Goal: Task Accomplishment & Management: Use online tool/utility

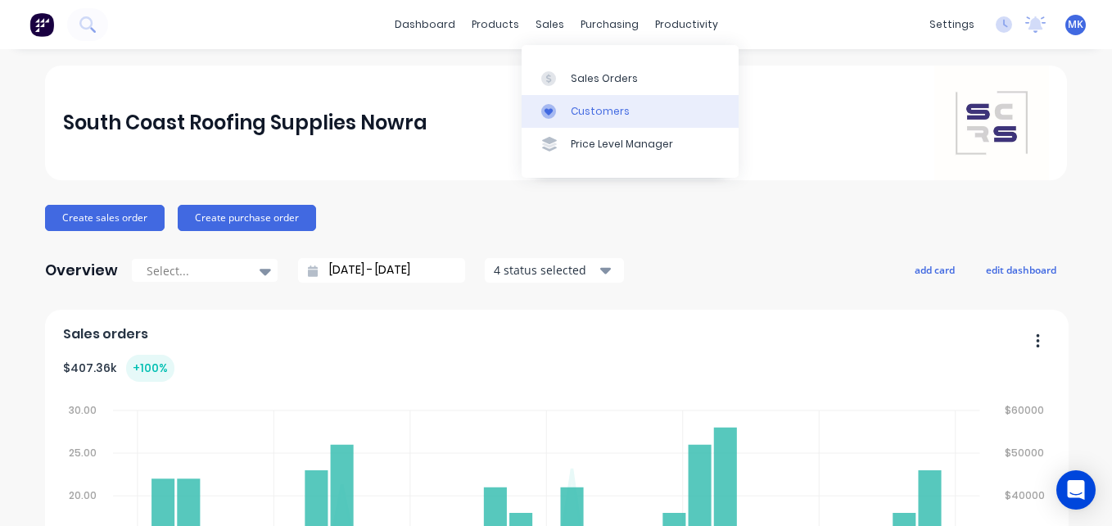
click at [548, 104] on icon at bounding box center [548, 111] width 15 height 15
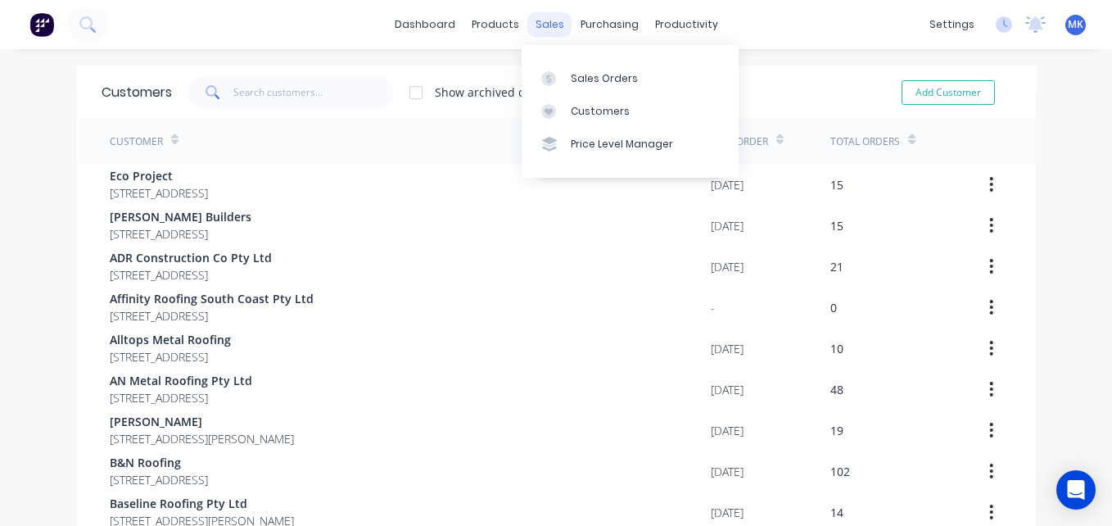
click at [540, 20] on div "sales" at bounding box center [549, 24] width 45 height 25
click at [576, 73] on div "Sales Orders" at bounding box center [604, 78] width 67 height 15
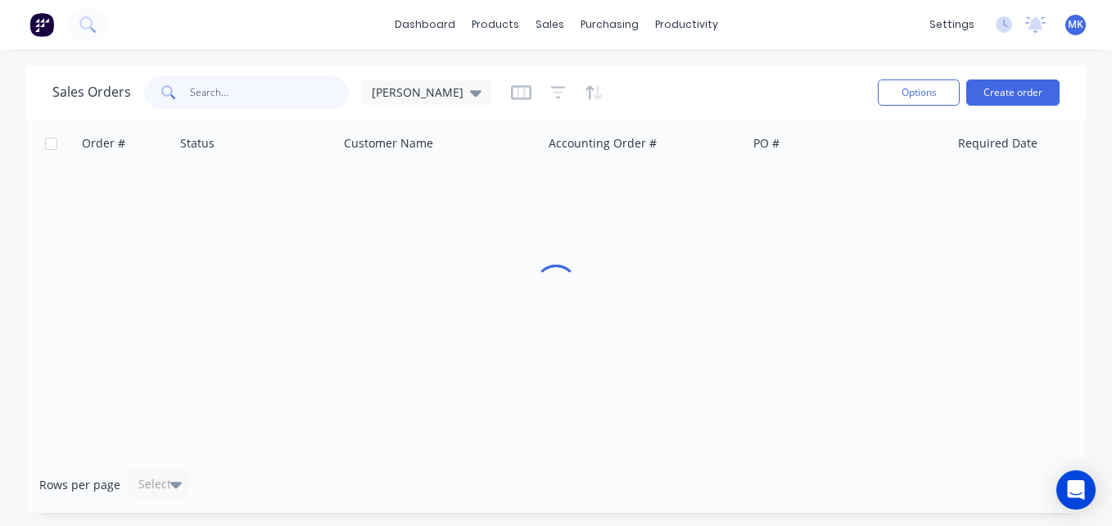
click at [269, 95] on input "text" at bounding box center [270, 92] width 160 height 33
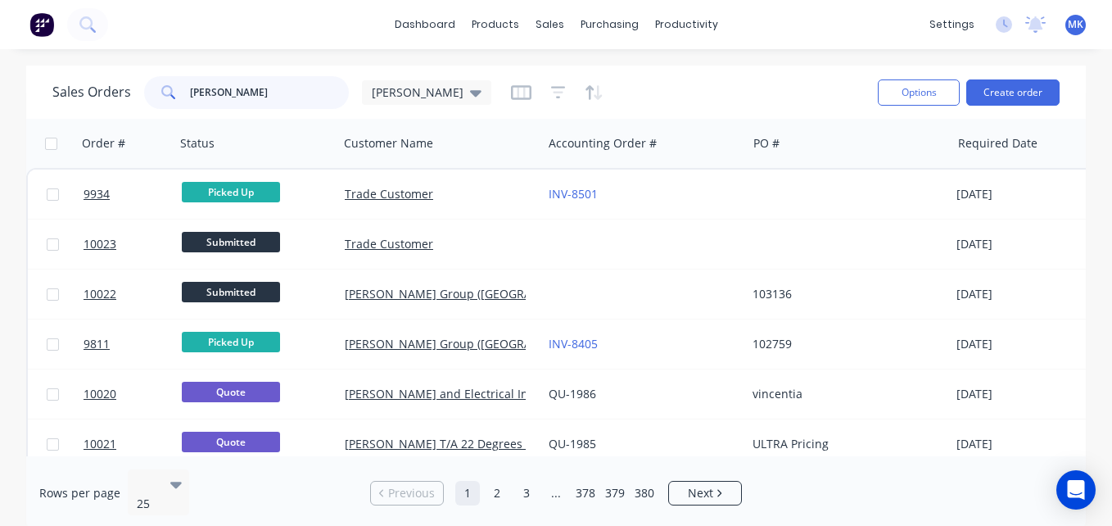
type input "[PERSON_NAME]"
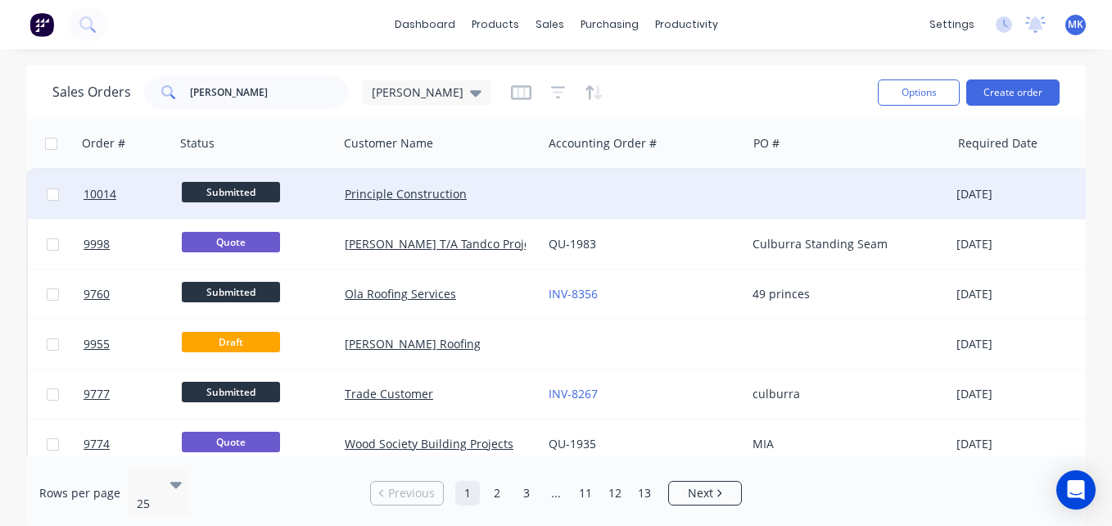
click at [544, 209] on div at bounding box center [644, 193] width 204 height 49
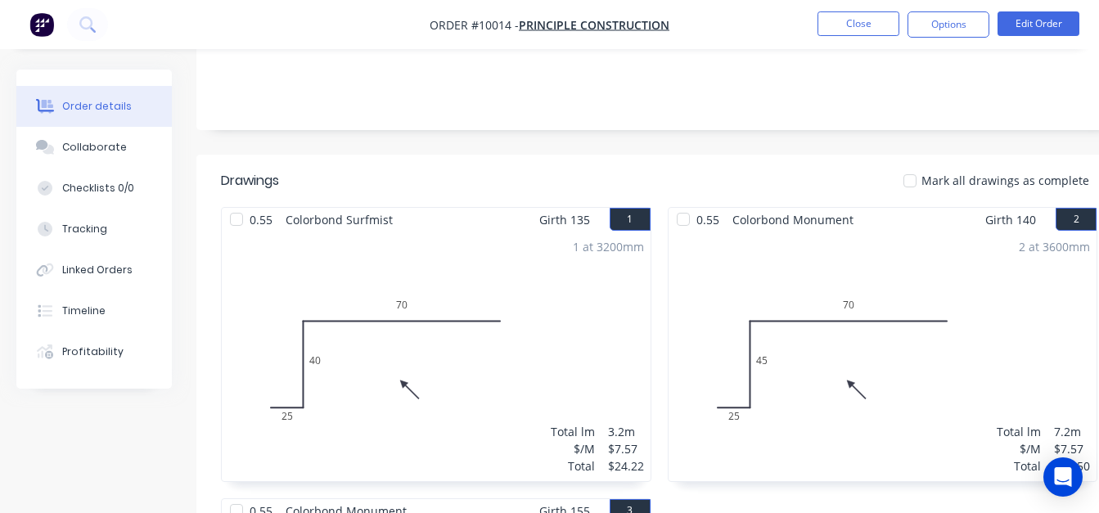
scroll to position [347, 0]
click at [856, 31] on button "Close" at bounding box center [859, 23] width 82 height 25
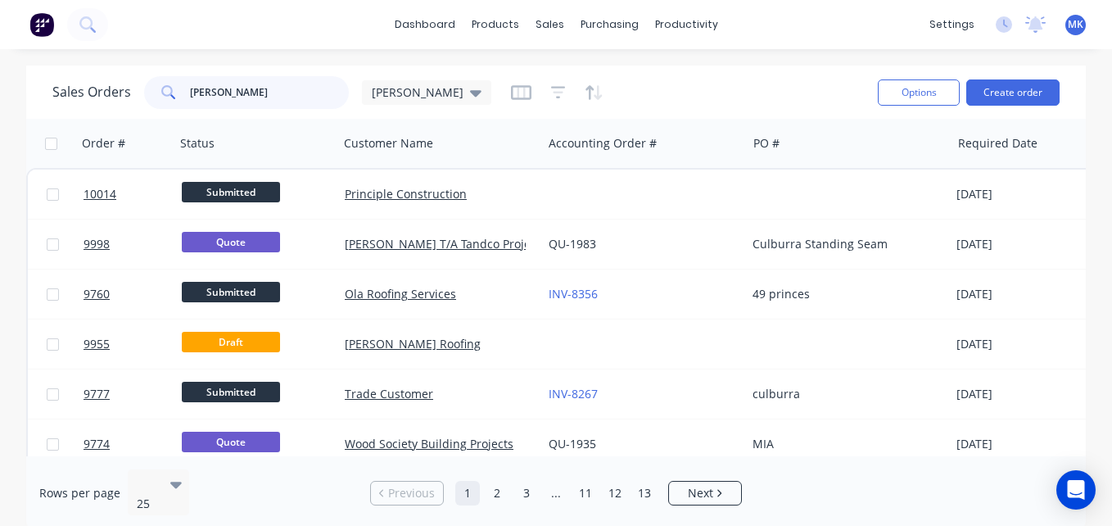
click at [228, 76] on input "[PERSON_NAME]" at bounding box center [270, 92] width 160 height 33
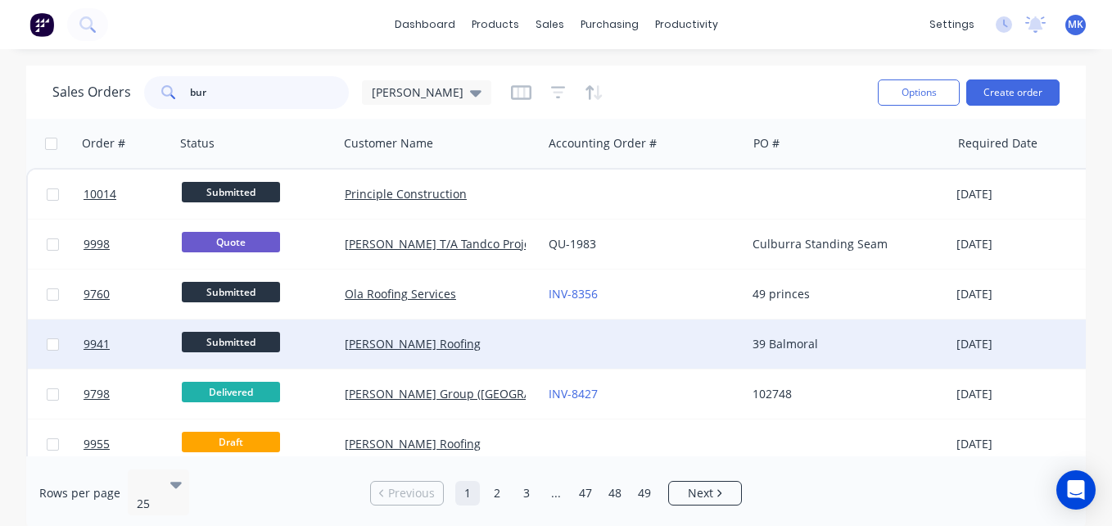
type input "bur"
click at [520, 335] on div "[PERSON_NAME] Roofing" at bounding box center [440, 343] width 204 height 49
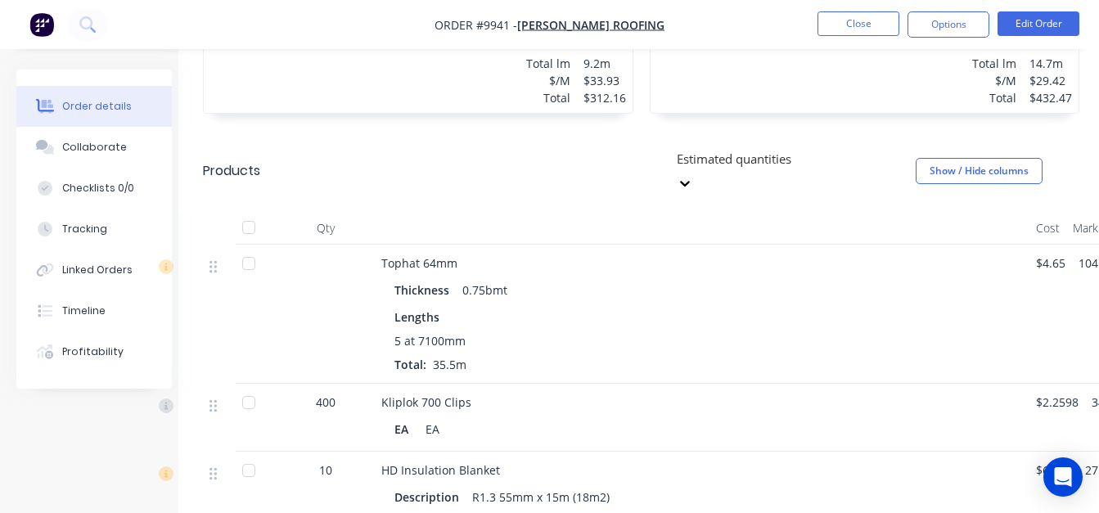
scroll to position [720, 18]
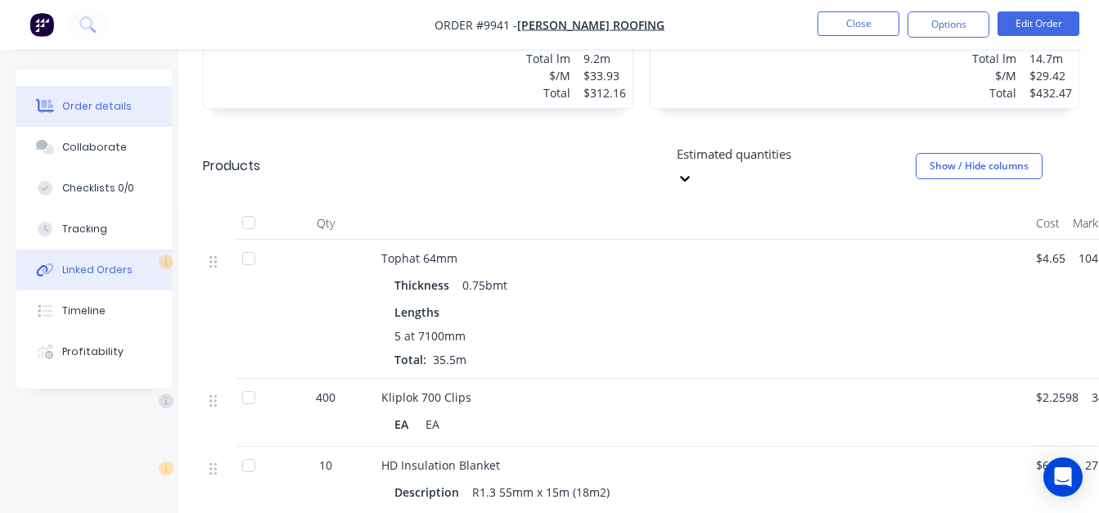
click at [138, 261] on button "Linked Orders" at bounding box center [94, 270] width 156 height 41
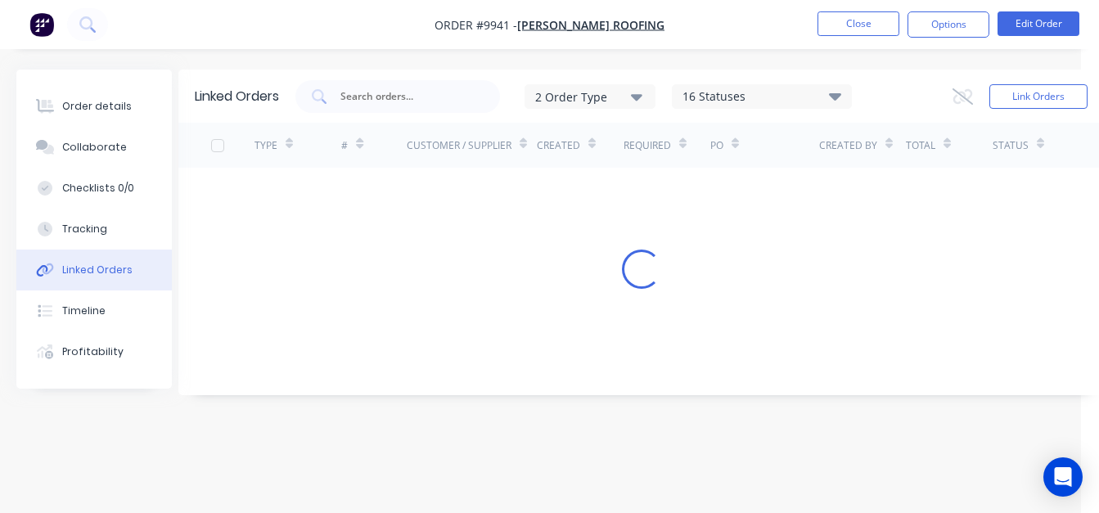
scroll to position [12, 18]
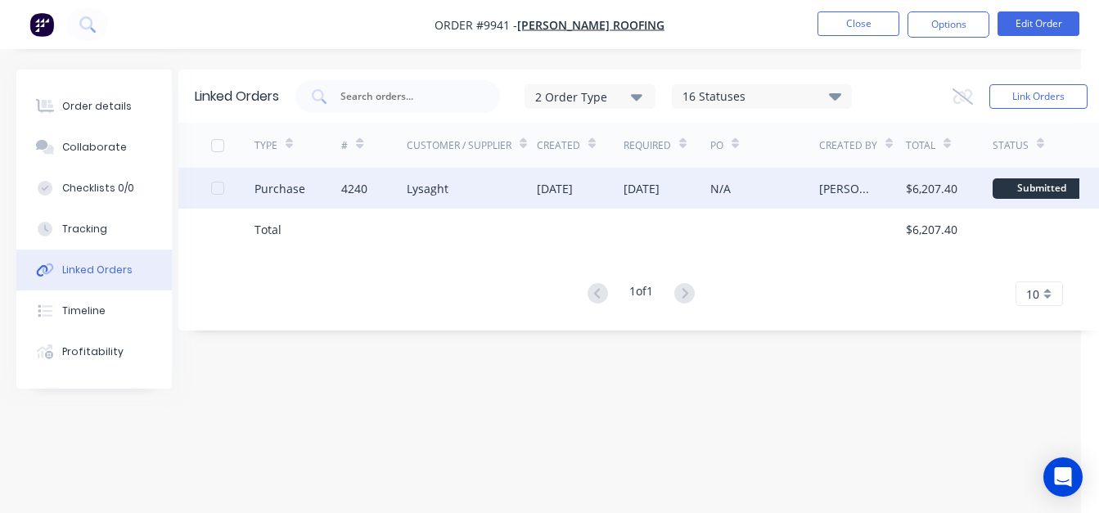
click at [414, 185] on div "Lysaght" at bounding box center [472, 188] width 130 height 41
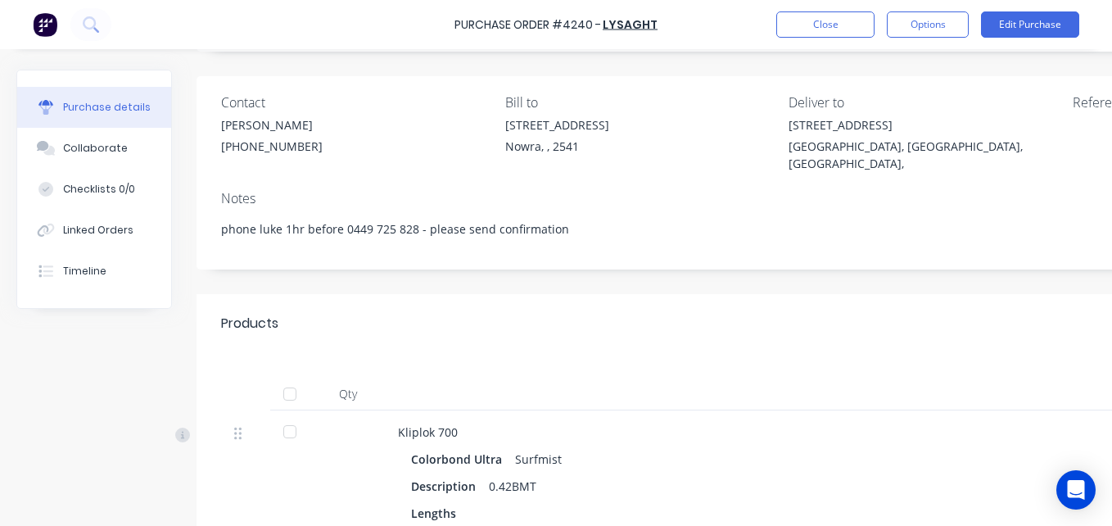
scroll to position [96, 0]
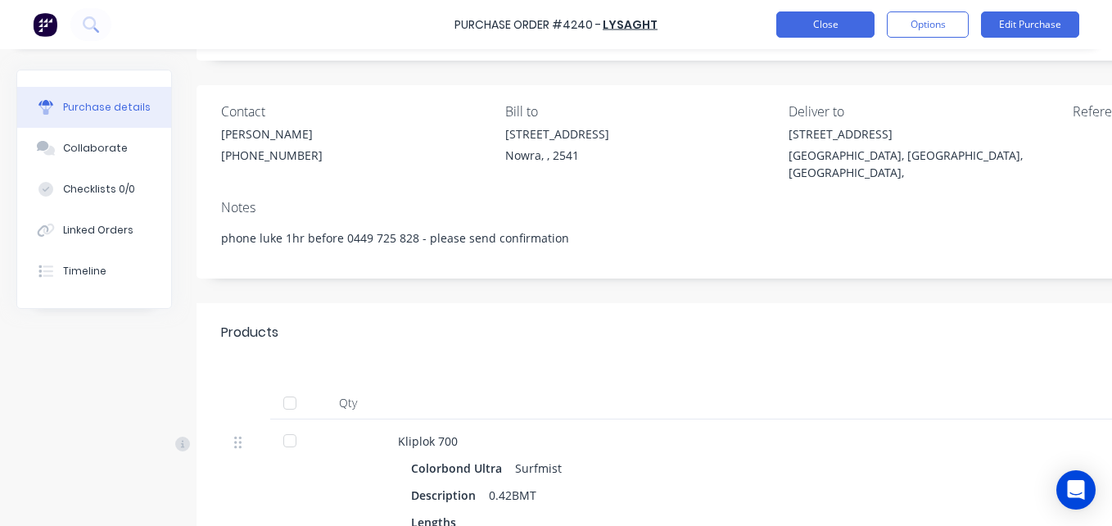
click at [829, 22] on button "Close" at bounding box center [825, 24] width 98 height 26
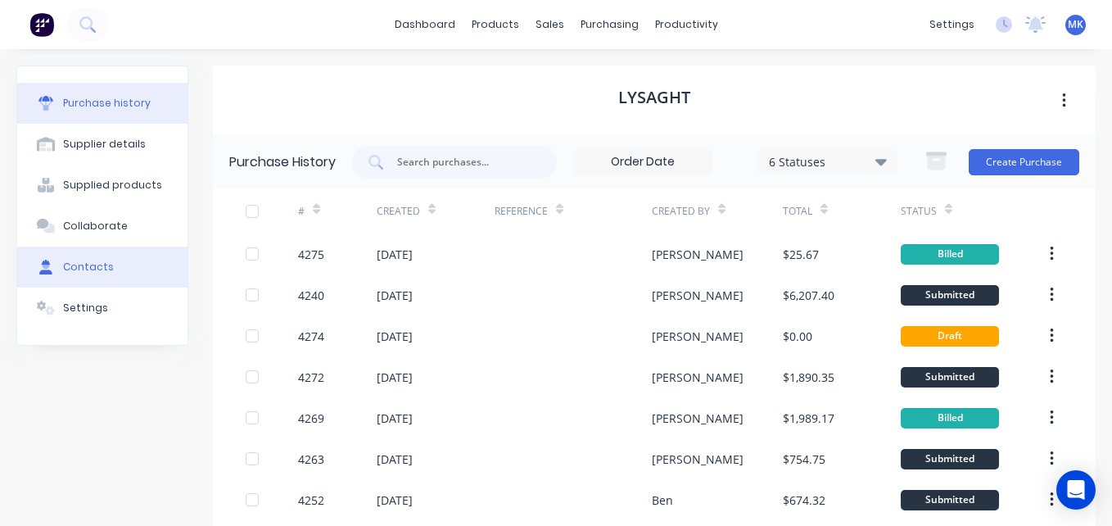
click at [89, 270] on div "Contacts" at bounding box center [88, 266] width 51 height 15
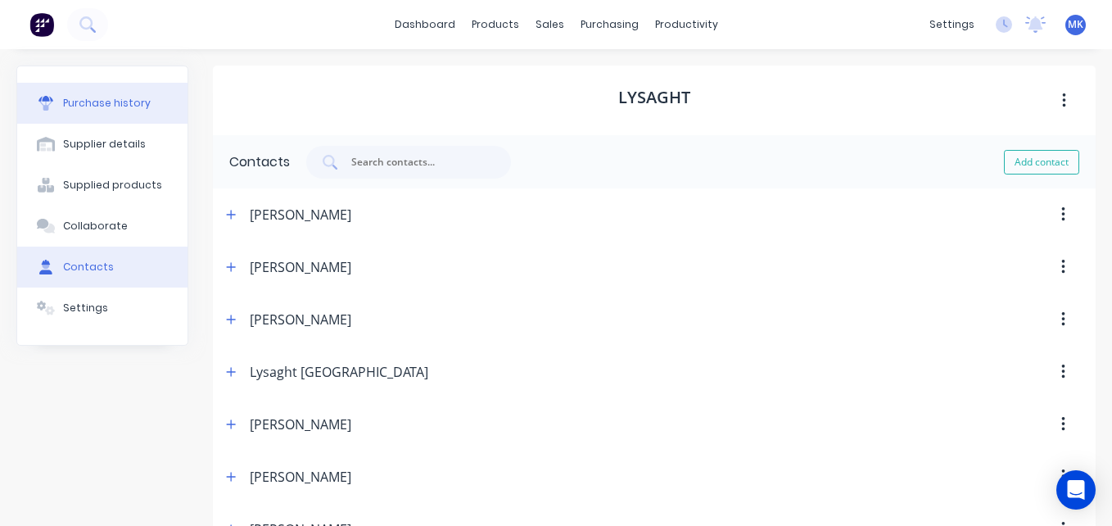
click at [103, 105] on div "Purchase history" at bounding box center [107, 103] width 88 height 15
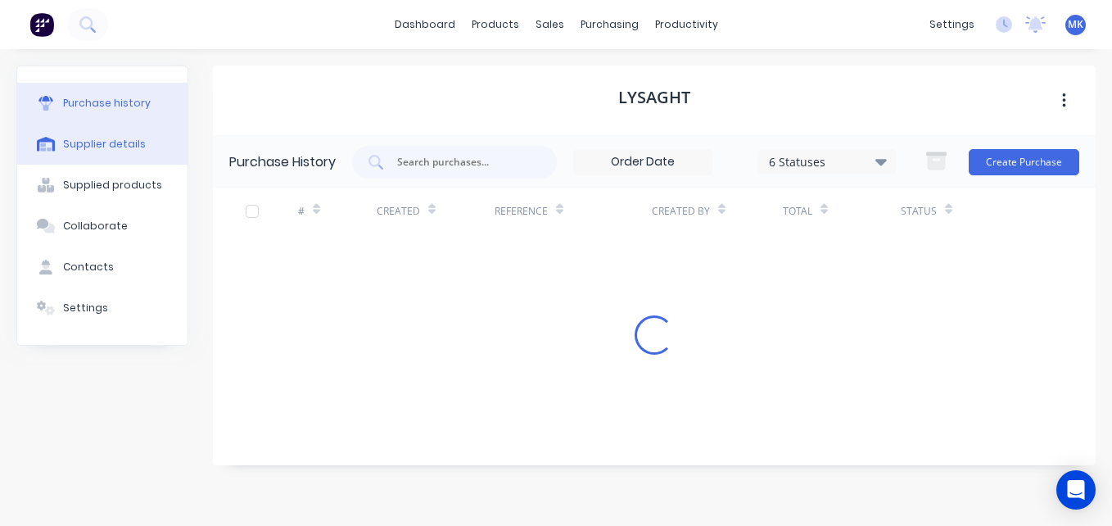
click at [158, 145] on button "Supplier details" at bounding box center [102, 144] width 170 height 41
select select "AU"
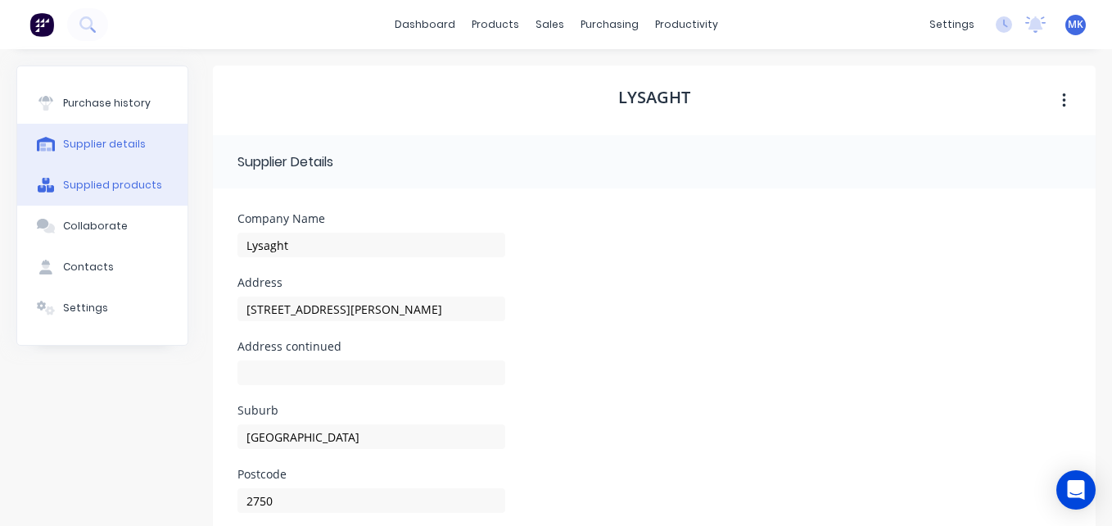
click at [151, 188] on div "Supplied products" at bounding box center [112, 185] width 99 height 15
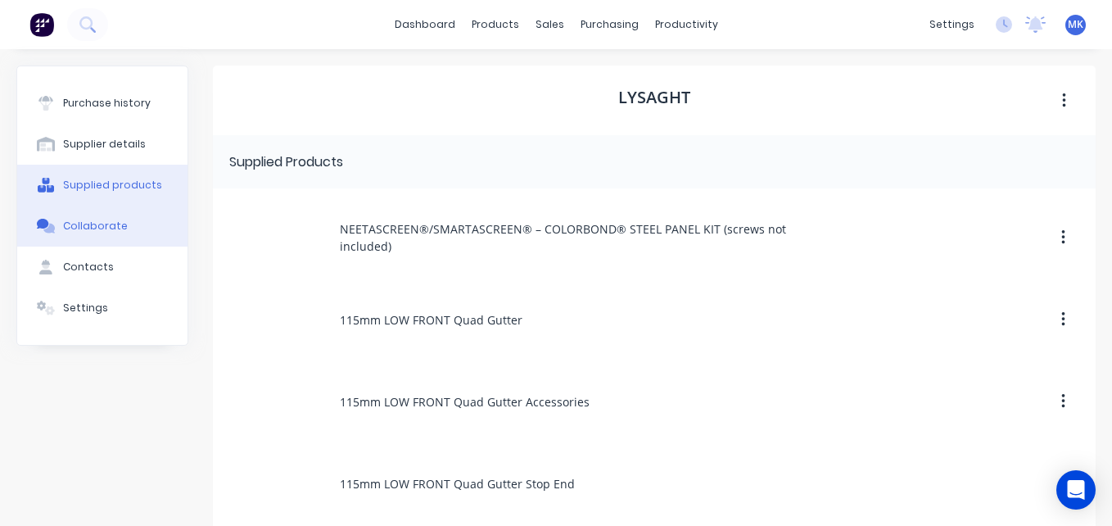
click at [110, 238] on button "Collaborate" at bounding box center [102, 225] width 170 height 41
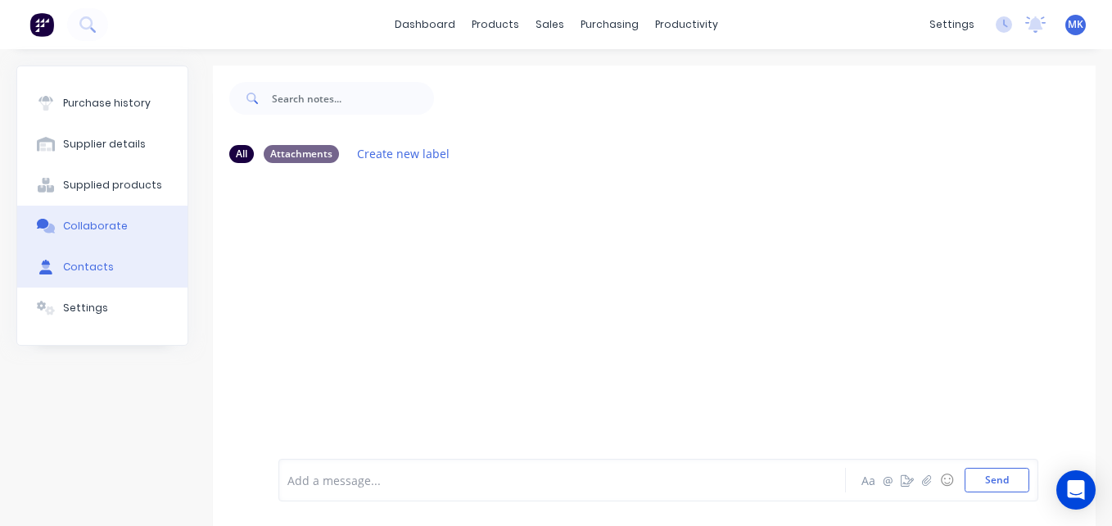
click at [115, 274] on button "Contacts" at bounding box center [102, 266] width 170 height 41
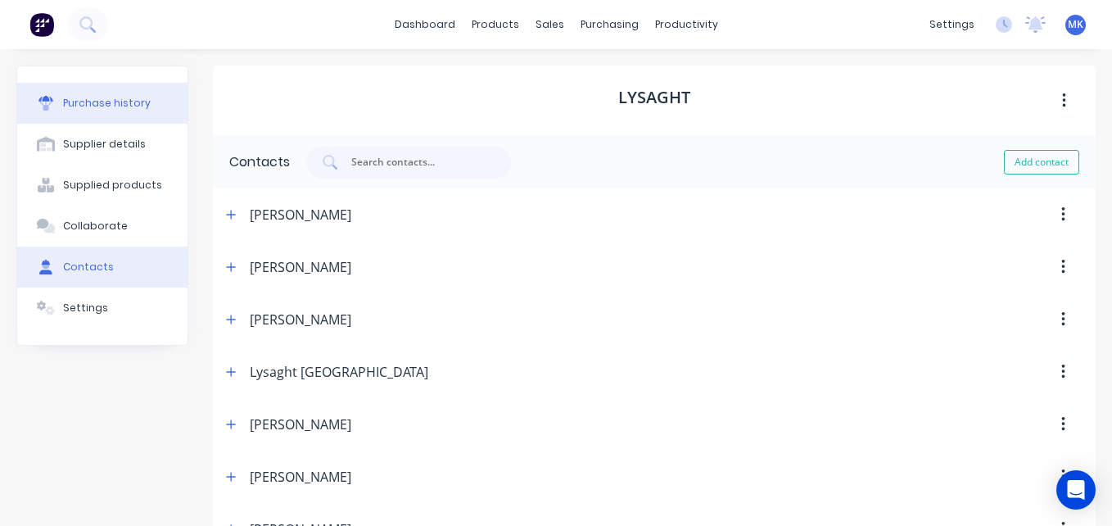
click at [122, 93] on button "Purchase history" at bounding box center [102, 103] width 170 height 41
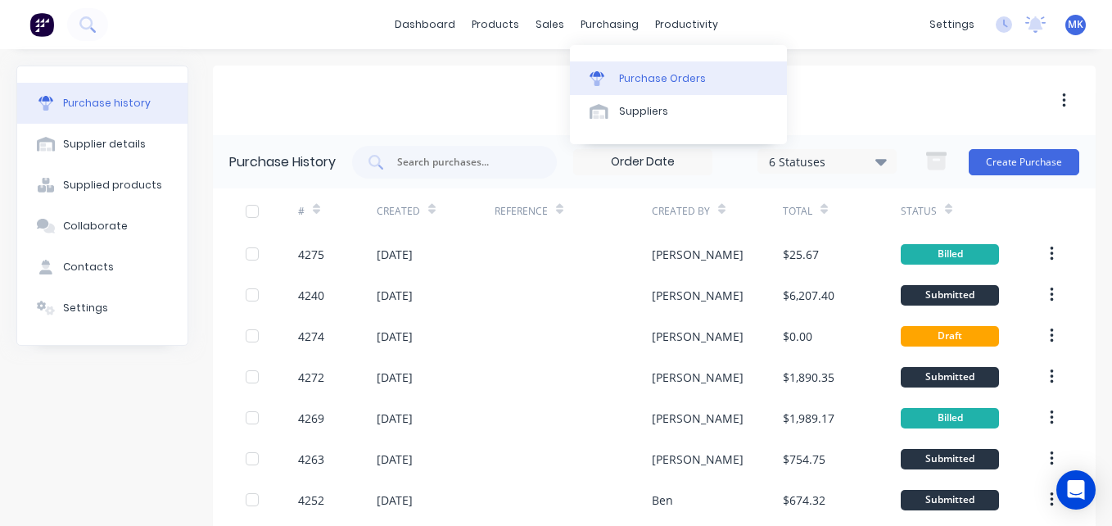
click at [658, 85] on div "Purchase Orders" at bounding box center [662, 78] width 87 height 15
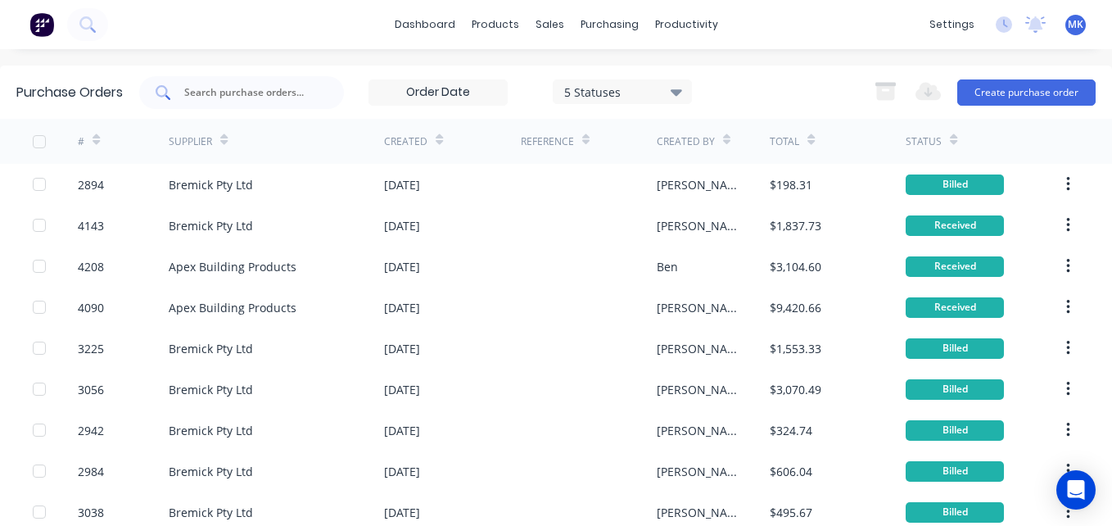
click at [246, 93] on input "text" at bounding box center [251, 92] width 136 height 16
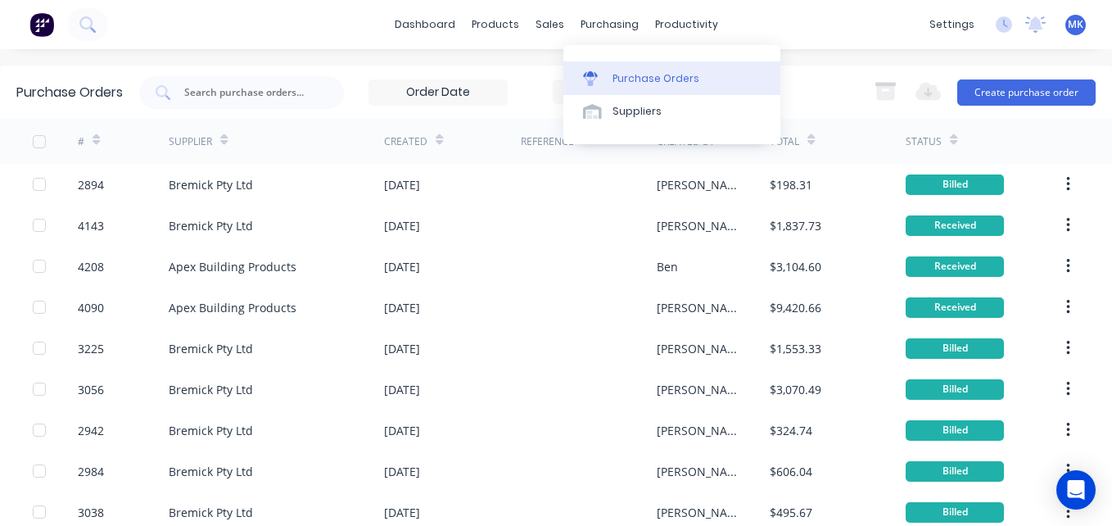
click at [611, 70] on link "Purchase Orders" at bounding box center [671, 77] width 217 height 33
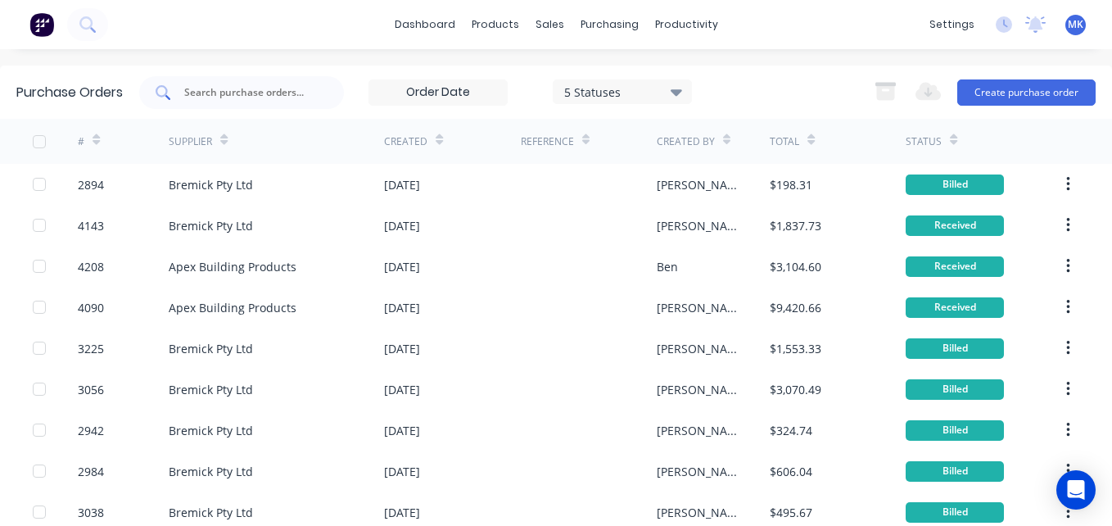
click at [231, 91] on input "text" at bounding box center [251, 92] width 136 height 16
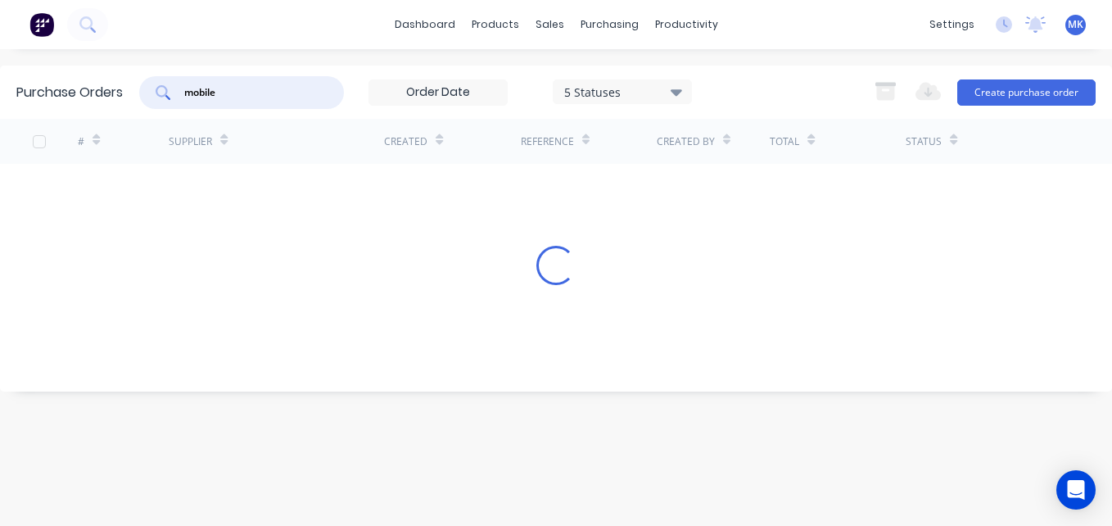
type input "mobile"
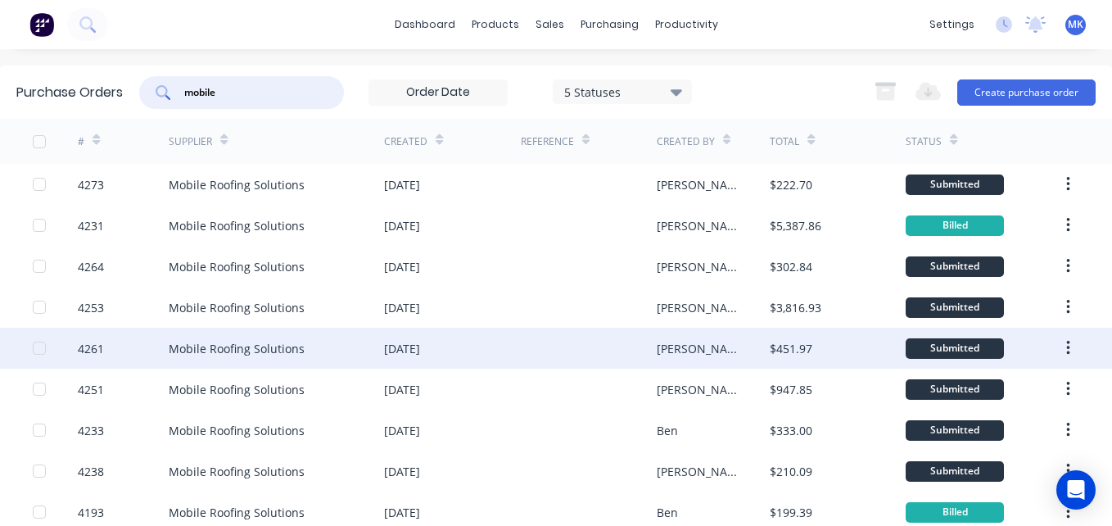
scroll to position [145, 0]
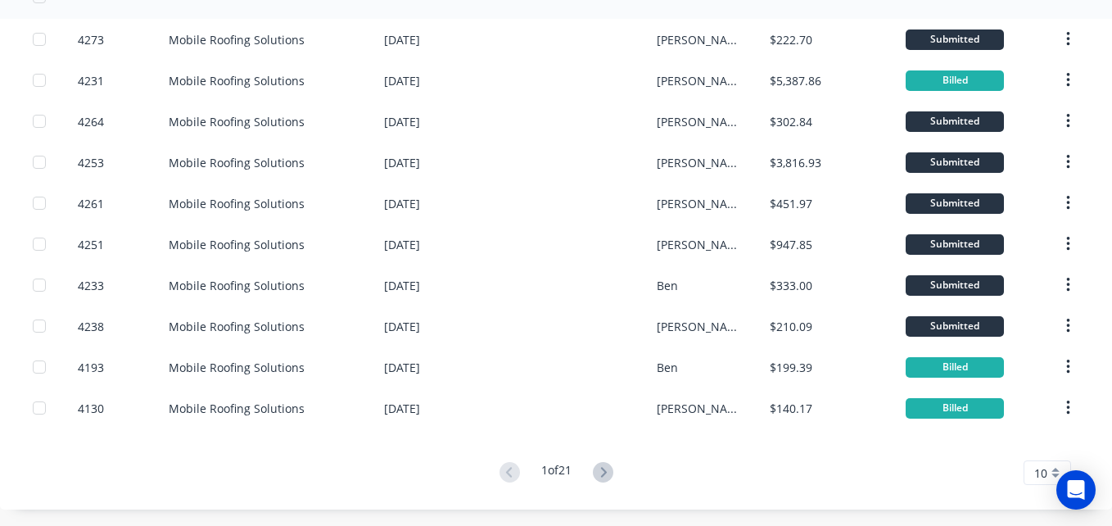
click at [1045, 467] on div "10" at bounding box center [1046, 472] width 47 height 25
click at [1027, 450] on div "35" at bounding box center [1047, 445] width 46 height 29
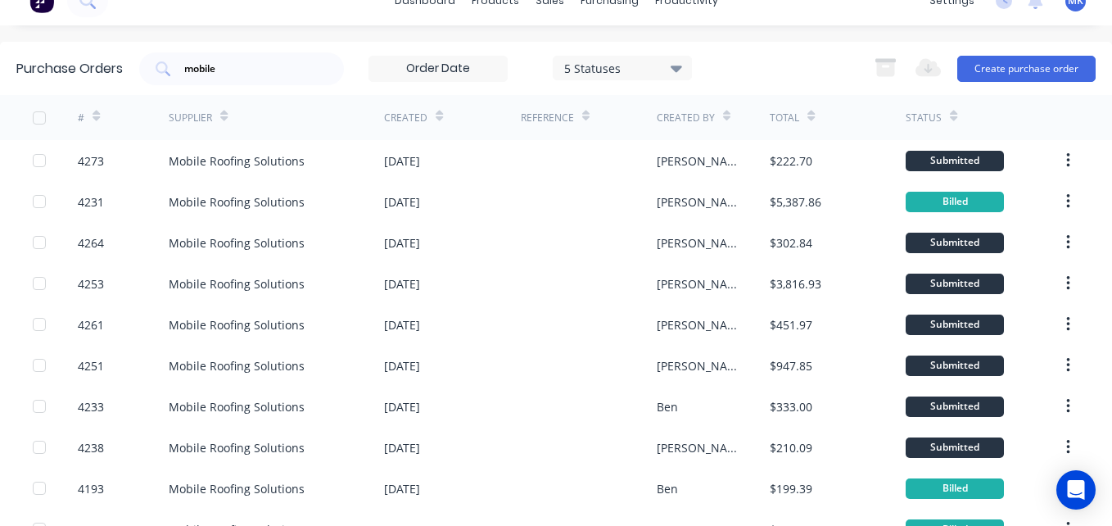
scroll to position [0, 0]
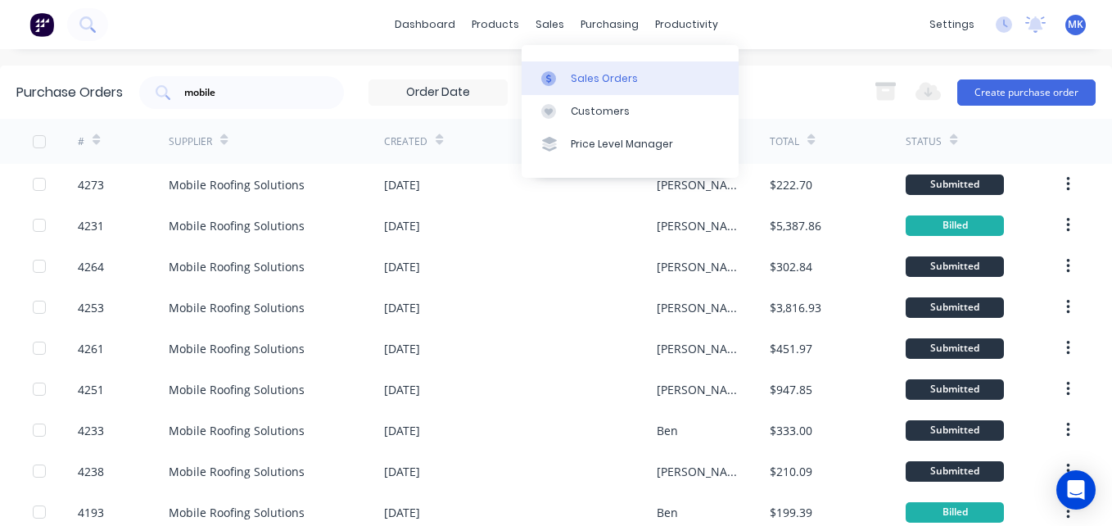
click at [588, 70] on link "Sales Orders" at bounding box center [629, 77] width 217 height 33
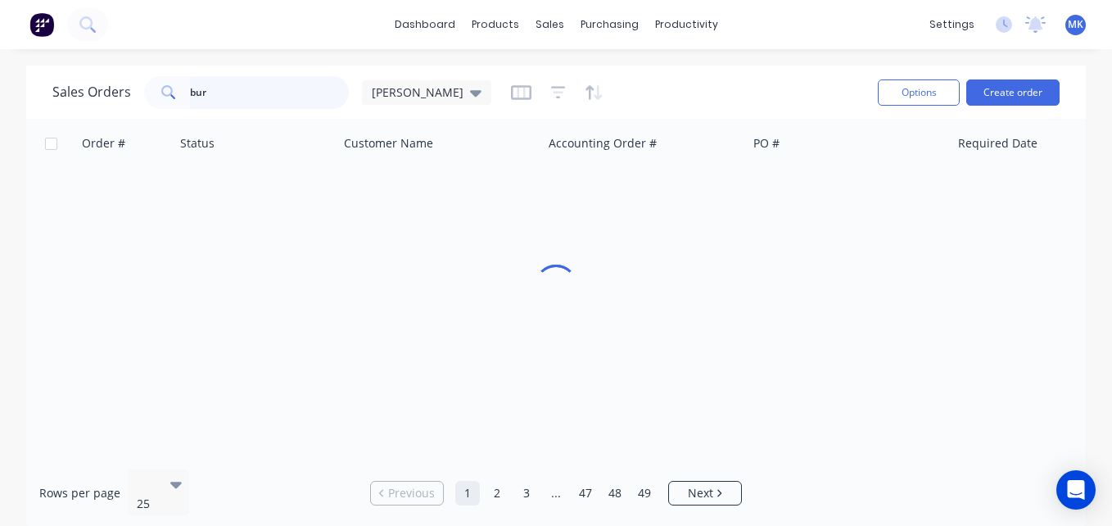
click at [195, 99] on input "bur" at bounding box center [270, 92] width 160 height 33
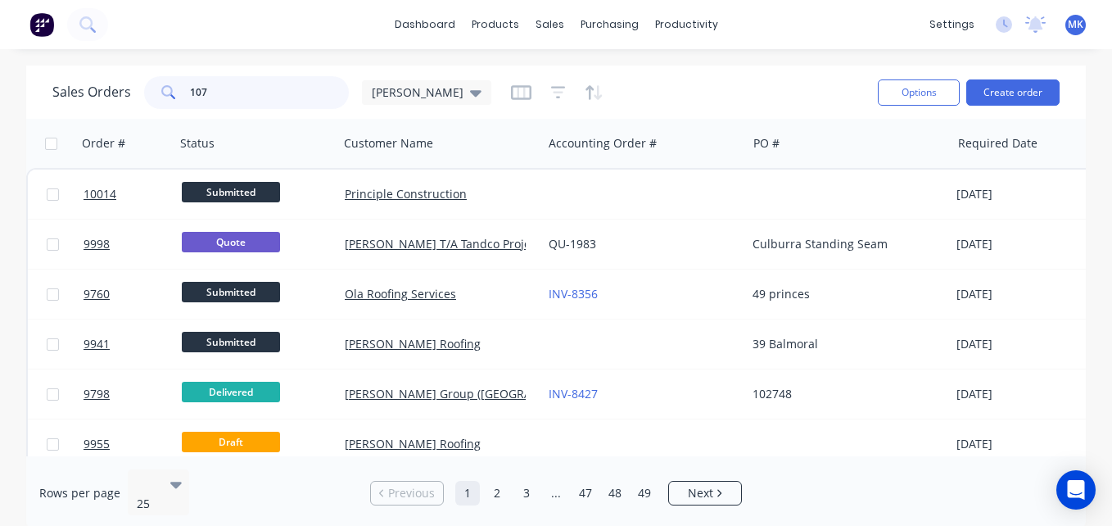
type input "107"
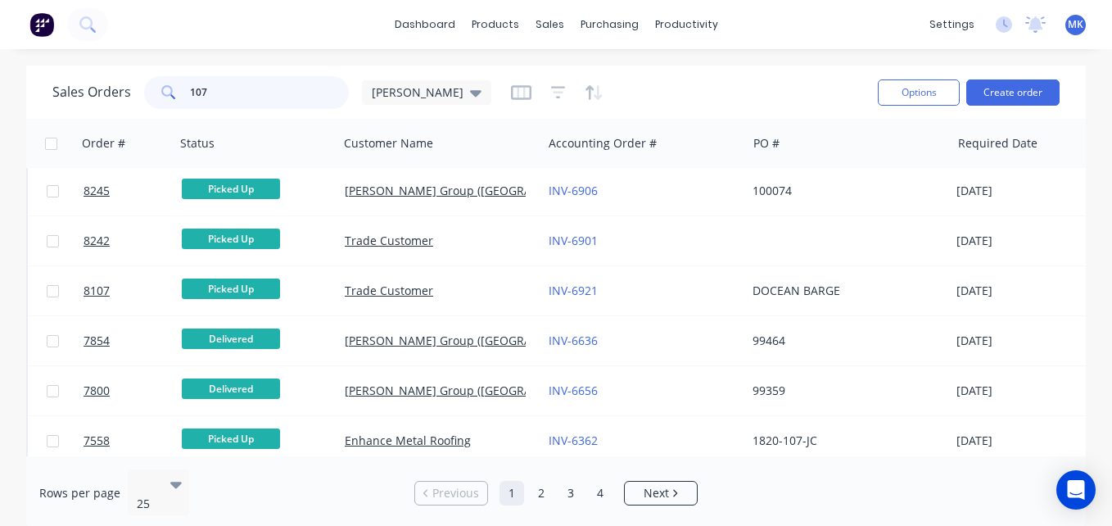
scroll to position [968, 0]
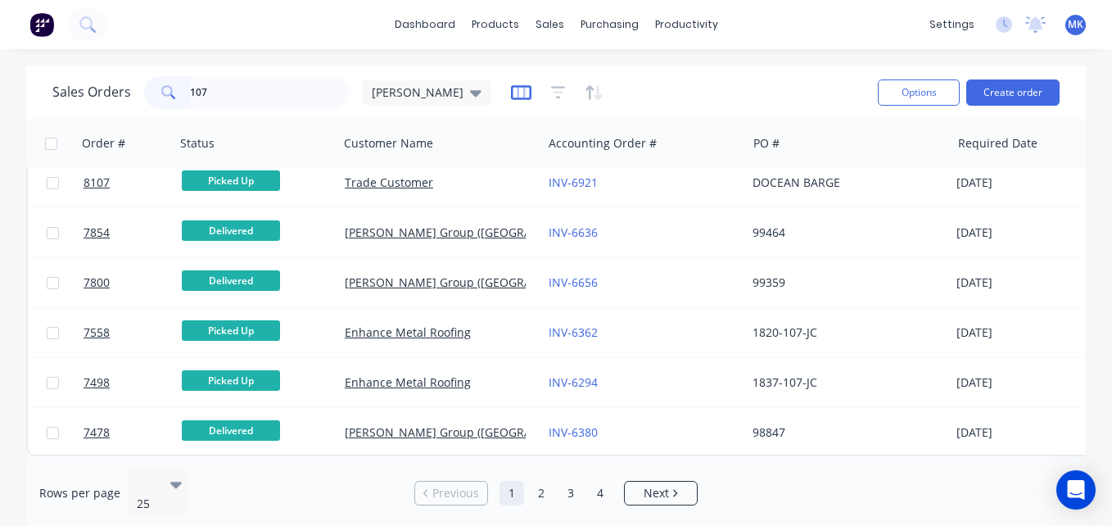
click at [511, 93] on icon "button" at bounding box center [521, 92] width 20 height 16
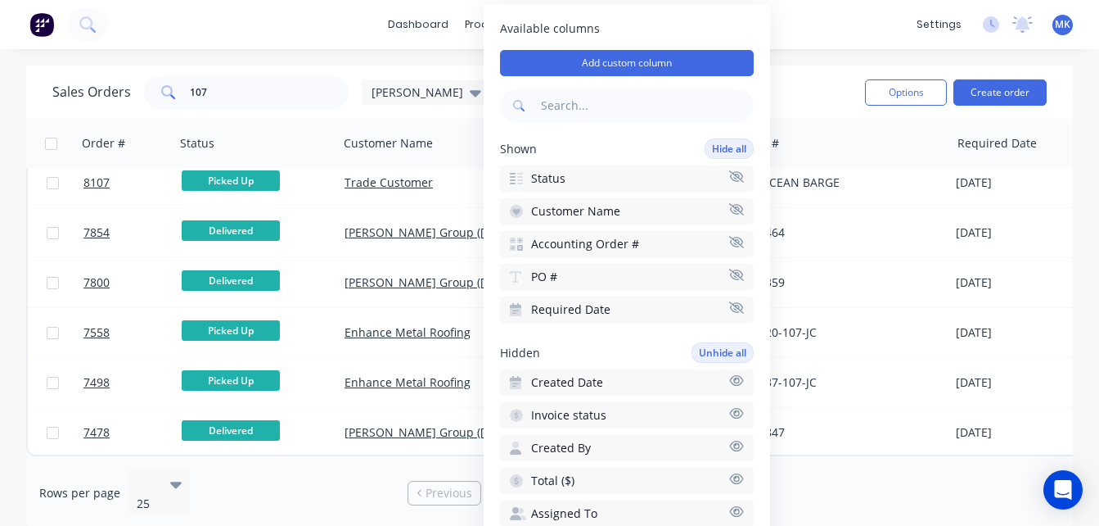
click at [823, 113] on div "Sales Orders 107 mariah Options Create order" at bounding box center [549, 91] width 1047 height 53
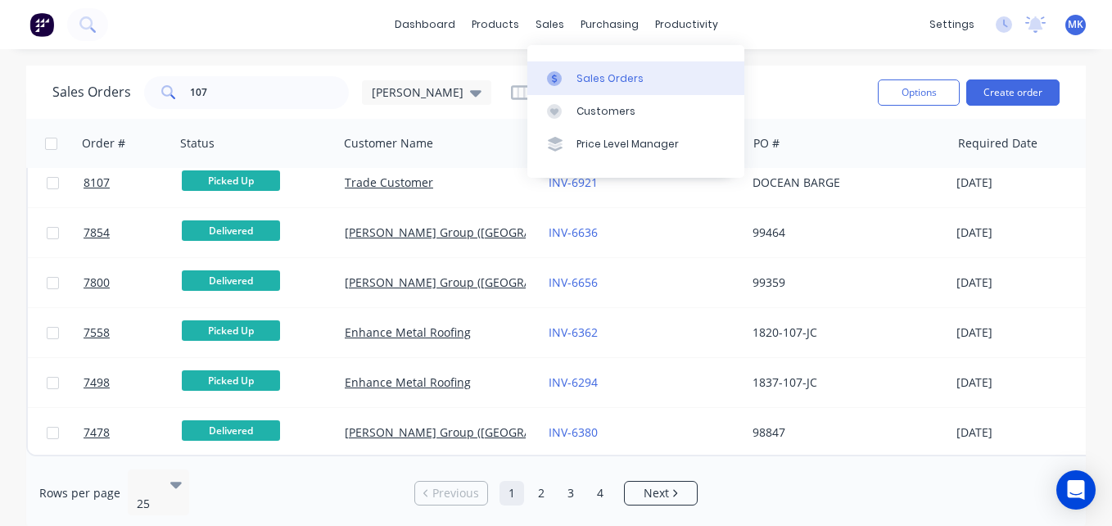
click at [587, 76] on div "Sales Orders" at bounding box center [609, 78] width 67 height 15
click at [511, 88] on icon "button" at bounding box center [521, 92] width 20 height 15
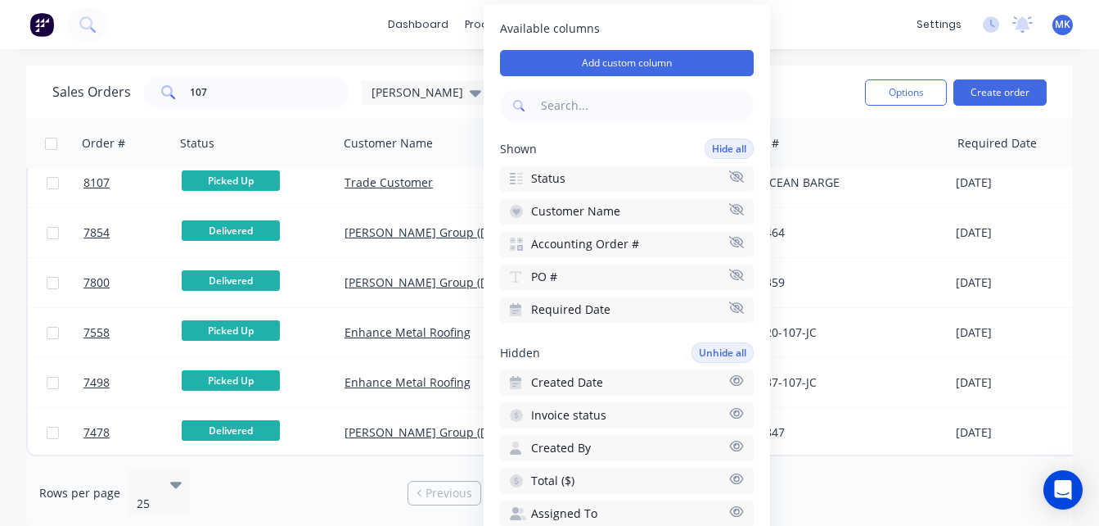
click at [811, 70] on div "Sales Orders 107 mariah Options Create order" at bounding box center [549, 91] width 1047 height 53
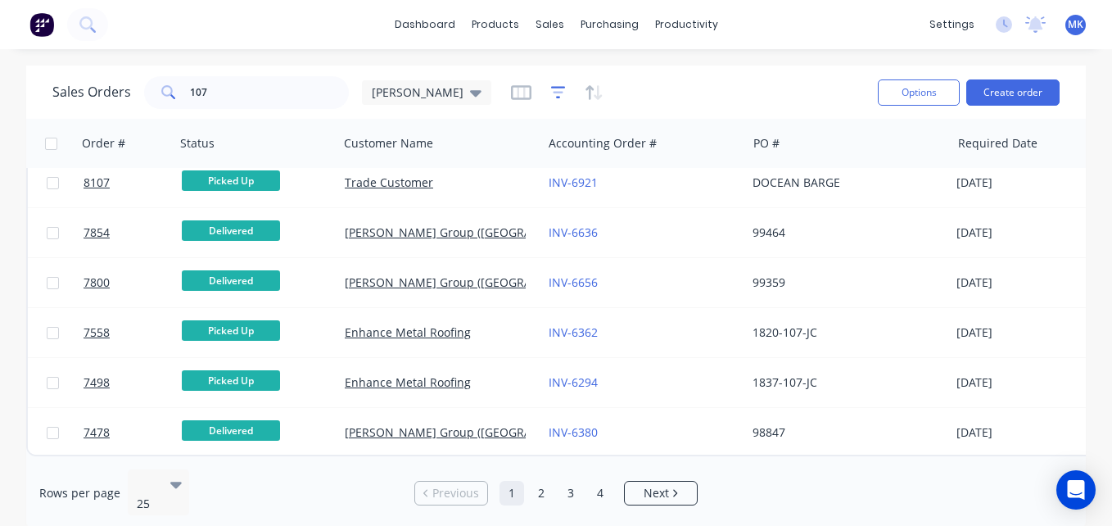
click at [551, 96] on icon "button" at bounding box center [558, 92] width 15 height 16
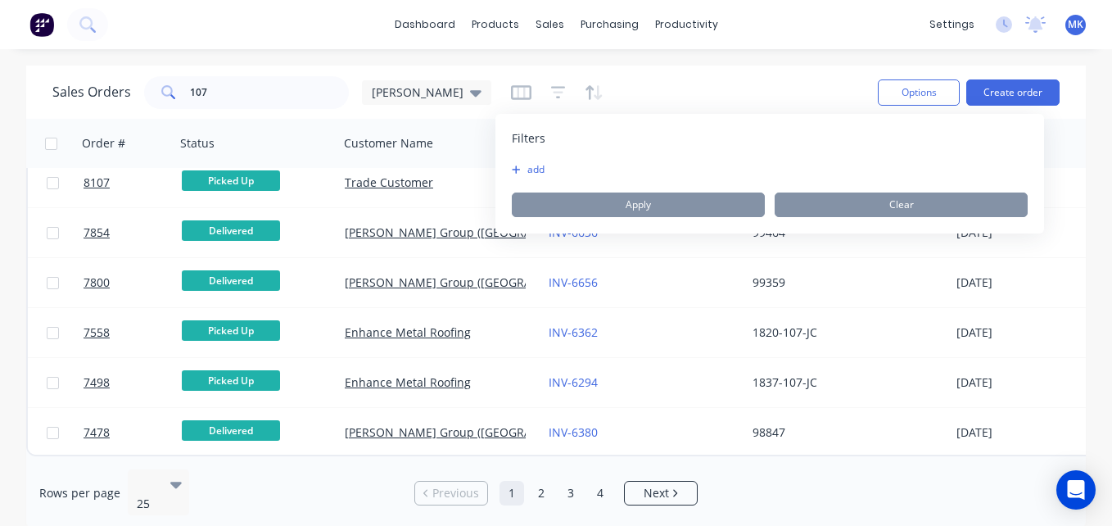
click at [518, 167] on icon "button" at bounding box center [516, 170] width 9 height 10
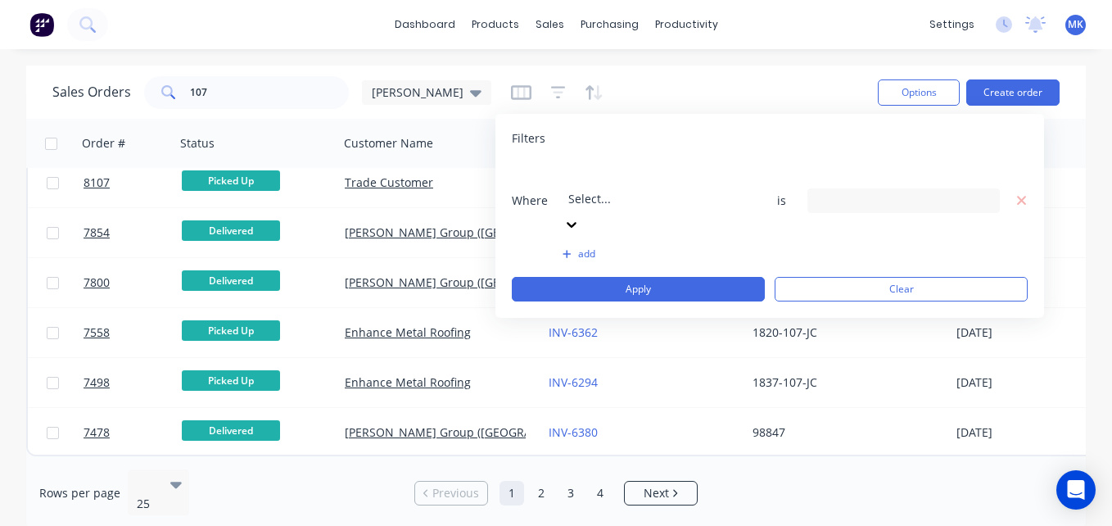
click at [661, 173] on div at bounding box center [686, 176] width 236 height 20
click at [736, 74] on div "Sales Orders 107 [PERSON_NAME]" at bounding box center [458, 92] width 812 height 40
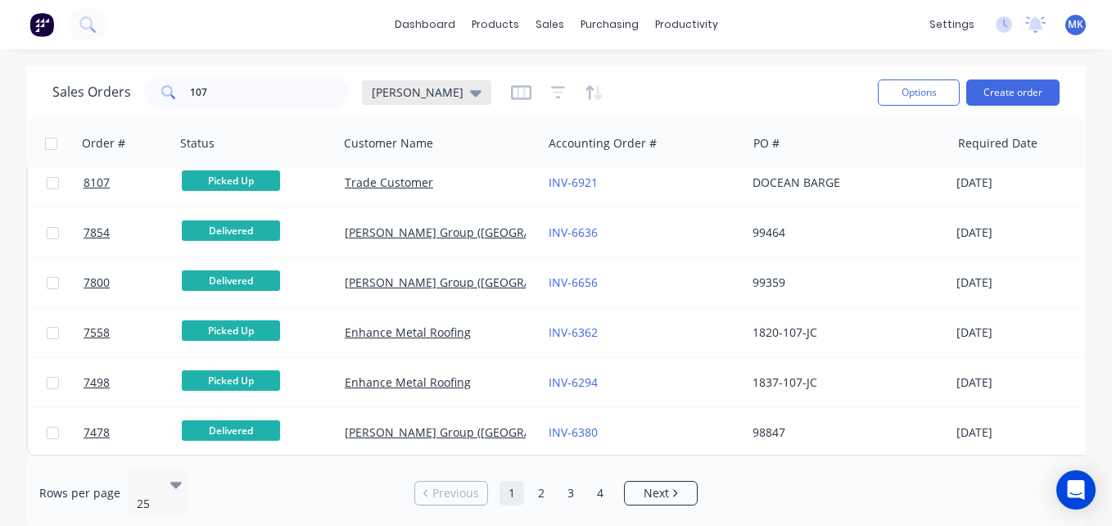
click at [470, 92] on icon at bounding box center [475, 93] width 11 height 7
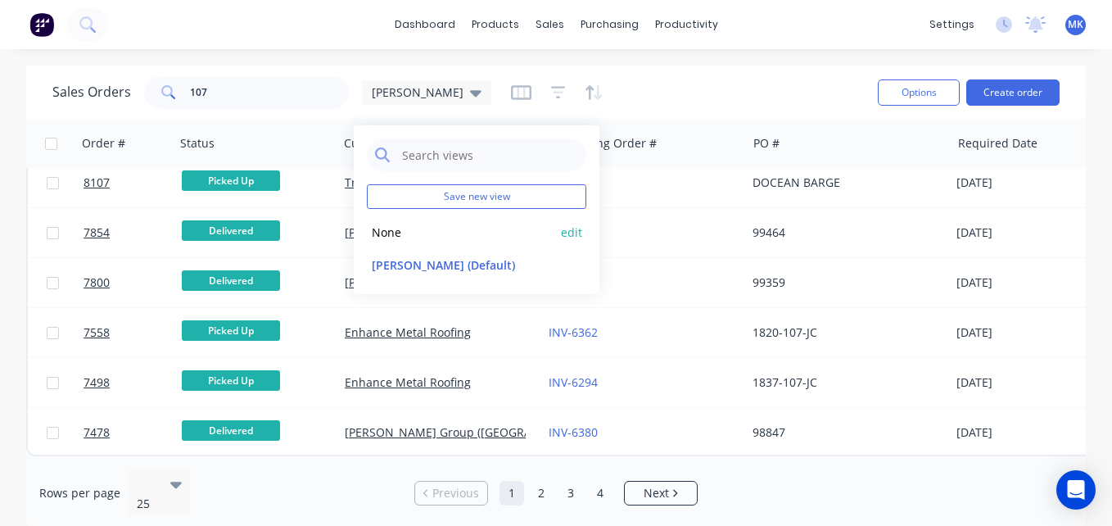
click at [390, 238] on button "None" at bounding box center [460, 232] width 187 height 19
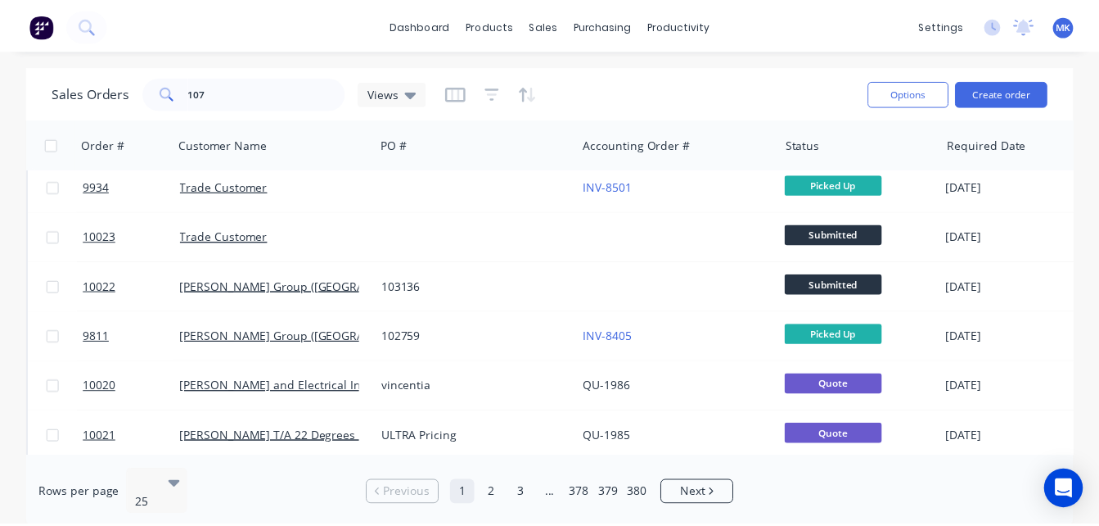
scroll to position [0, 0]
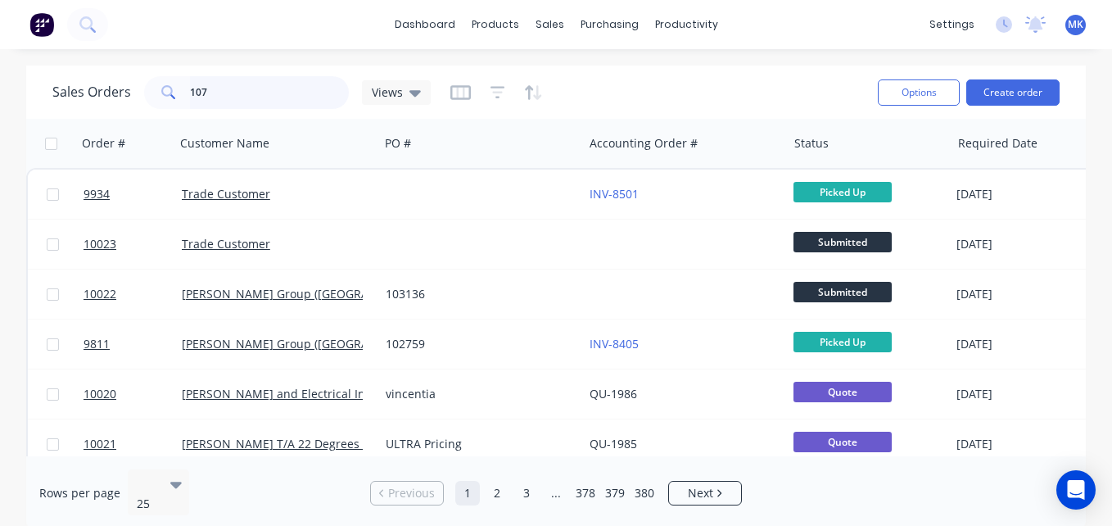
click at [275, 93] on input "107" at bounding box center [270, 92] width 160 height 33
click at [401, 97] on div "Views" at bounding box center [396, 92] width 49 height 15
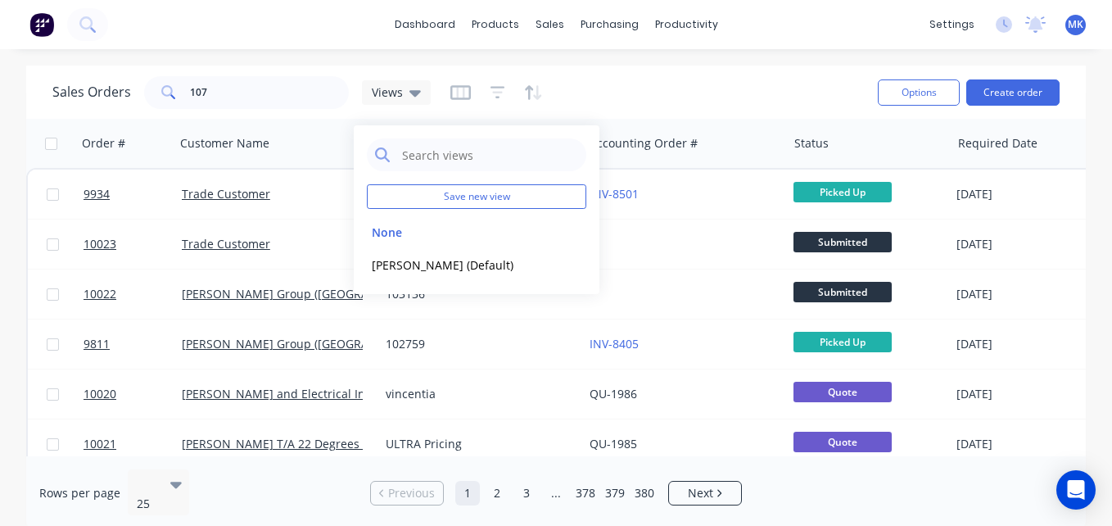
click at [690, 102] on div "Sales Orders 107 Views" at bounding box center [458, 92] width 812 height 40
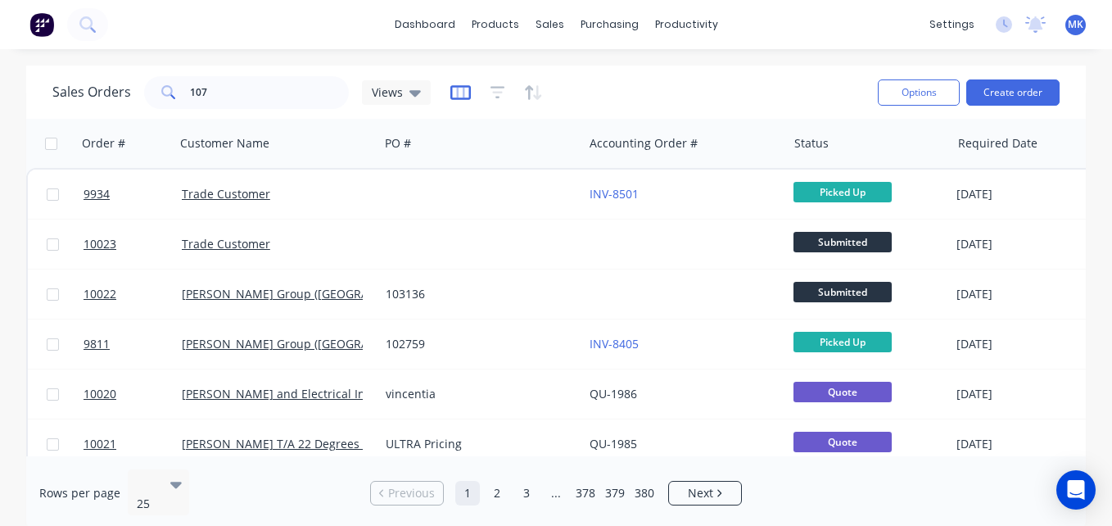
click at [459, 90] on icon "button" at bounding box center [460, 92] width 20 height 16
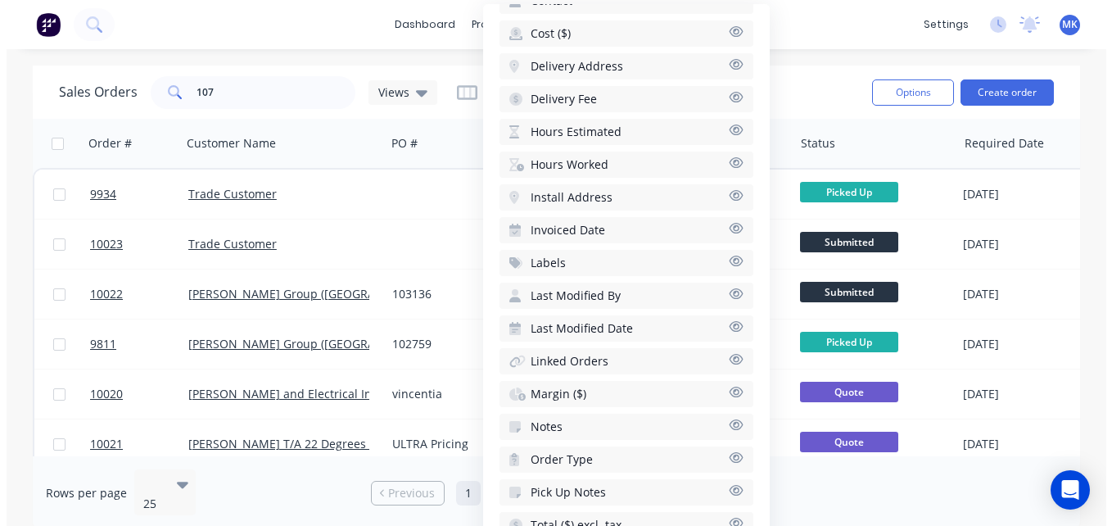
scroll to position [366, 0]
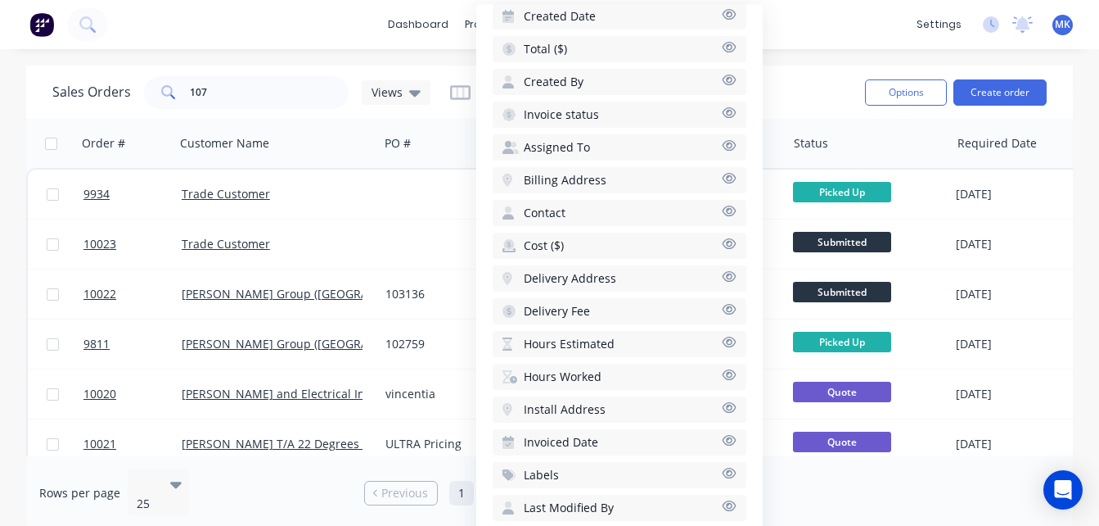
click at [826, 9] on div "dashboard products sales purchasing productivity dashboard products Product Cat…" at bounding box center [549, 24] width 1099 height 49
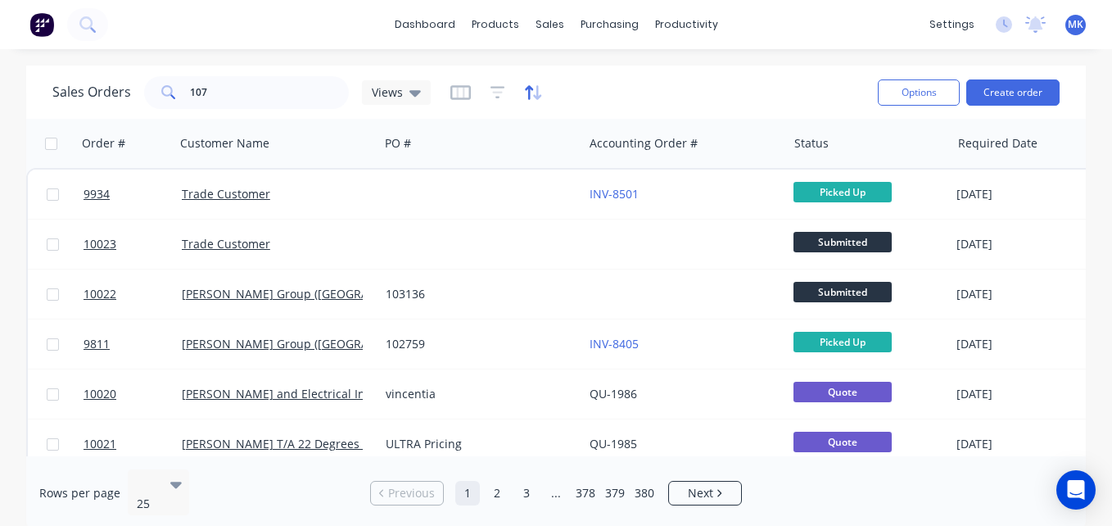
click at [530, 100] on icon "button" at bounding box center [533, 92] width 19 height 16
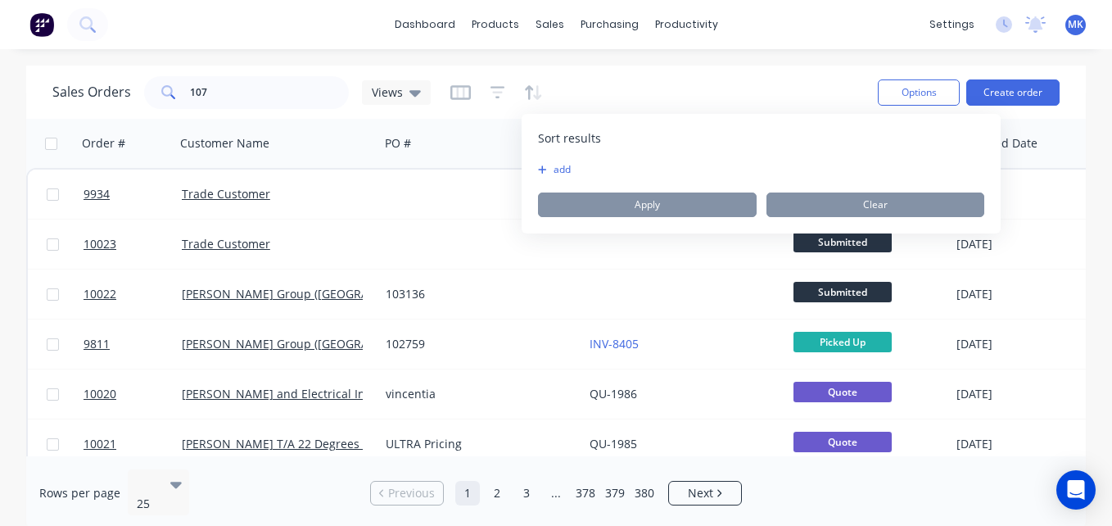
click at [558, 165] on button "add" at bounding box center [548, 169] width 20 height 13
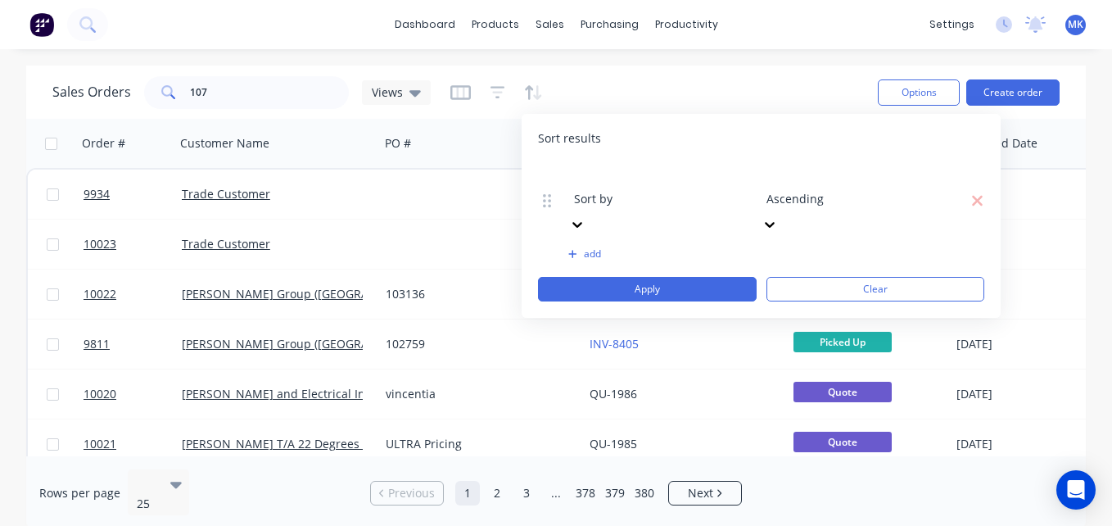
click at [622, 174] on div at bounding box center [692, 176] width 236 height 20
click at [589, 90] on div "Sales Orders 107 Views" at bounding box center [458, 92] width 812 height 40
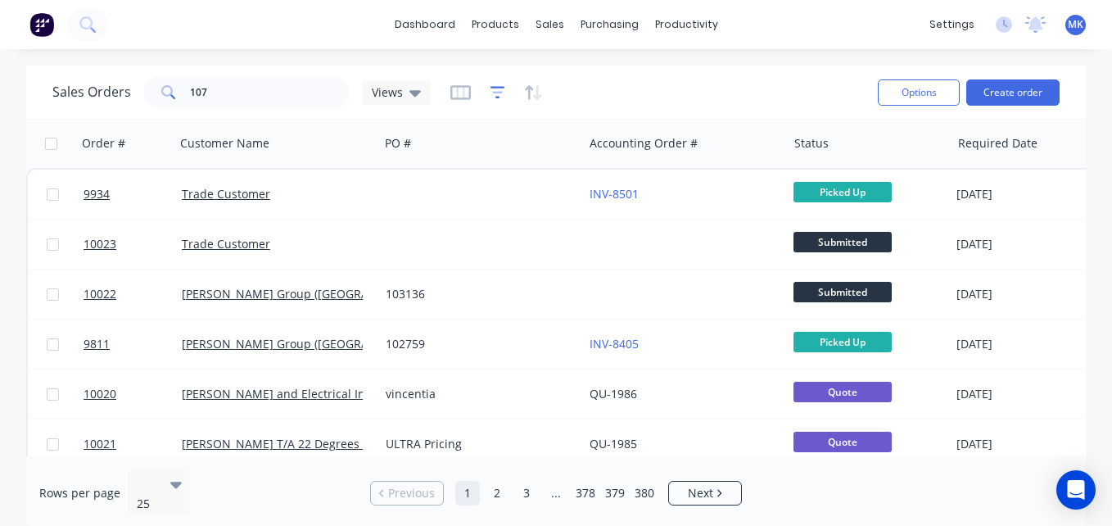
click at [495, 93] on icon "button" at bounding box center [497, 92] width 11 height 2
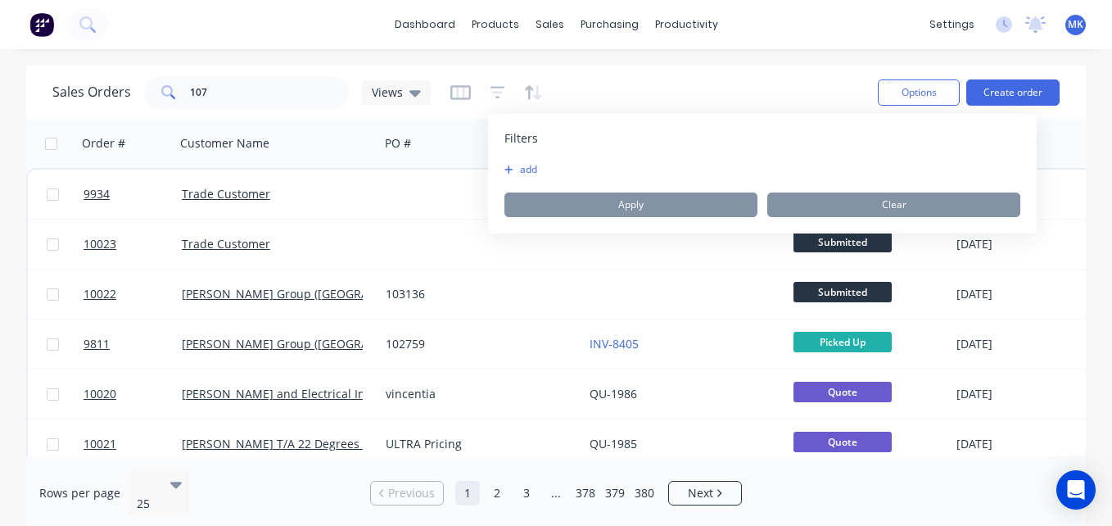
click at [516, 165] on button "add" at bounding box center [524, 169] width 41 height 13
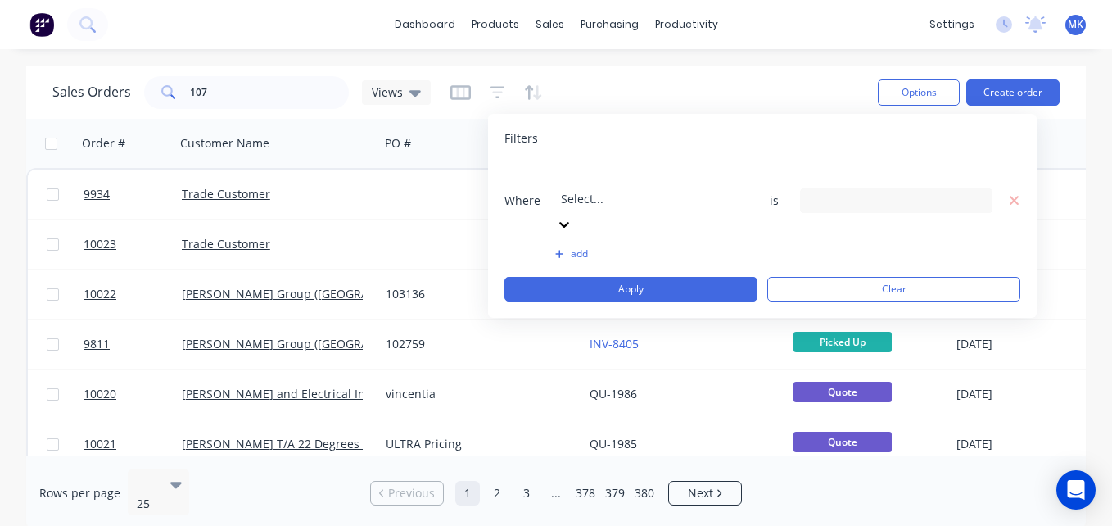
click at [645, 180] on div at bounding box center [679, 176] width 236 height 20
click at [857, 192] on div "9 Status selected" at bounding box center [883, 200] width 148 height 17
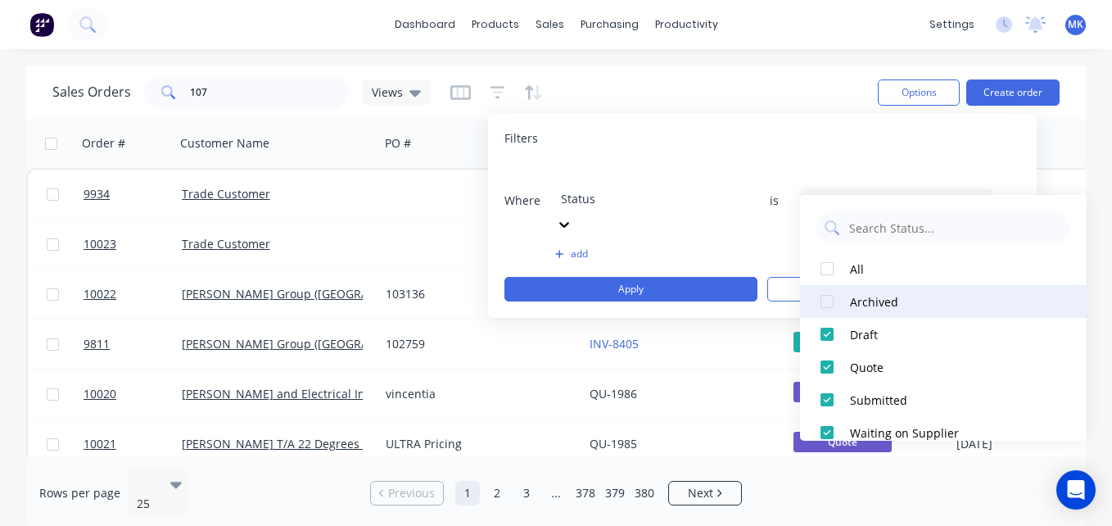
click at [828, 299] on div at bounding box center [826, 301] width 33 height 33
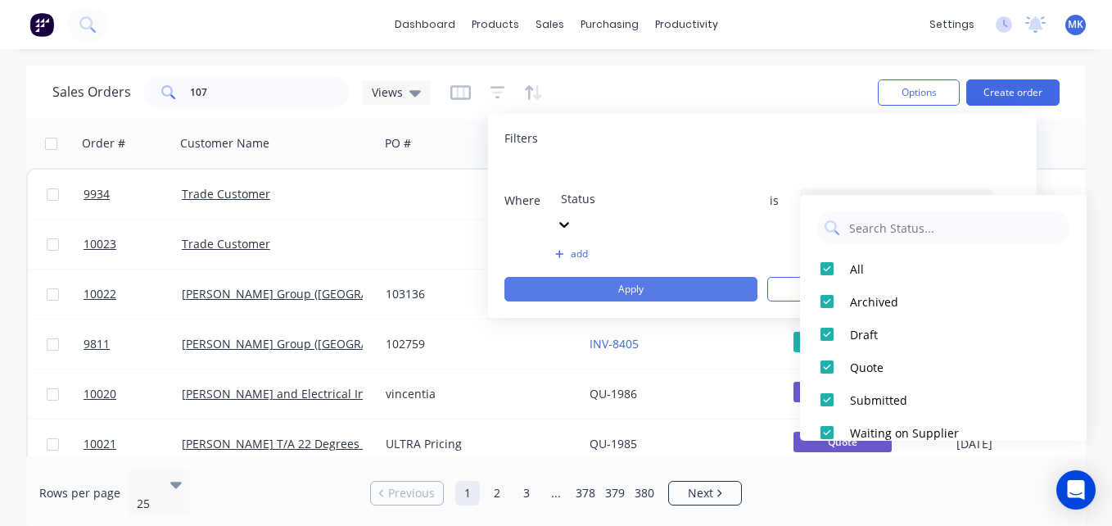
click at [685, 277] on button "Apply" at bounding box center [630, 289] width 253 height 25
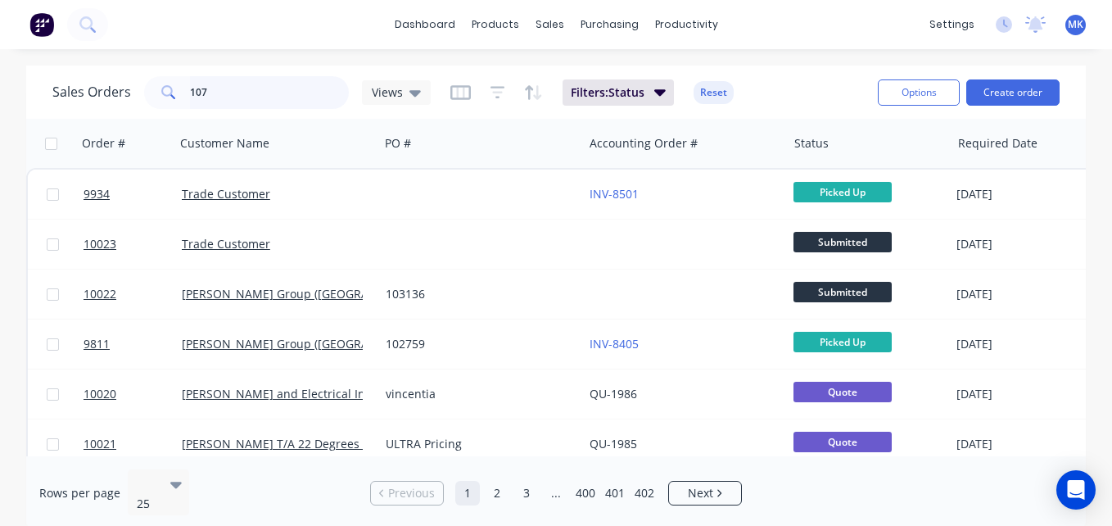
click at [283, 92] on input "107" at bounding box center [270, 92] width 160 height 33
click at [161, 481] on div at bounding box center [151, 482] width 29 height 20
click at [164, 463] on div "Rows per page 25 Previous 1 2 3 ... 400 401 402 Next" at bounding box center [555, 493] width 1059 height 74
click at [147, 470] on div "25" at bounding box center [151, 492] width 38 height 44
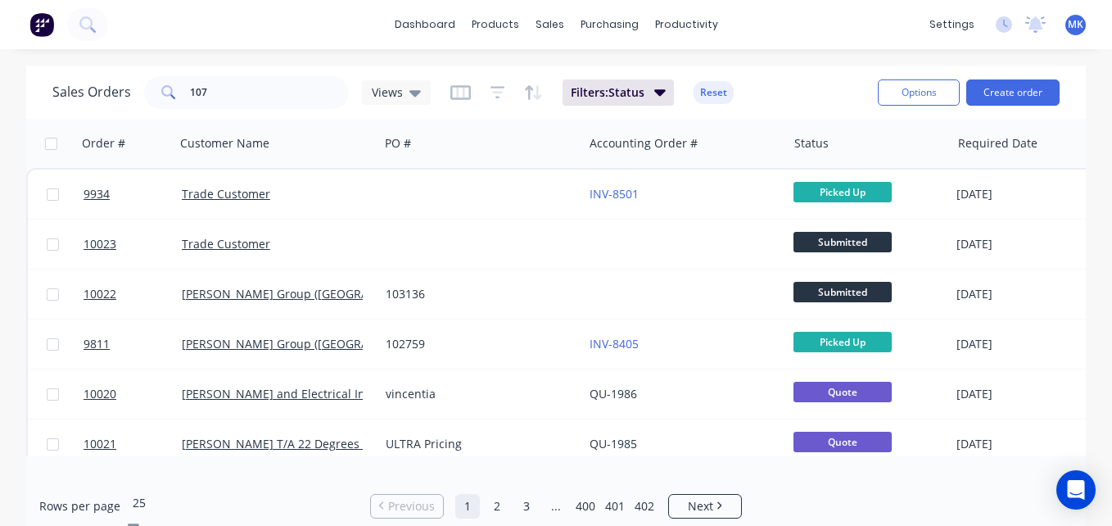
click at [152, 480] on div at bounding box center [251, 482] width 236 height 20
click at [158, 481] on div at bounding box center [251, 482] width 236 height 20
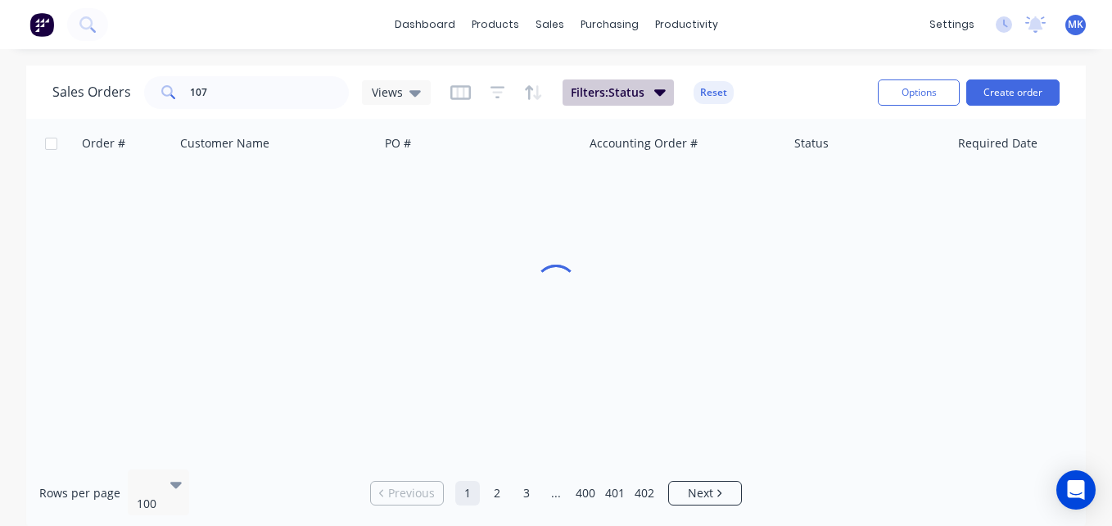
click at [608, 90] on span "Filters: Status" at bounding box center [608, 92] width 74 height 16
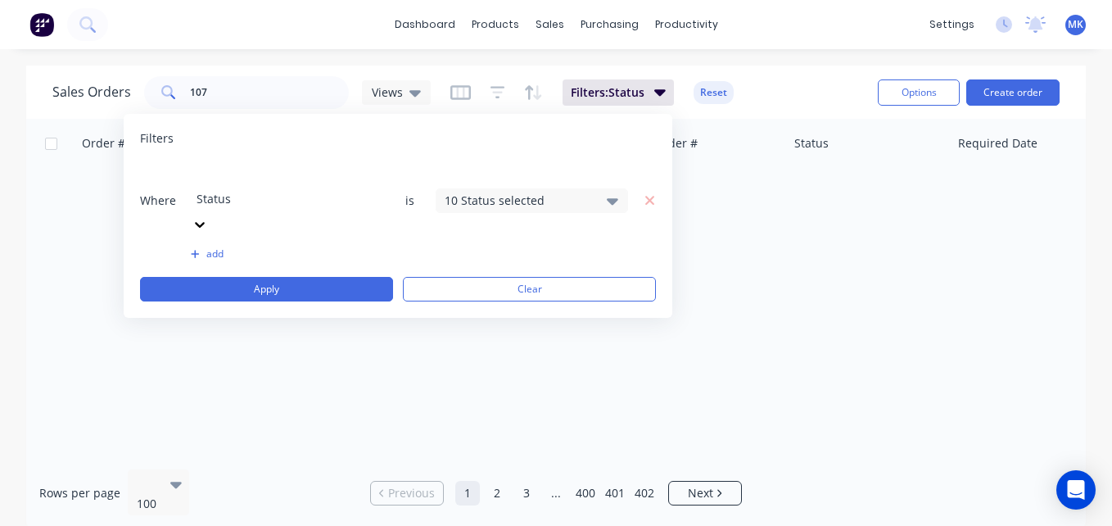
drag, startPoint x: 608, startPoint y: 90, endPoint x: 463, endPoint y: 156, distance: 160.1
click at [463, 156] on body "dashboard products sales purchasing productivity dashboard products Product Cat…" at bounding box center [556, 263] width 1112 height 526
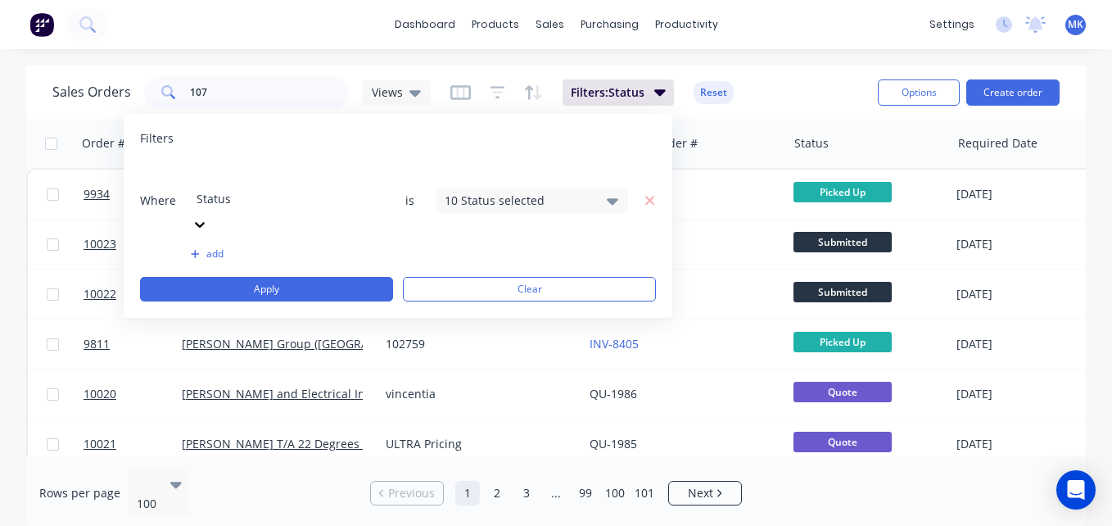
click at [496, 192] on div "10 Status selected" at bounding box center [518, 200] width 148 height 17
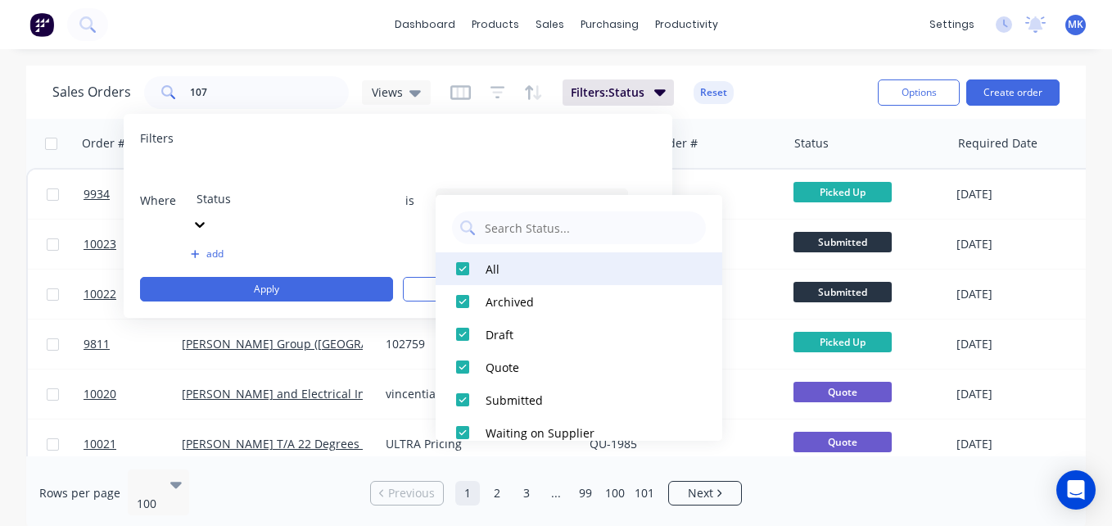
click at [458, 270] on div at bounding box center [462, 268] width 33 height 33
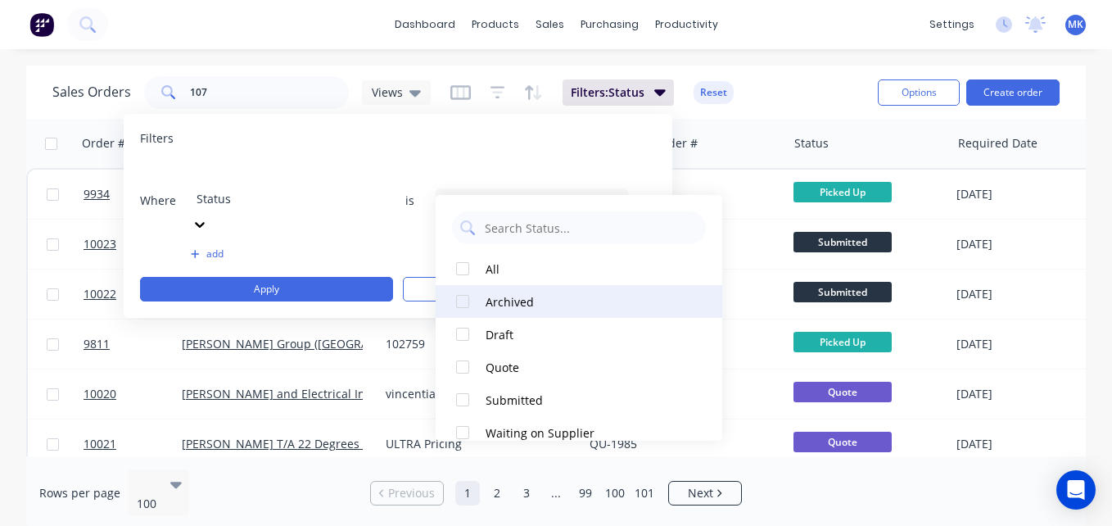
click at [463, 305] on div at bounding box center [462, 301] width 33 height 33
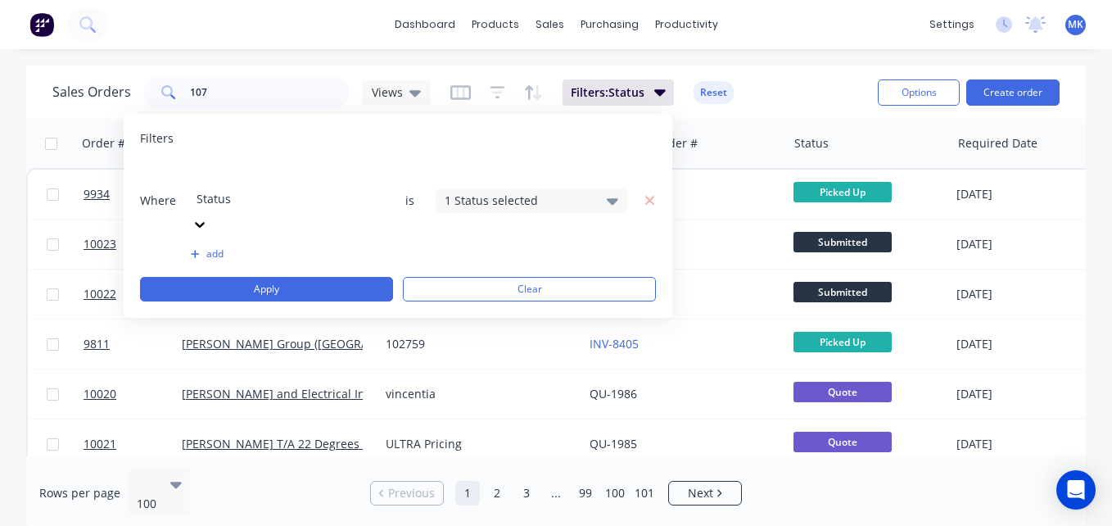
click at [584, 143] on div "Filters" at bounding box center [398, 138] width 516 height 16
click at [249, 277] on button "Apply" at bounding box center [266, 289] width 253 height 25
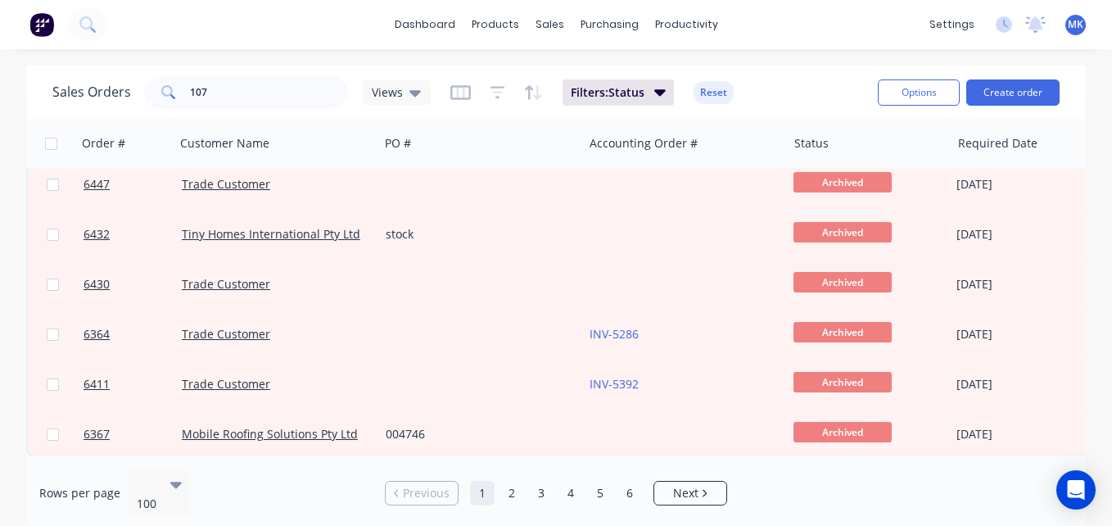
scroll to position [4713, 0]
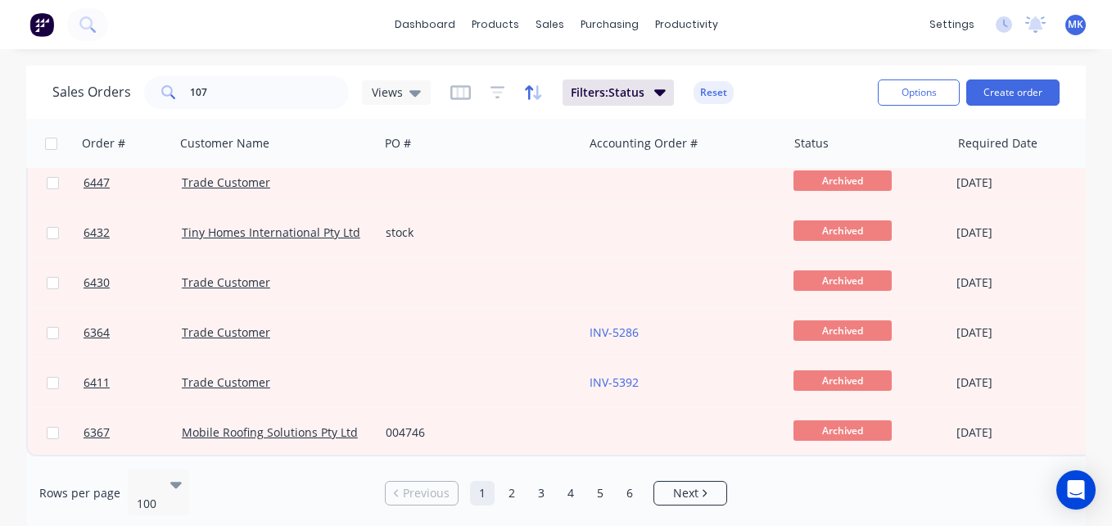
click at [535, 96] on icon "button" at bounding box center [537, 92] width 8 height 15
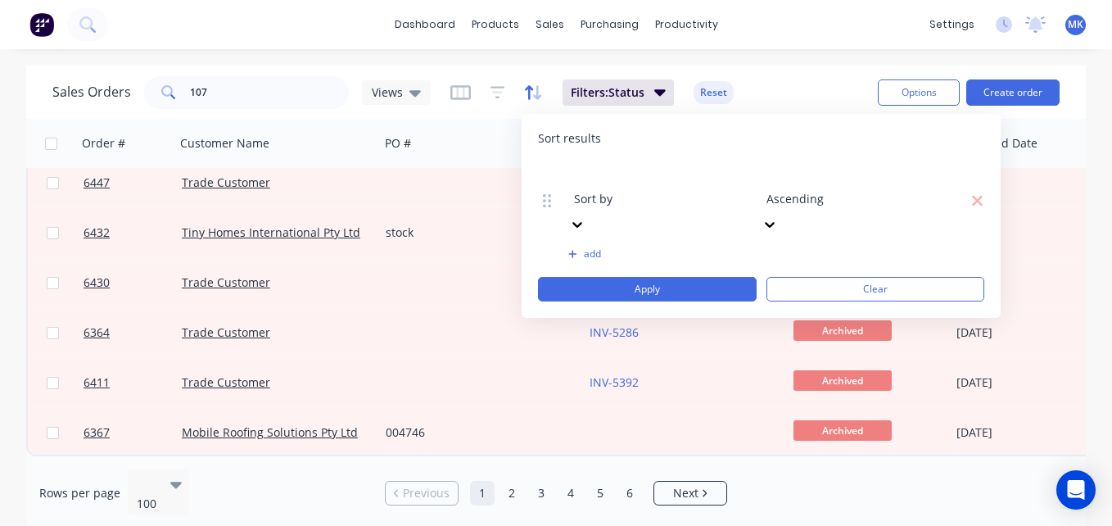
click at [535, 96] on icon "button" at bounding box center [537, 92] width 8 height 15
click at [636, 488] on link "6" at bounding box center [629, 493] width 25 height 25
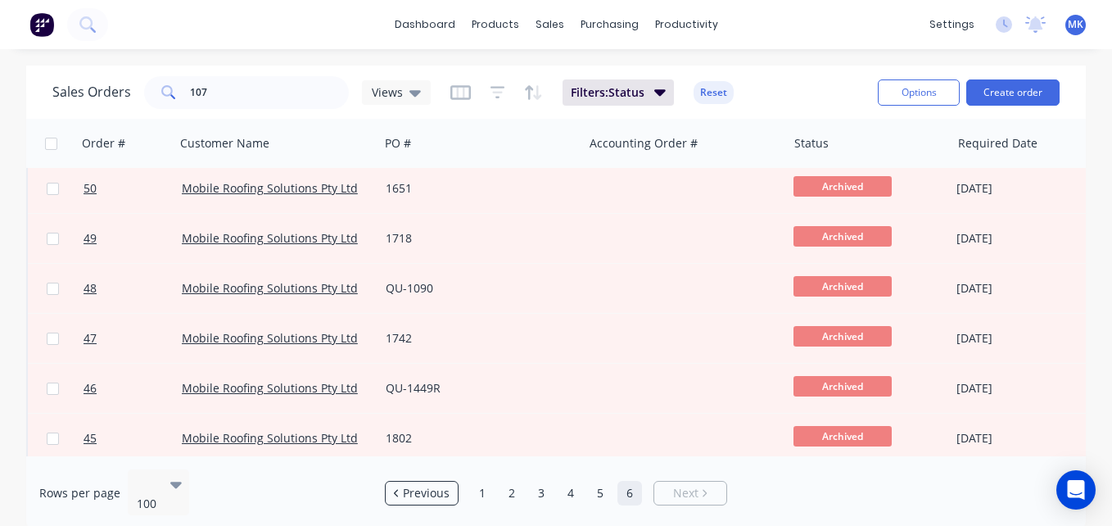
scroll to position [359, 0]
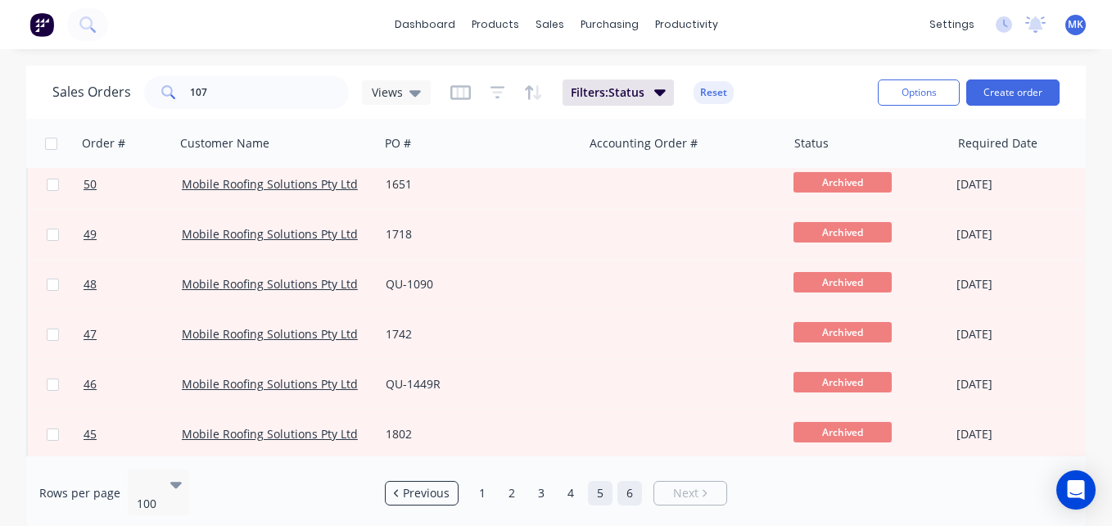
click at [607, 481] on link "5" at bounding box center [600, 493] width 25 height 25
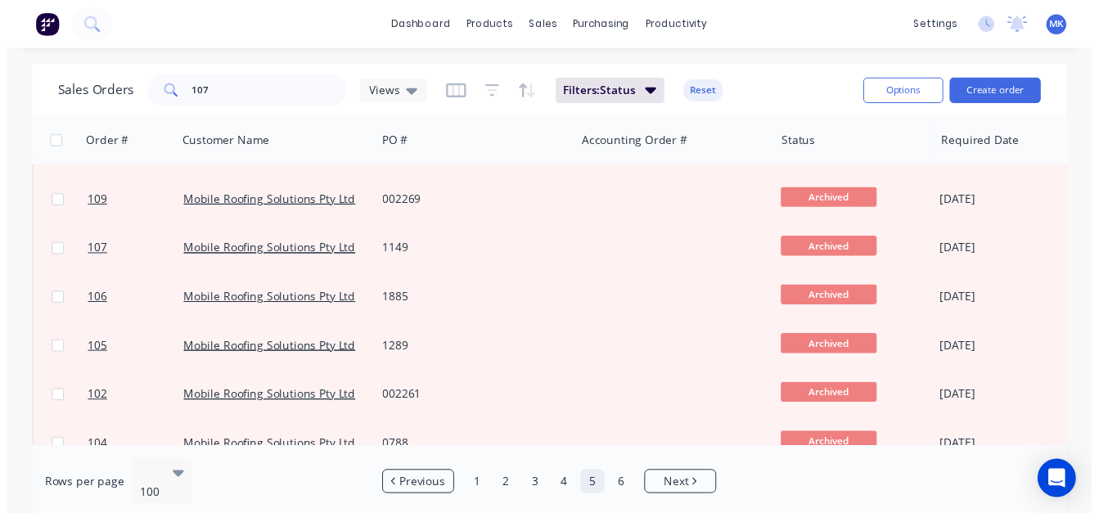
scroll to position [2787, 0]
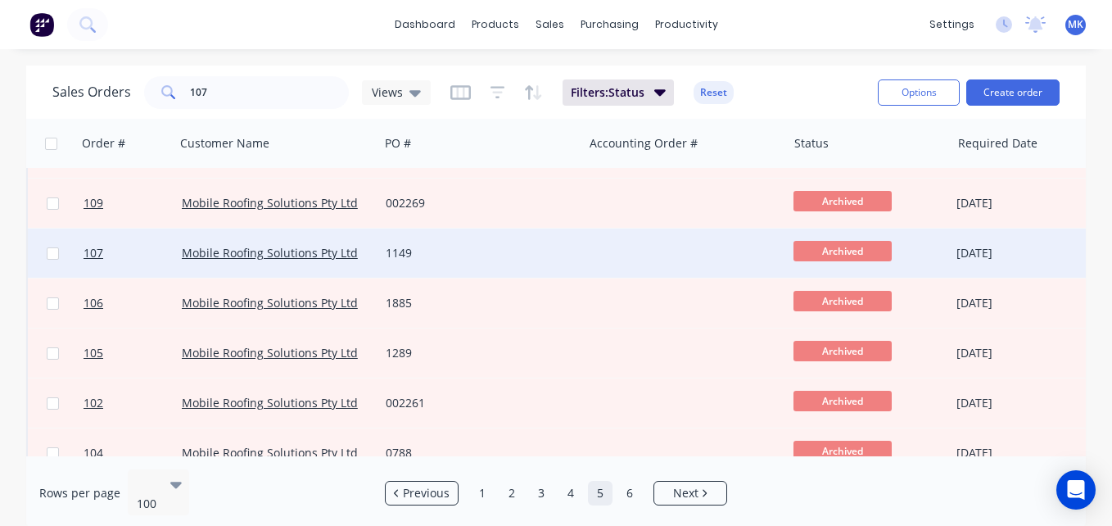
click at [548, 263] on div "1149" at bounding box center [481, 252] width 204 height 49
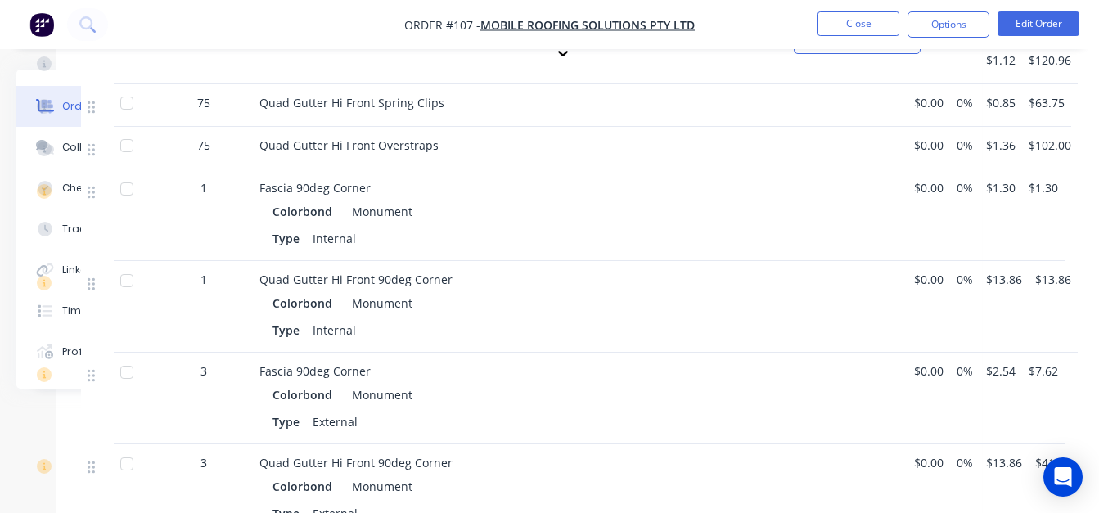
scroll to position [2184, 0]
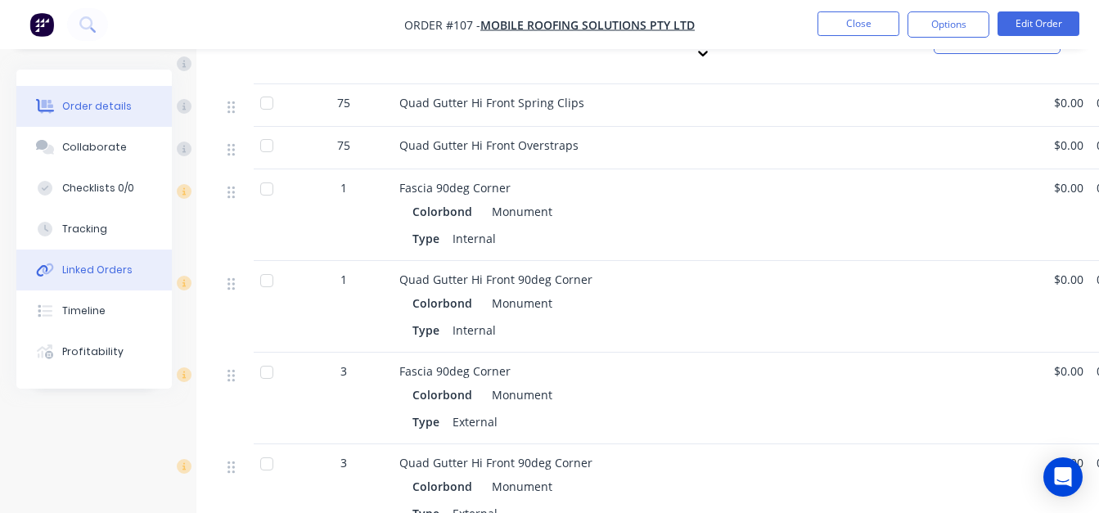
click at [64, 264] on div "Linked Orders" at bounding box center [97, 270] width 70 height 15
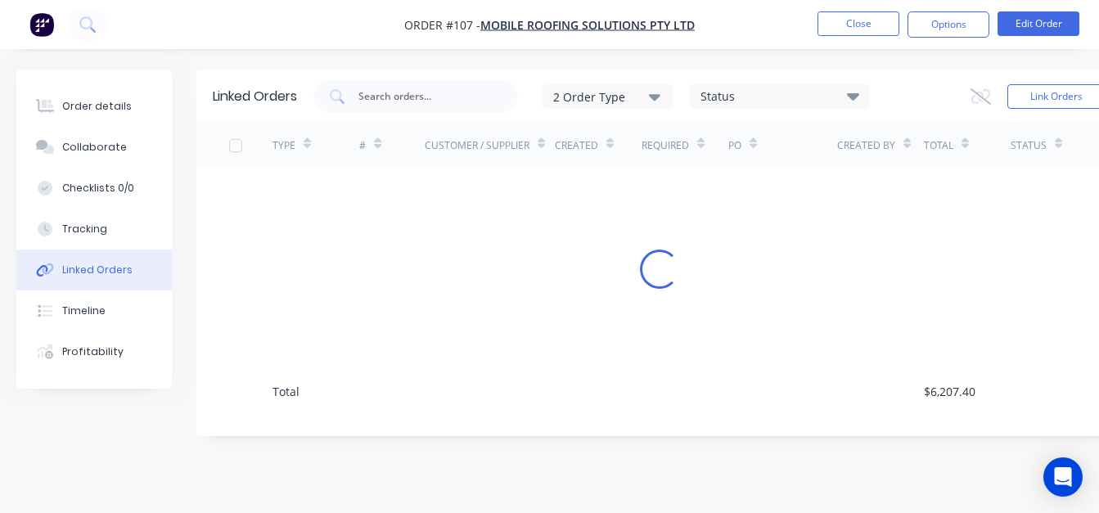
scroll to position [12, 0]
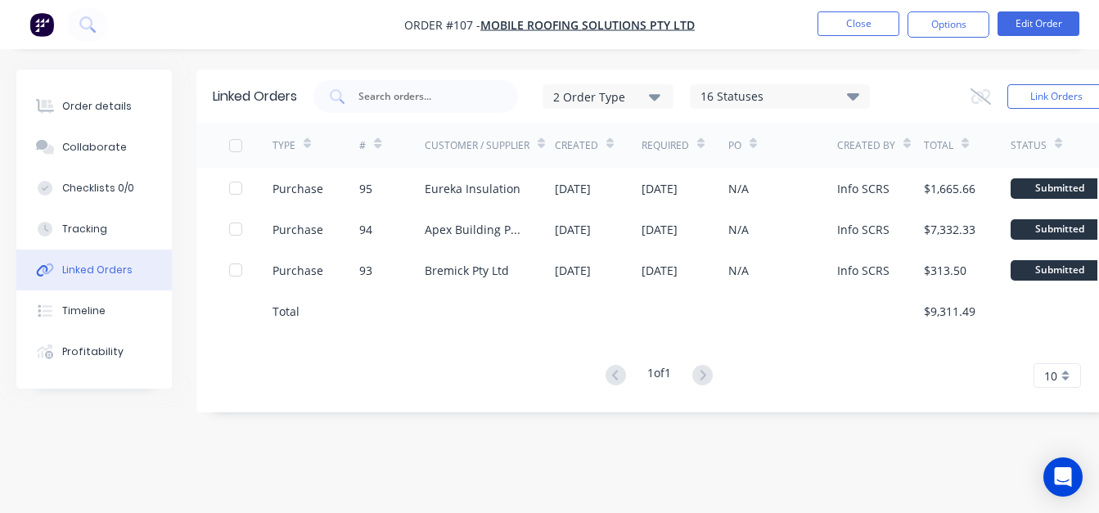
click at [83, 79] on div "Order details Collaborate Checklists 0/0 Tracking Linked Orders Timeline Profit…" at bounding box center [94, 229] width 156 height 319
click at [96, 115] on button "Order details" at bounding box center [94, 106] width 156 height 41
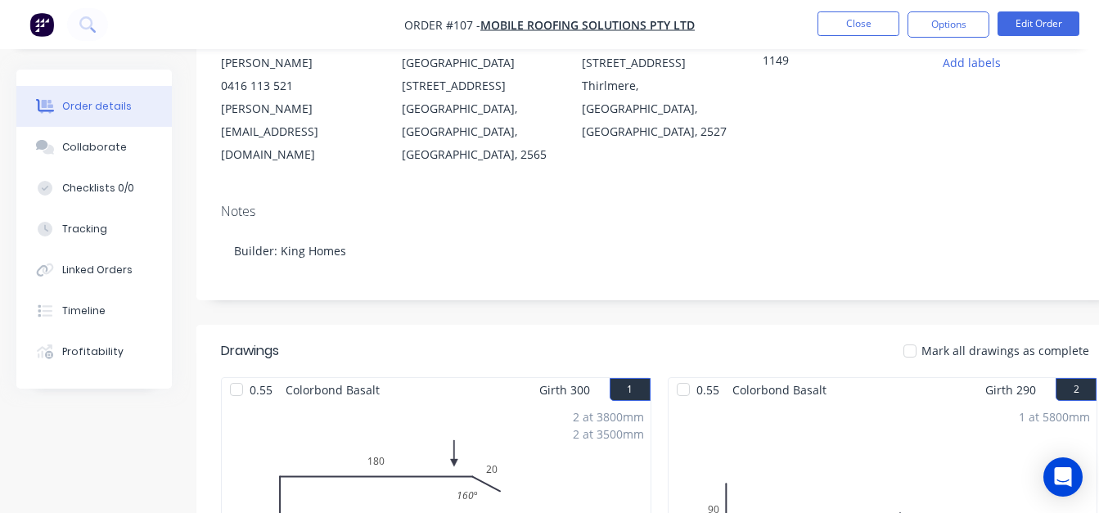
scroll to position [177, 0]
click at [925, 334] on div at bounding box center [910, 350] width 33 height 33
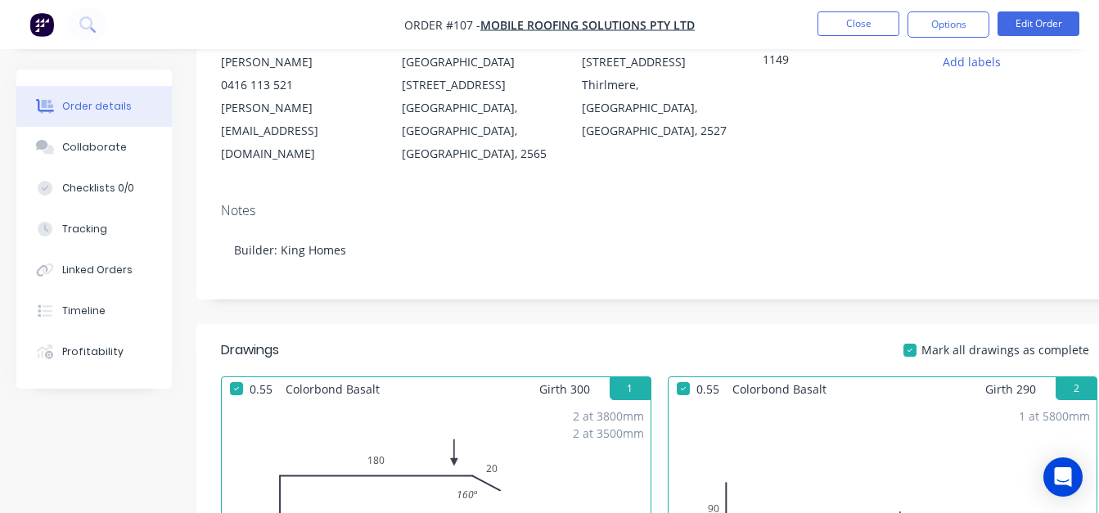
scroll to position [580, 0]
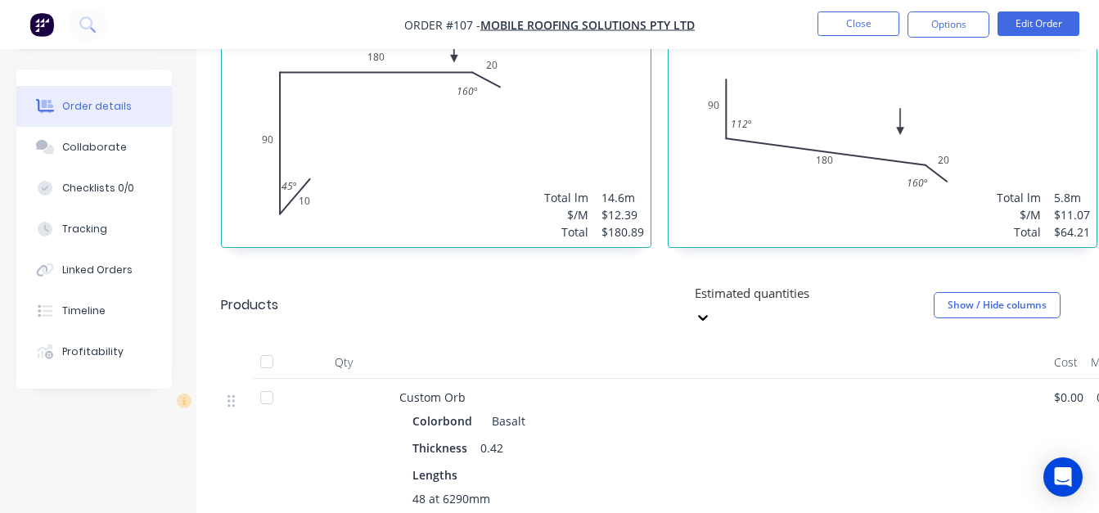
click at [264, 345] on div at bounding box center [266, 361] width 33 height 33
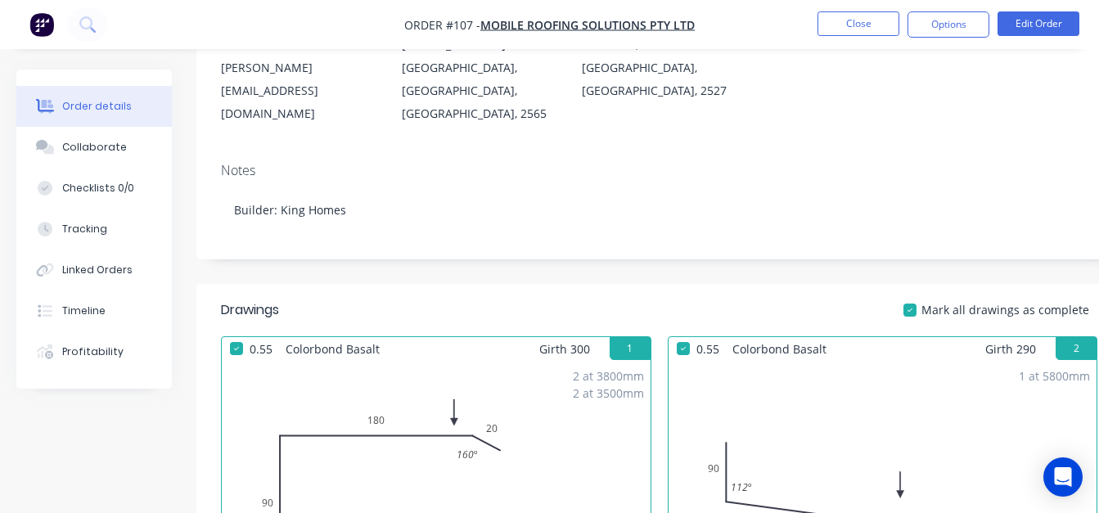
scroll to position [92, 0]
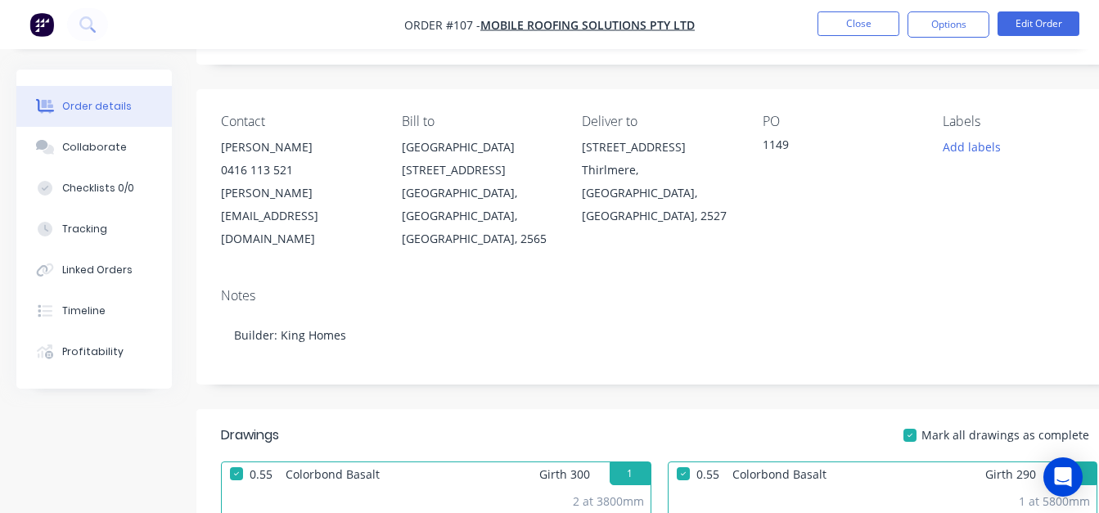
click at [918, 419] on div at bounding box center [910, 435] width 33 height 33
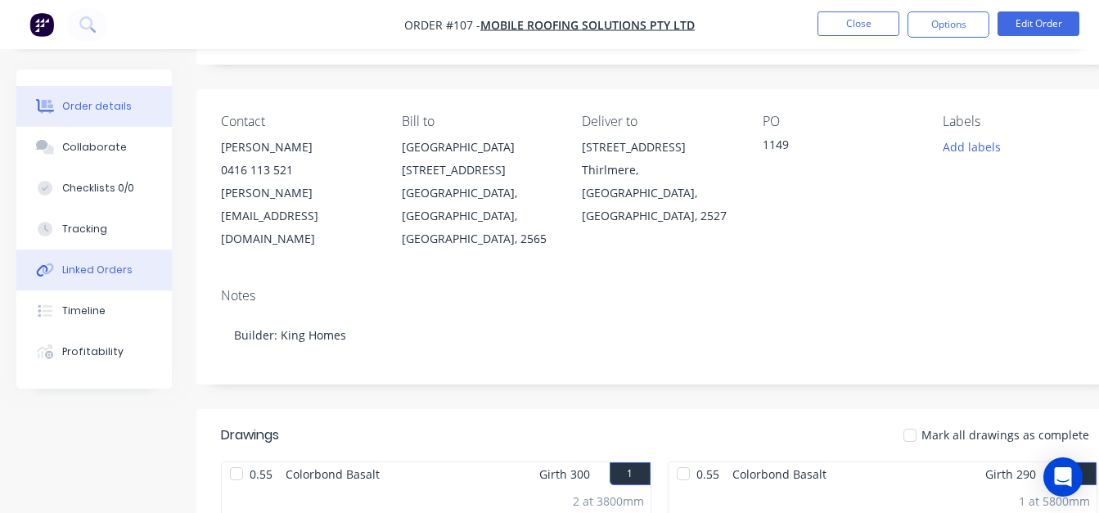
click at [71, 283] on button "Linked Orders" at bounding box center [94, 270] width 156 height 41
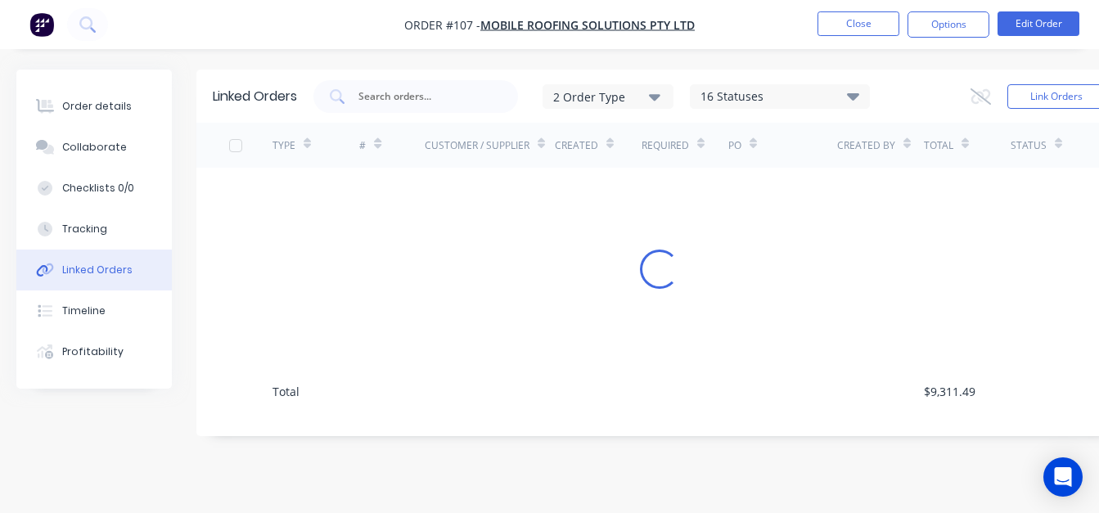
scroll to position [12, 0]
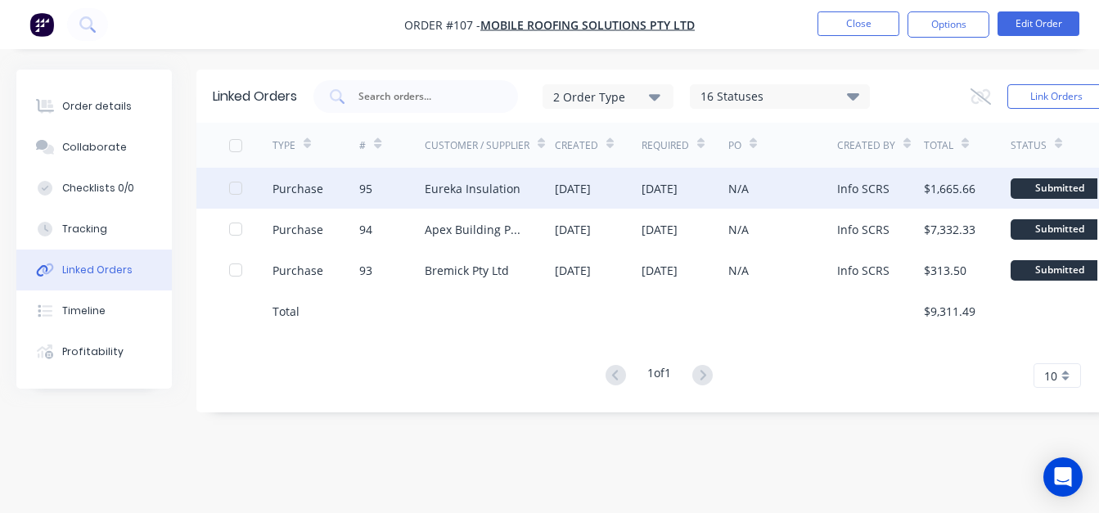
click at [678, 180] on div "[DATE]" at bounding box center [660, 188] width 36 height 17
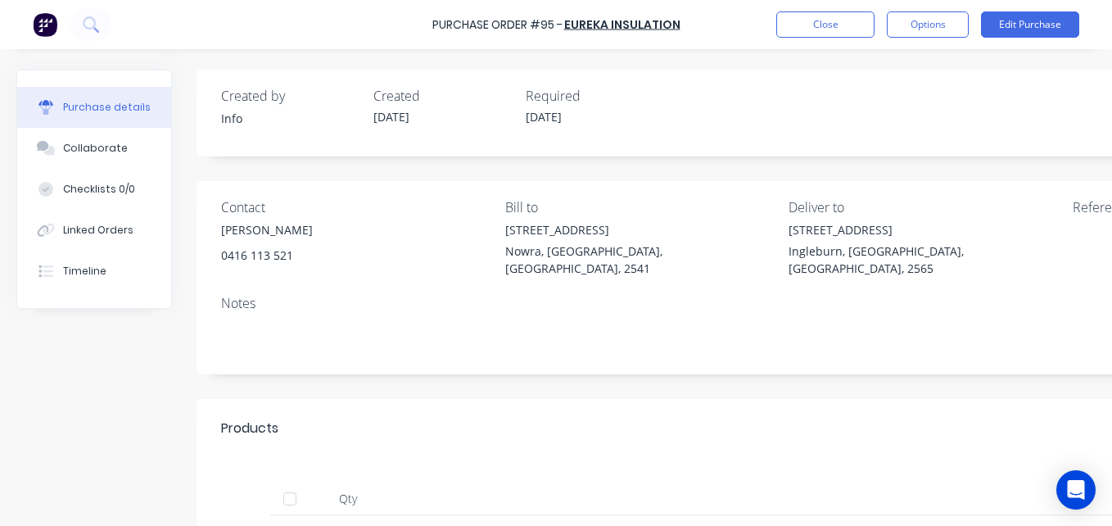
click at [300, 482] on div at bounding box center [289, 498] width 33 height 33
click at [814, 34] on button "Close" at bounding box center [825, 24] width 98 height 26
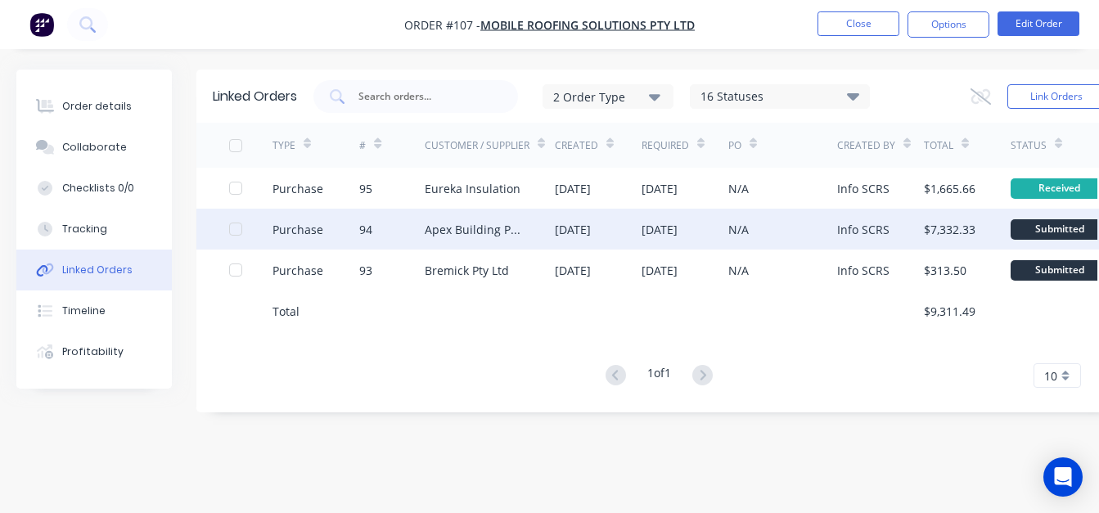
click at [558, 233] on div "[DATE]" at bounding box center [573, 229] width 36 height 17
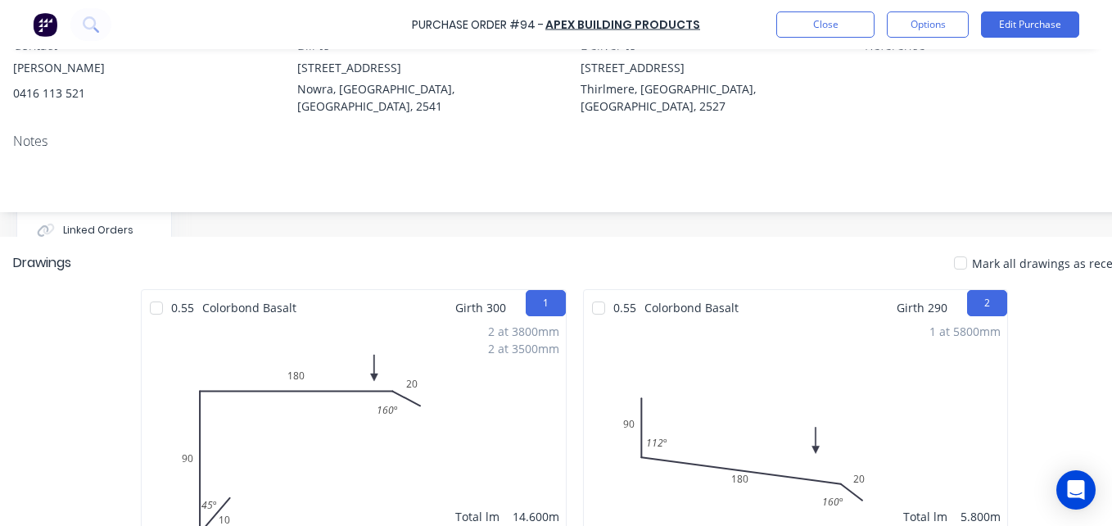
scroll to position [163, 208]
click at [972, 246] on div at bounding box center [960, 262] width 33 height 33
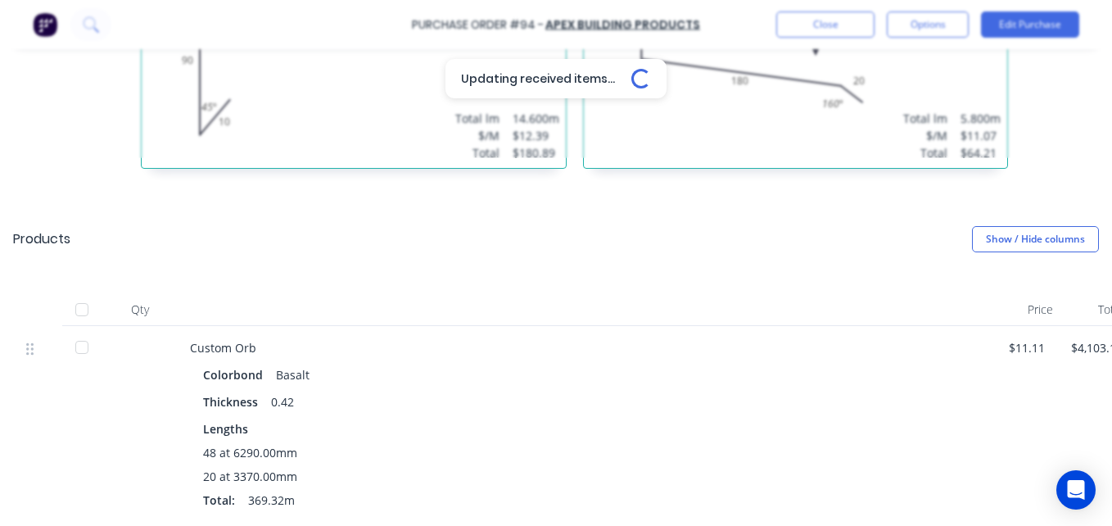
scroll to position [642, 208]
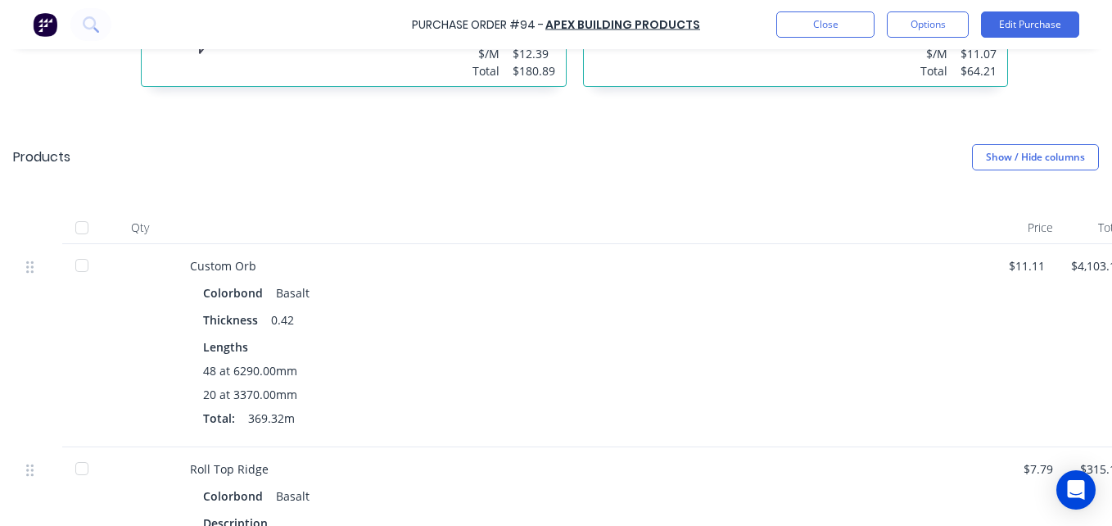
click at [89, 214] on div at bounding box center [81, 227] width 33 height 33
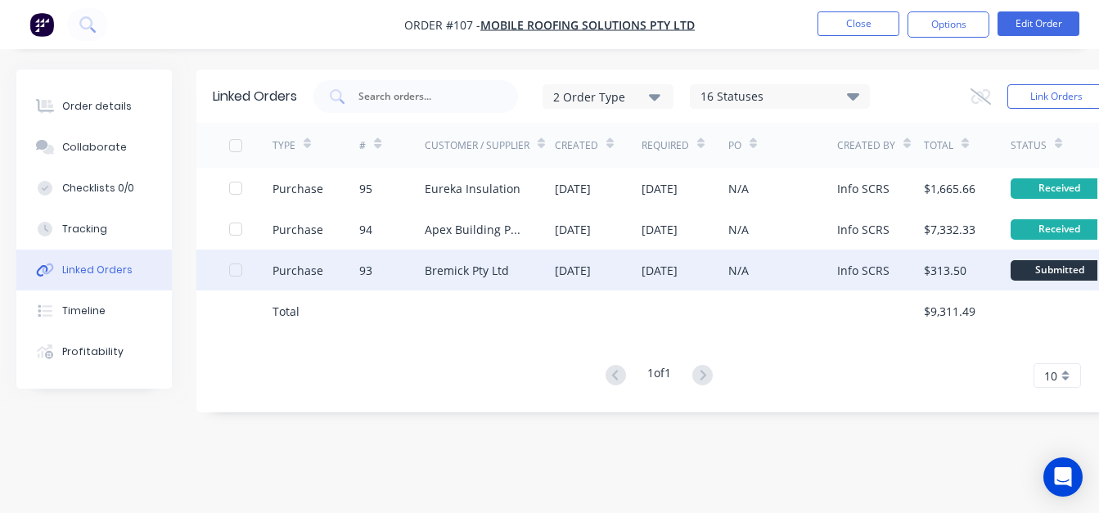
click at [568, 254] on div "[DATE]" at bounding box center [598, 270] width 87 height 41
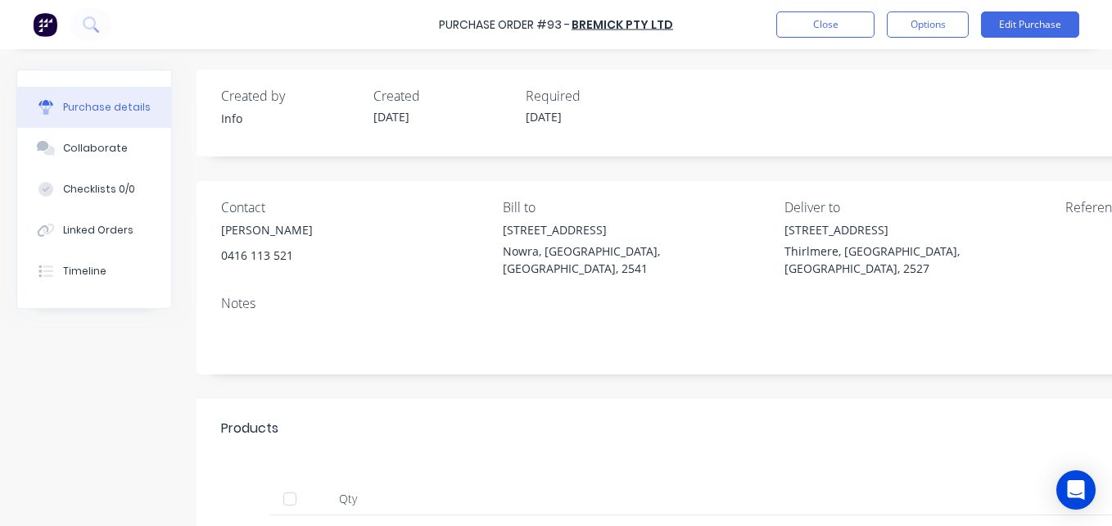
scroll to position [206, 0]
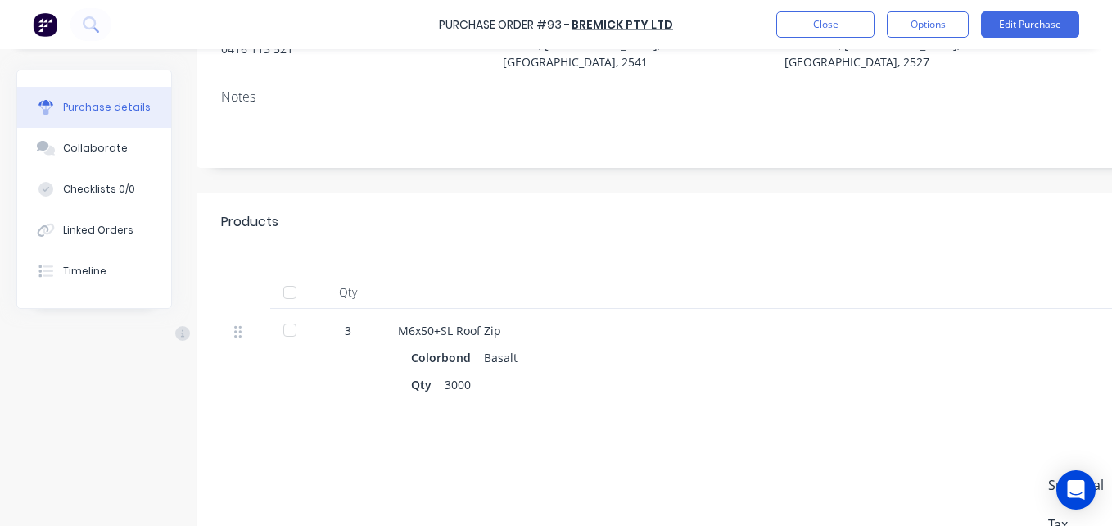
click at [282, 279] on div at bounding box center [289, 292] width 33 height 33
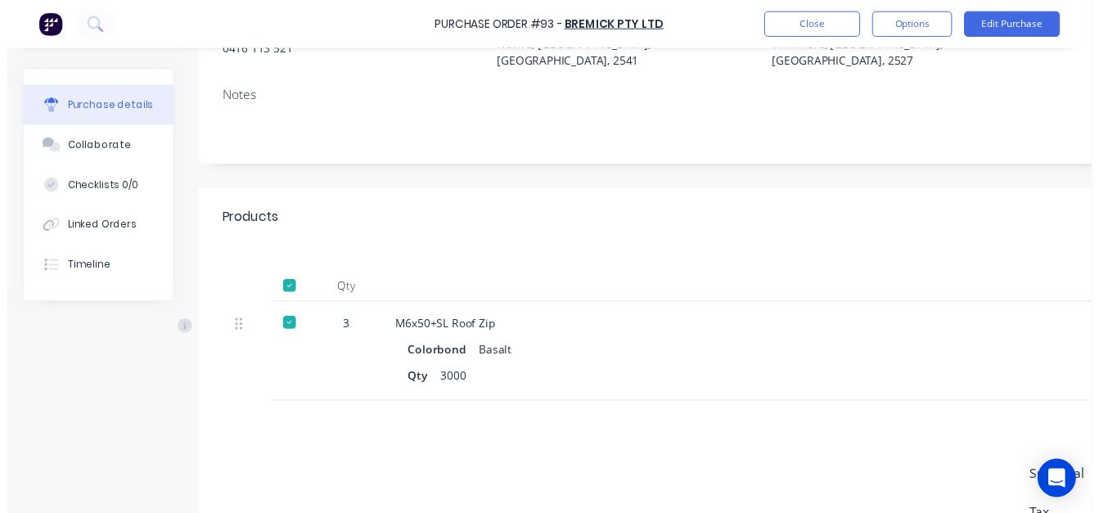
scroll to position [0, 0]
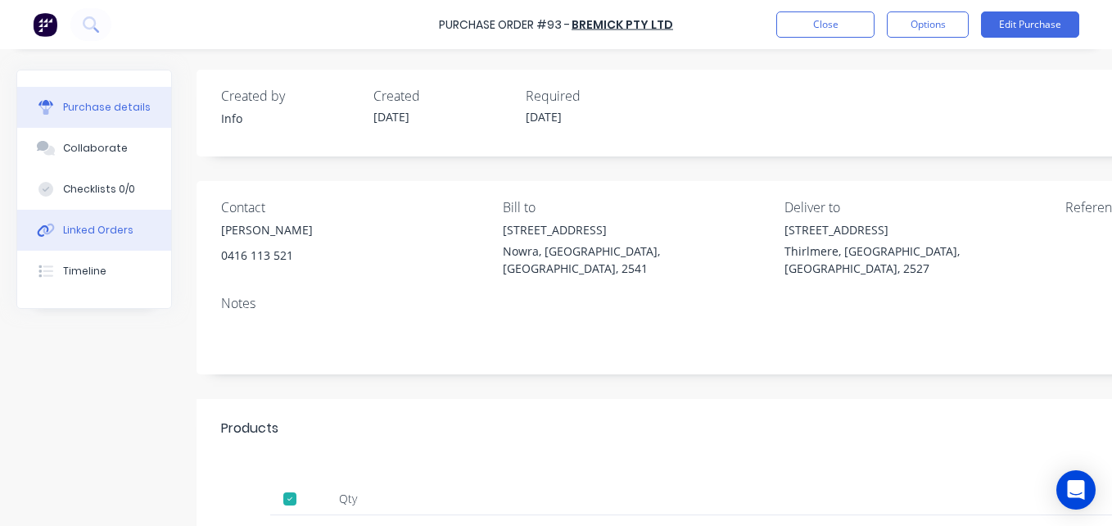
click at [100, 225] on div "Linked Orders" at bounding box center [98, 230] width 70 height 15
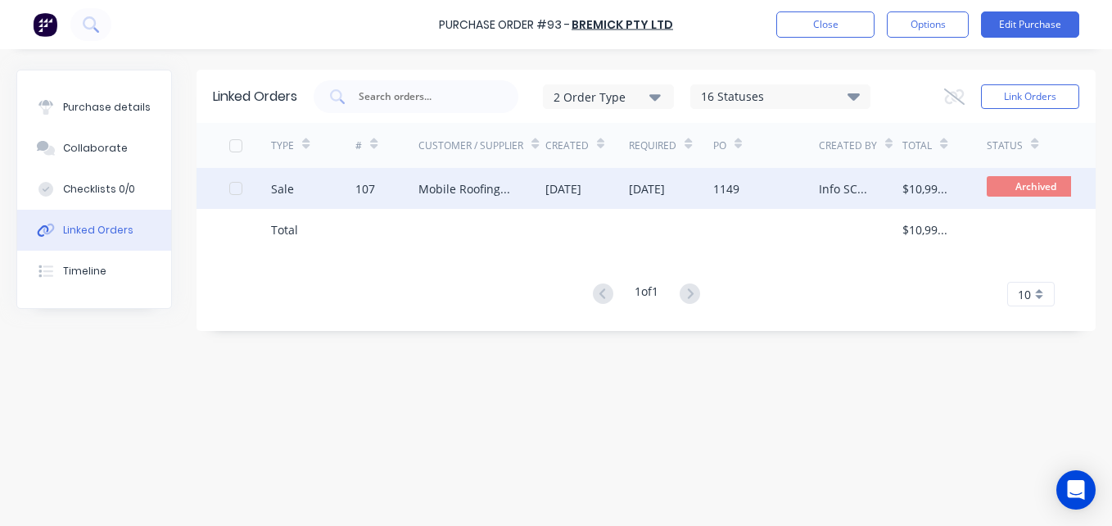
click at [531, 192] on div "Mobile Roofing Solutions Pty Ltd" at bounding box center [481, 188] width 126 height 41
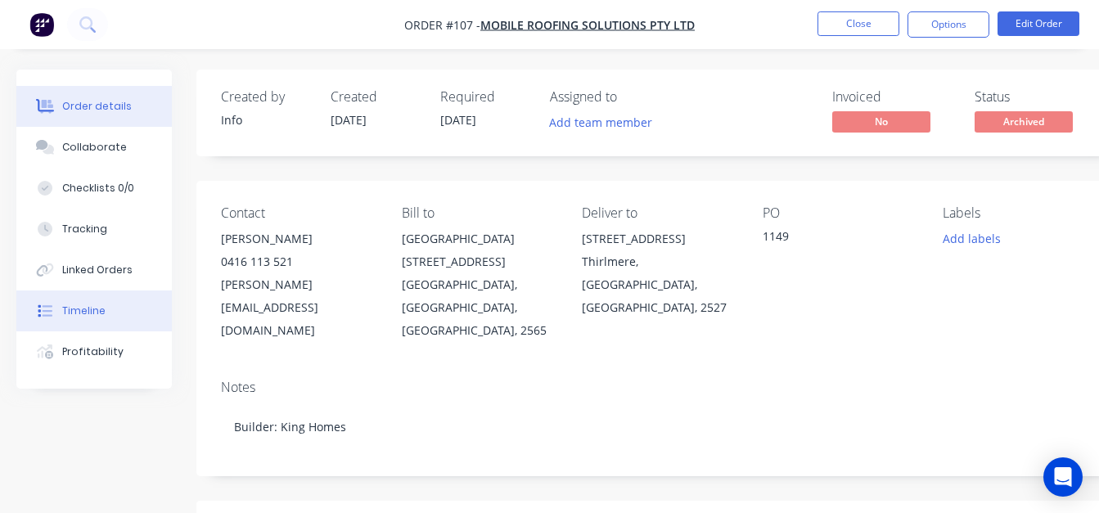
click at [121, 306] on button "Timeline" at bounding box center [94, 311] width 156 height 41
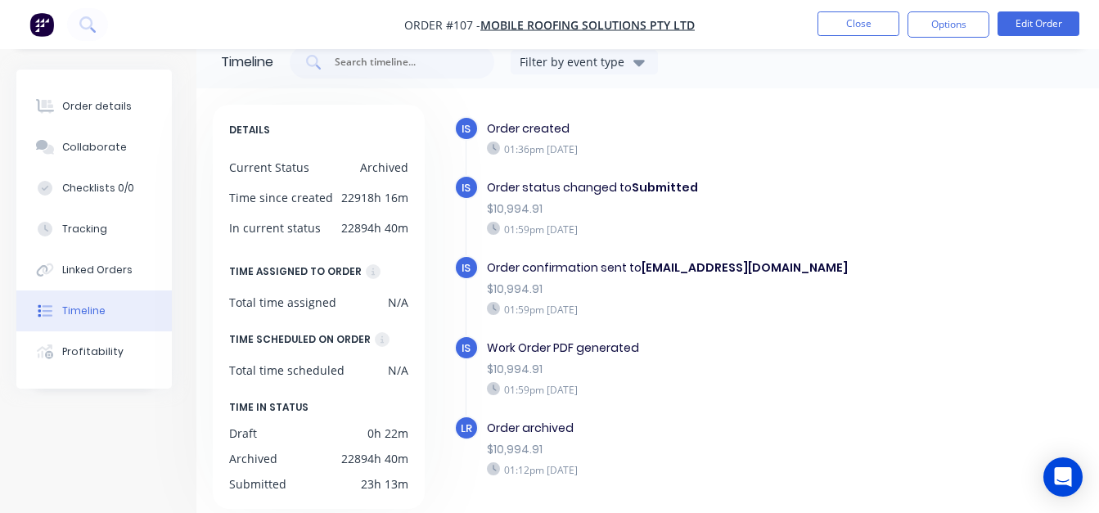
scroll to position [34, 0]
click at [129, 108] on button "Order details" at bounding box center [94, 106] width 156 height 41
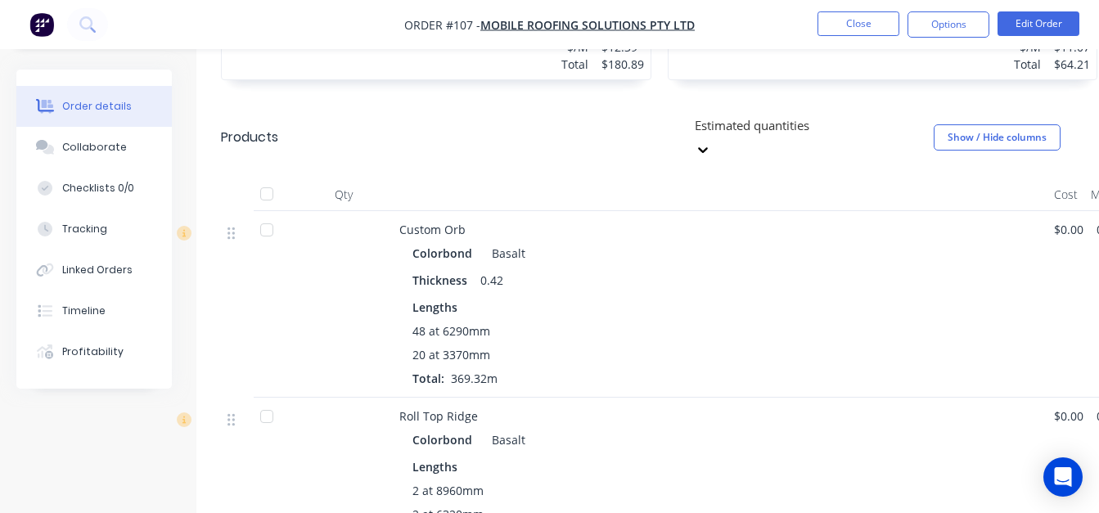
scroll to position [749, 0]
click at [390, 228] on div at bounding box center [344, 303] width 98 height 187
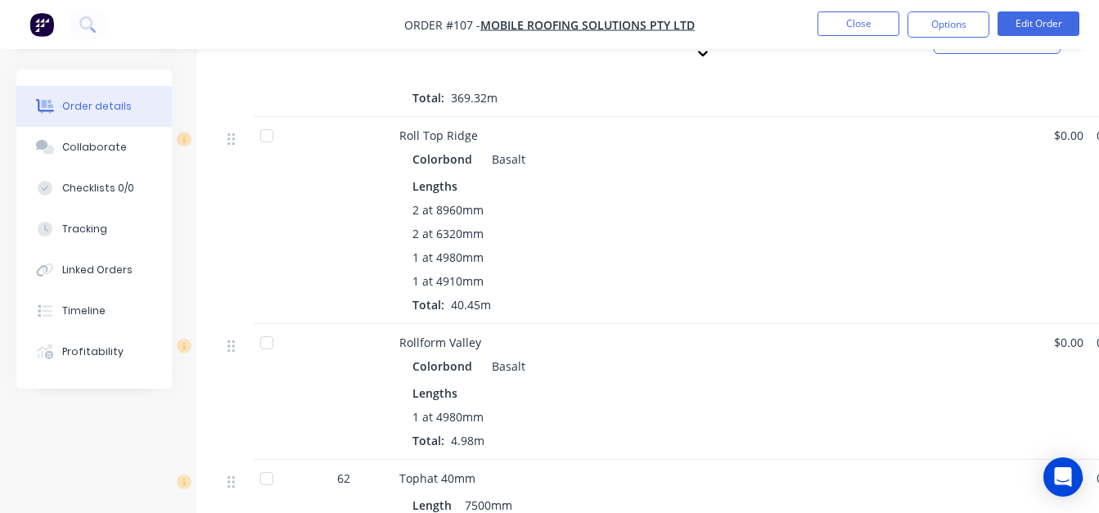
scroll to position [883, 0]
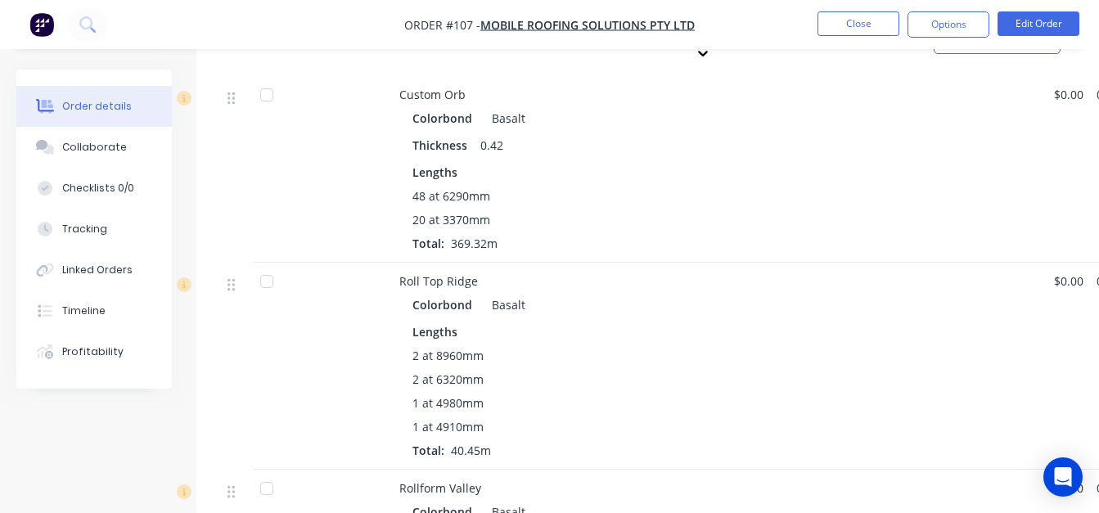
click at [826, 9] on nav "Order #107 - Mobile Roofing Solutions Pty Ltd Close Options Edit Order" at bounding box center [549, 24] width 1099 height 49
click at [871, 43] on nav "Order #107 - Mobile Roofing Solutions Pty Ltd Close Options Edit Order" at bounding box center [549, 24] width 1099 height 49
click at [855, 28] on button "Close" at bounding box center [859, 23] width 82 height 25
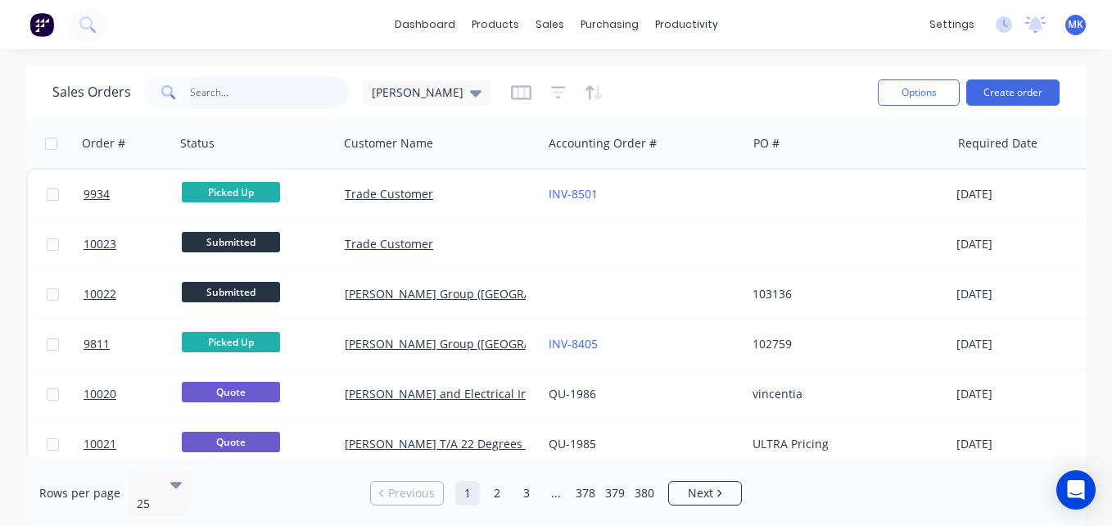
click at [259, 78] on input "text" at bounding box center [270, 92] width 160 height 33
type input "mobile"
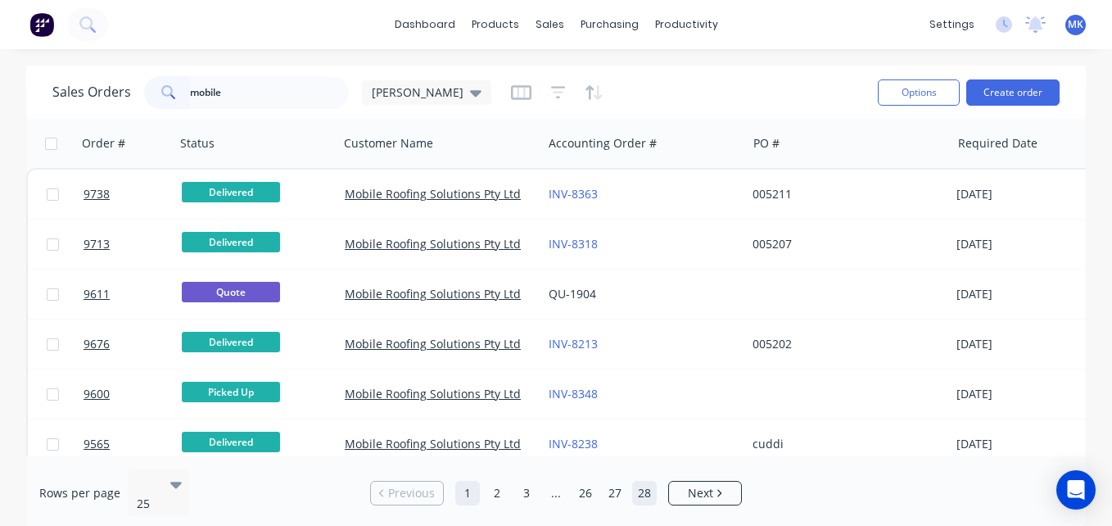
click at [644, 481] on link "28" at bounding box center [644, 493] width 25 height 25
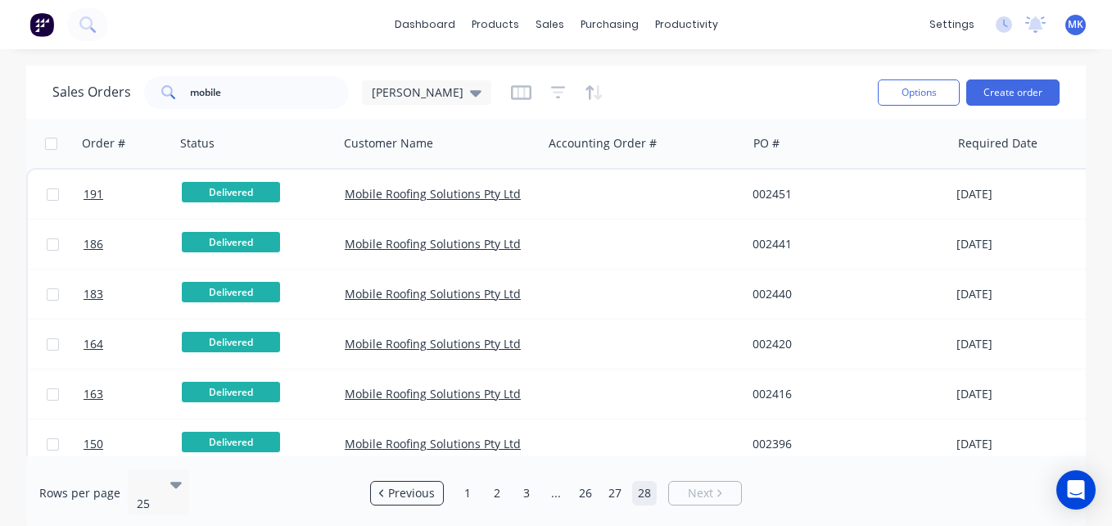
click at [511, 88] on div at bounding box center [557, 92] width 93 height 26
click at [551, 89] on icon "button" at bounding box center [558, 92] width 15 height 16
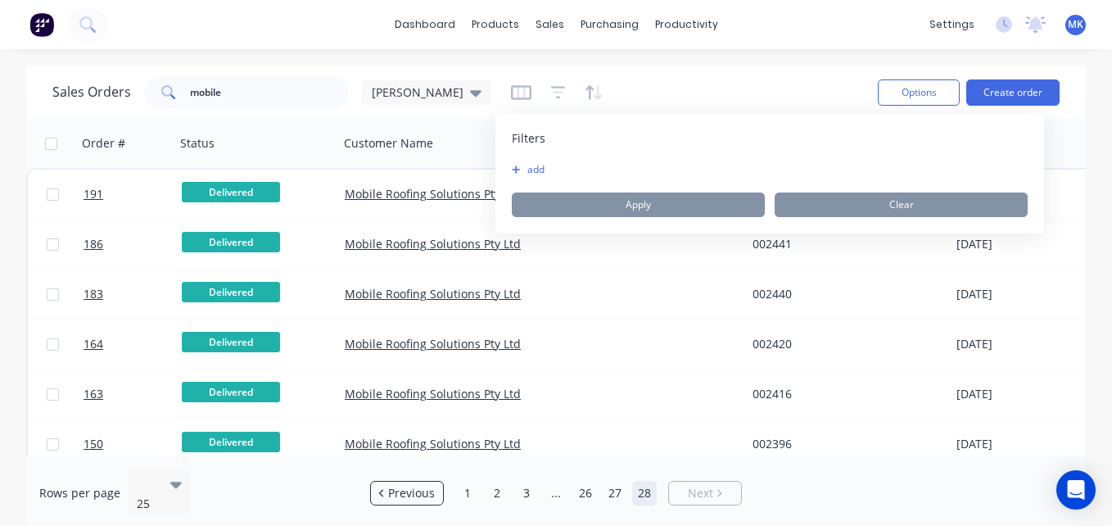
click at [539, 172] on button "add" at bounding box center [532, 169] width 41 height 13
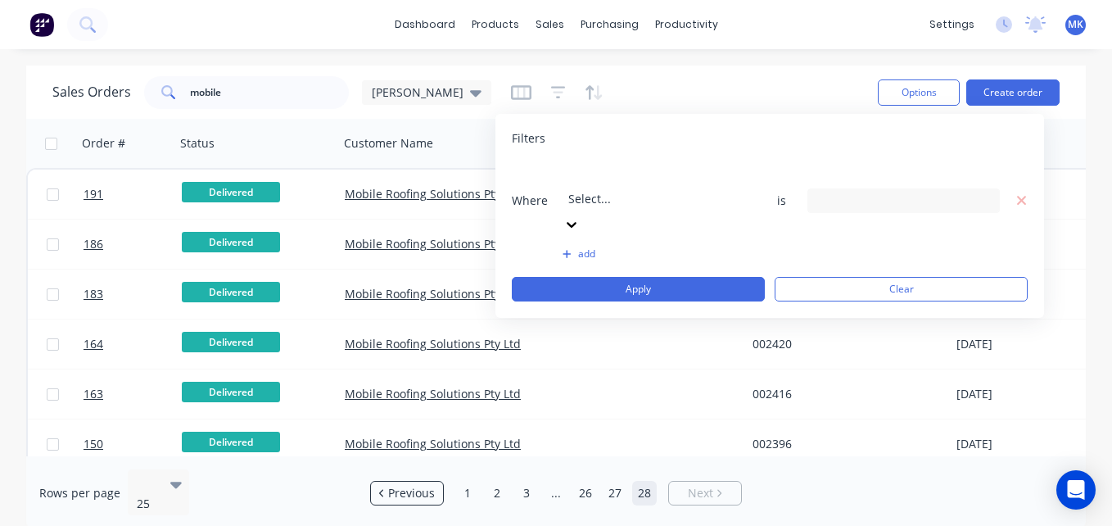
click at [625, 195] on div "Where Select... is add Apply Clear" at bounding box center [770, 232] width 516 height 138
click at [606, 178] on div at bounding box center [686, 176] width 236 height 20
click at [905, 192] on div "9 Status selected" at bounding box center [890, 200] width 148 height 17
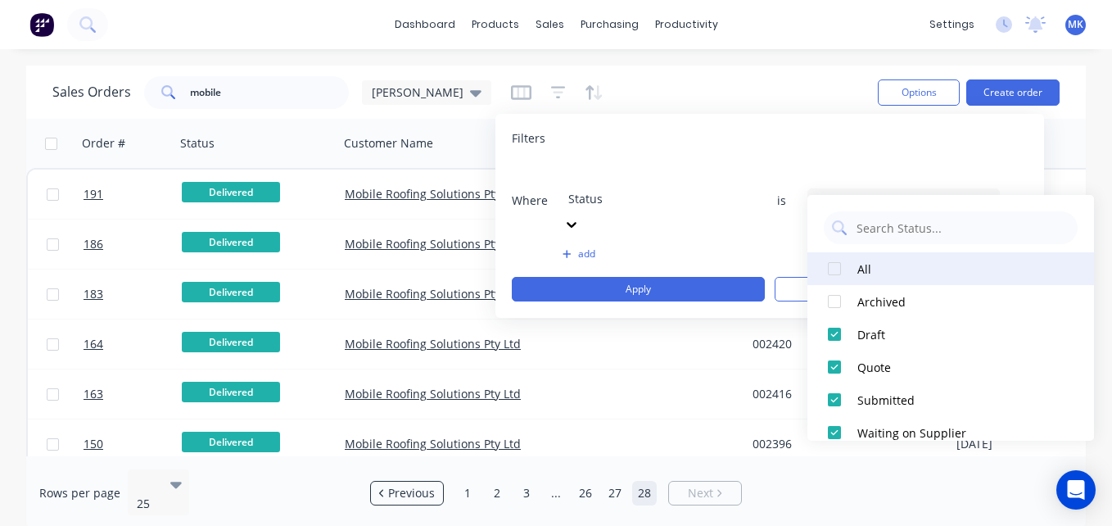
click at [837, 268] on div at bounding box center [834, 268] width 33 height 33
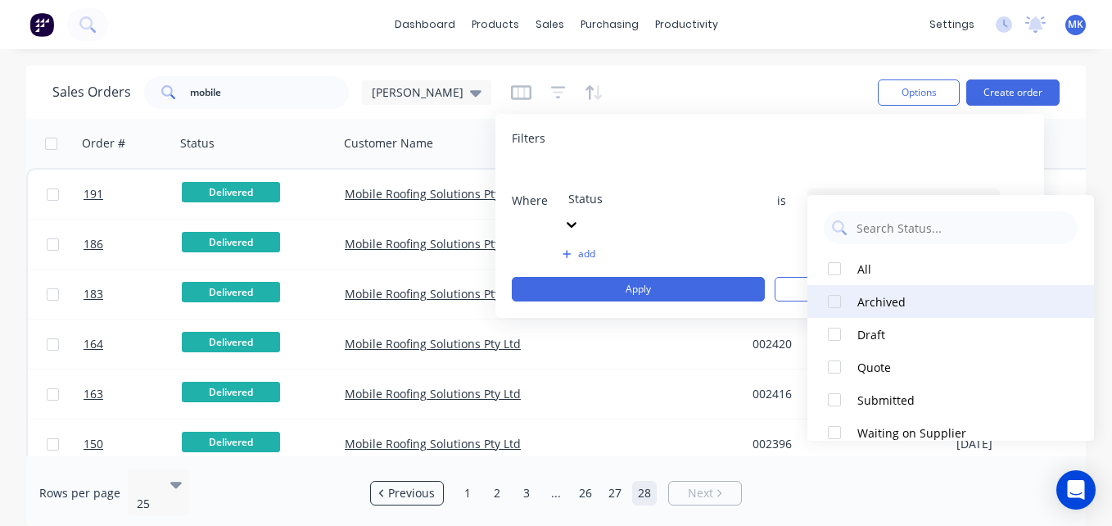
click at [839, 306] on div at bounding box center [834, 301] width 33 height 33
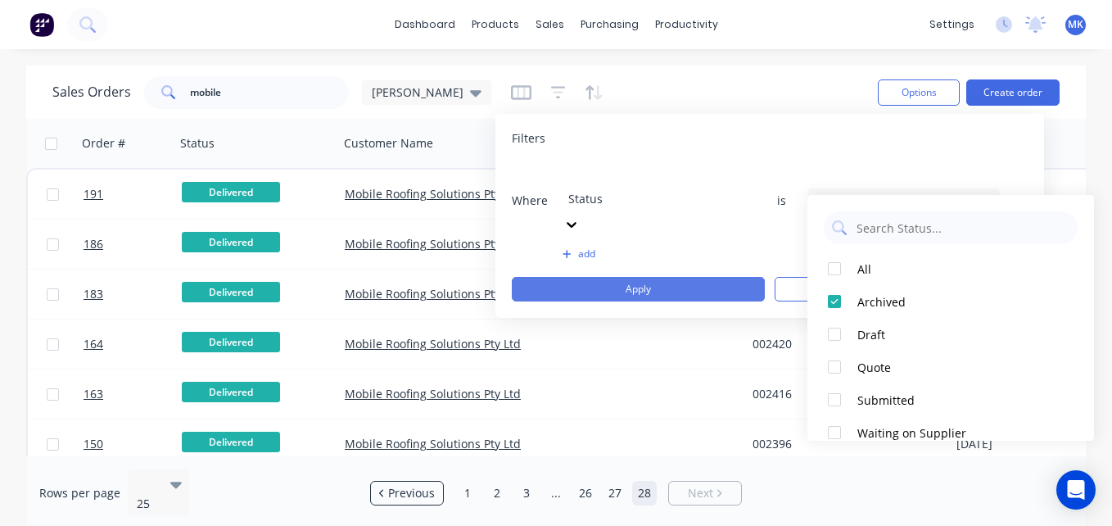
click at [686, 277] on button "Apply" at bounding box center [638, 289] width 253 height 25
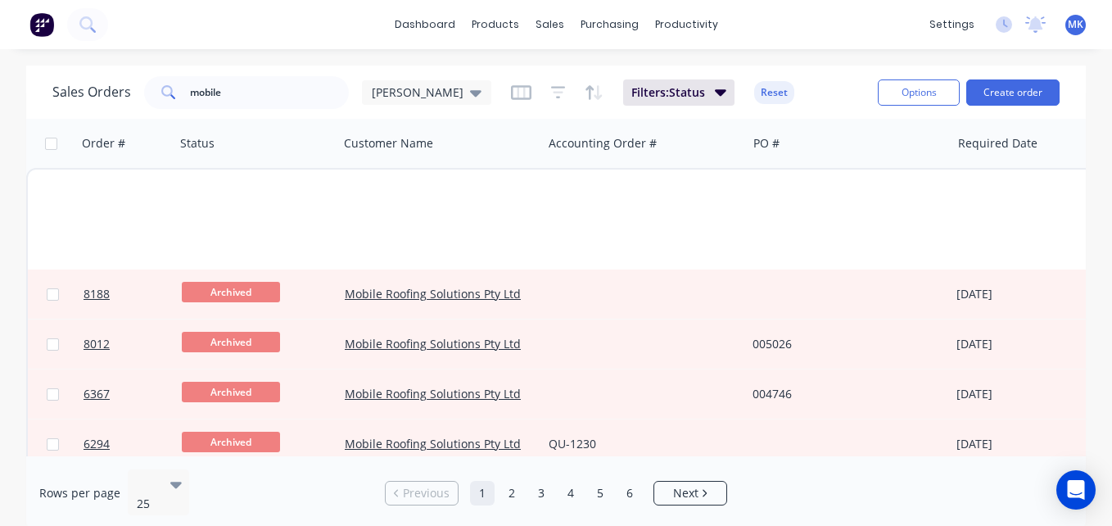
scroll to position [968, 0]
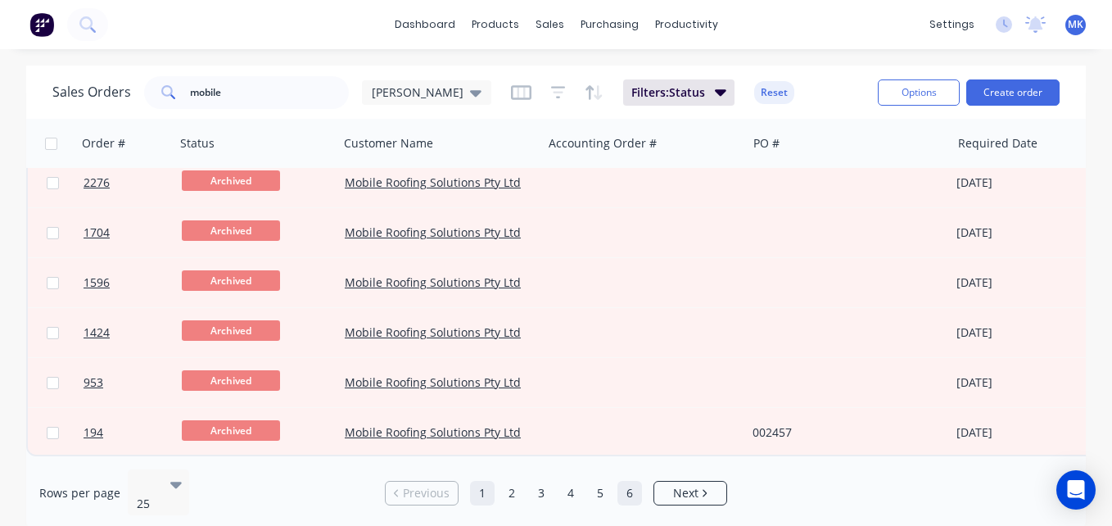
click at [635, 481] on link "6" at bounding box center [629, 493] width 25 height 25
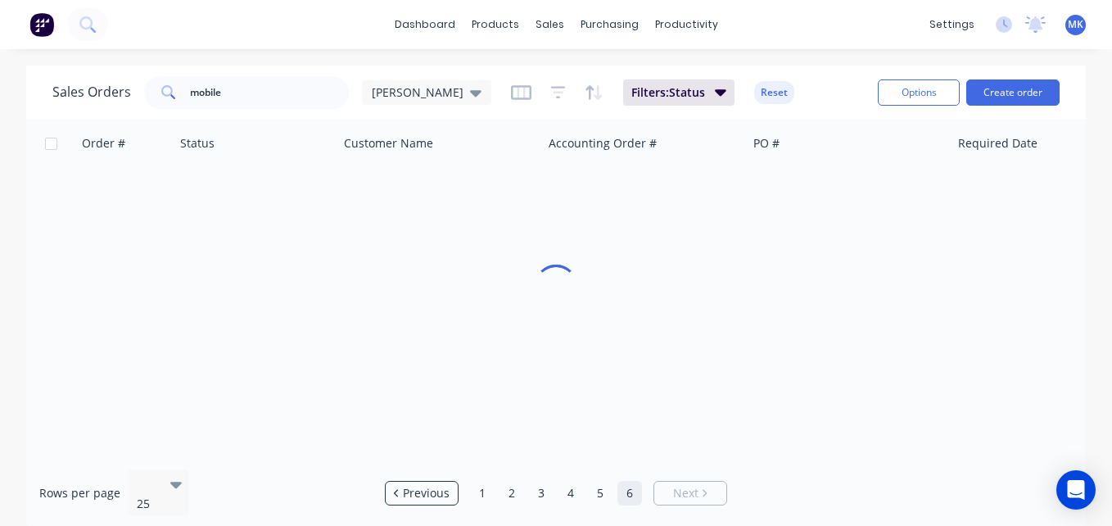
scroll to position [0, 0]
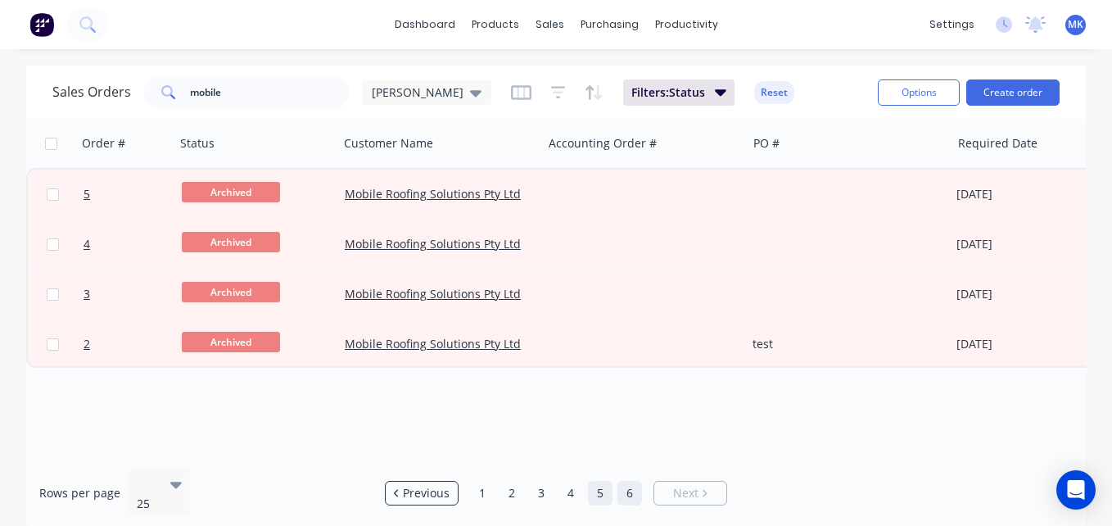
click at [602, 485] on link "5" at bounding box center [600, 493] width 25 height 25
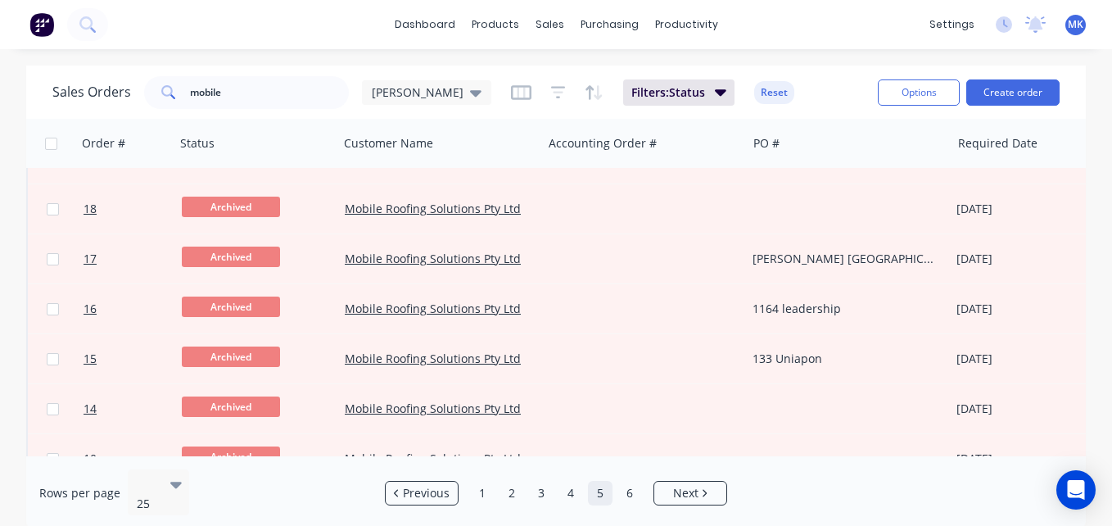
scroll to position [968, 0]
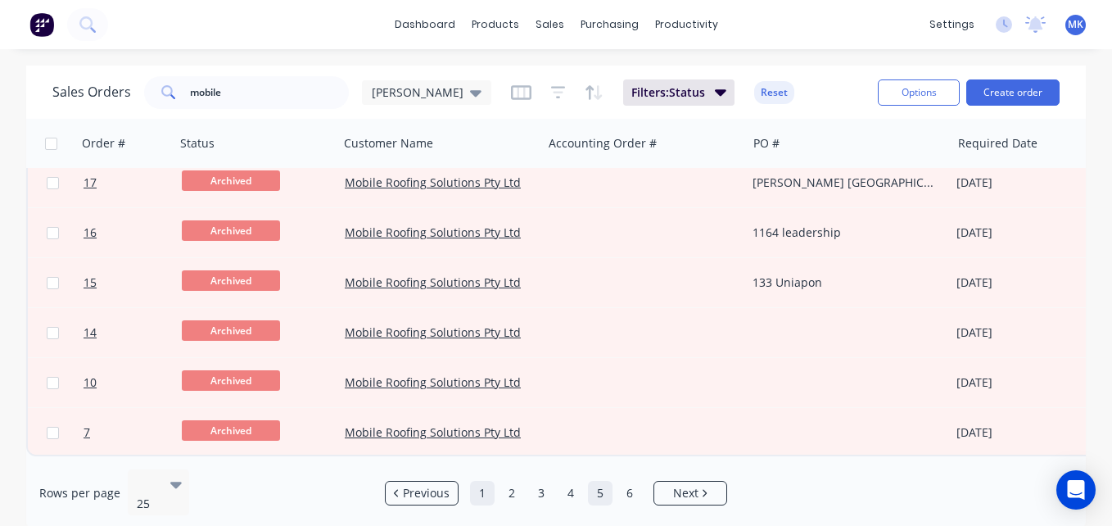
click at [481, 490] on link "1" at bounding box center [482, 493] width 25 height 25
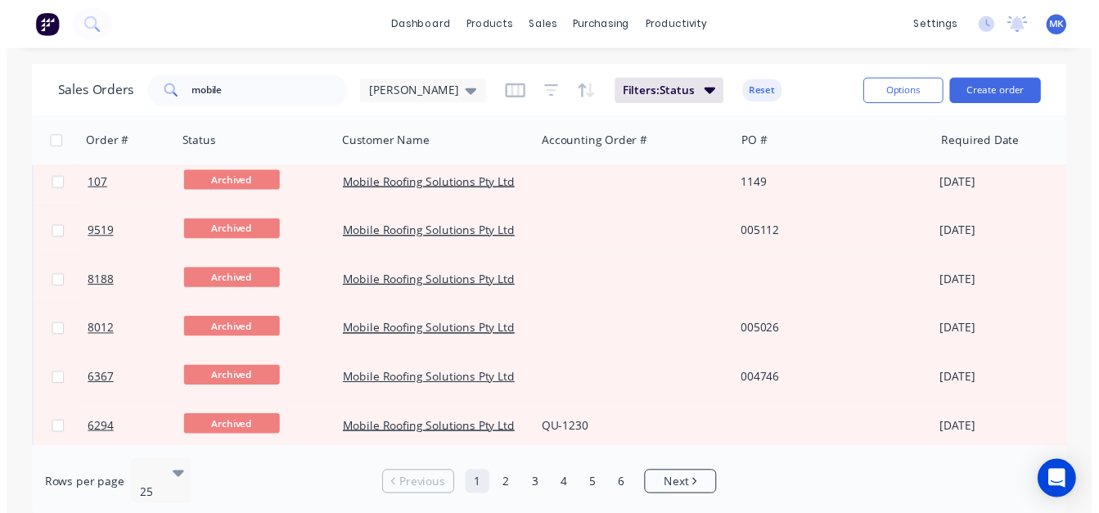
scroll to position [0, 0]
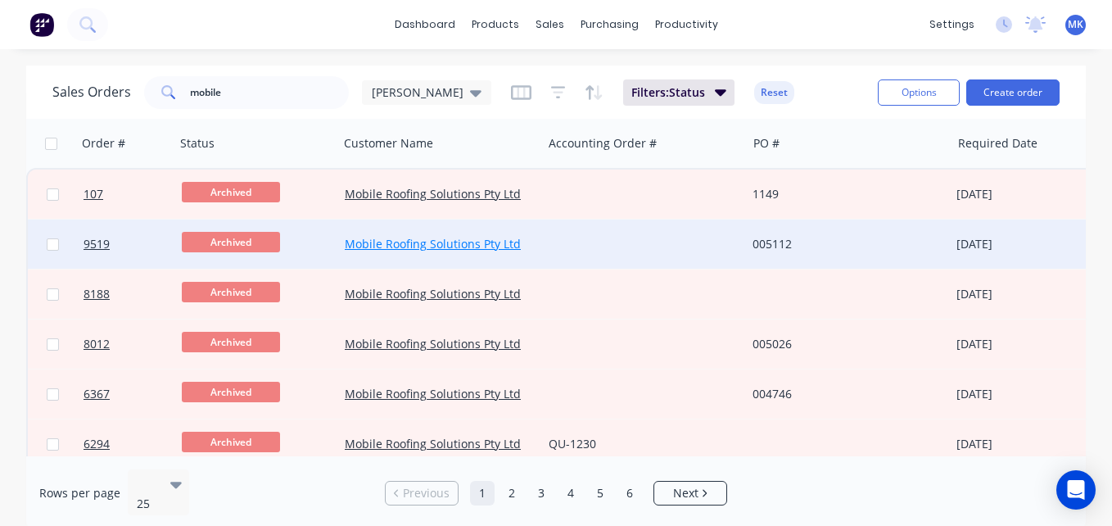
click at [435, 246] on link "Mobile Roofing Solutions Pty Ltd" at bounding box center [433, 244] width 176 height 16
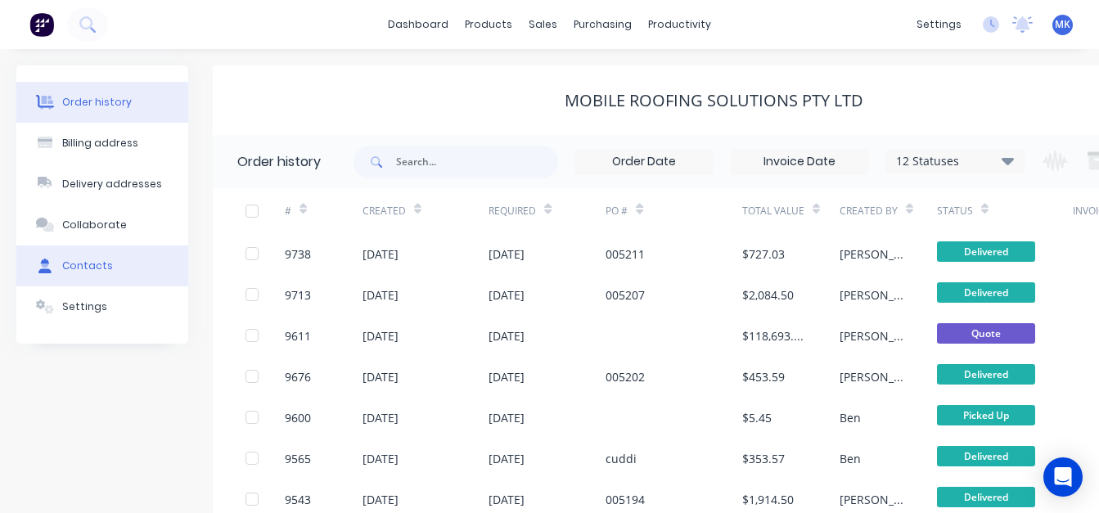
click at [111, 259] on button "Contacts" at bounding box center [102, 266] width 172 height 41
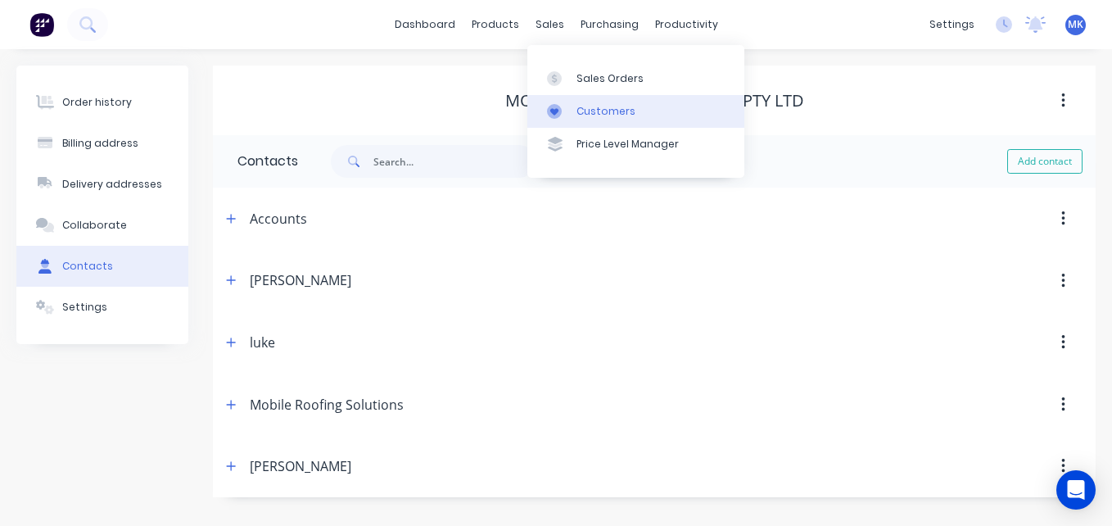
click at [588, 111] on div "Customers" at bounding box center [605, 111] width 59 height 15
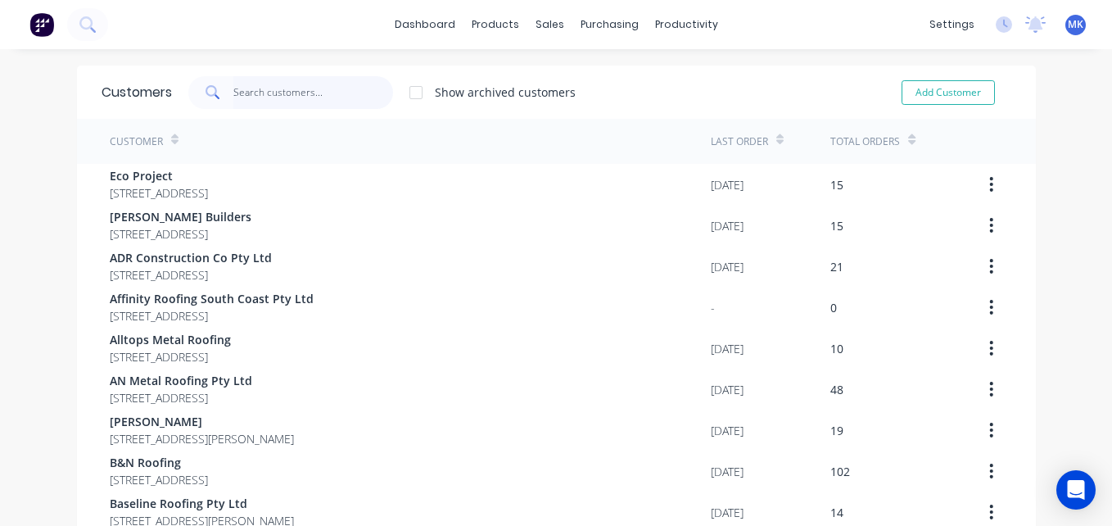
click at [270, 97] on input "text" at bounding box center [313, 92] width 160 height 33
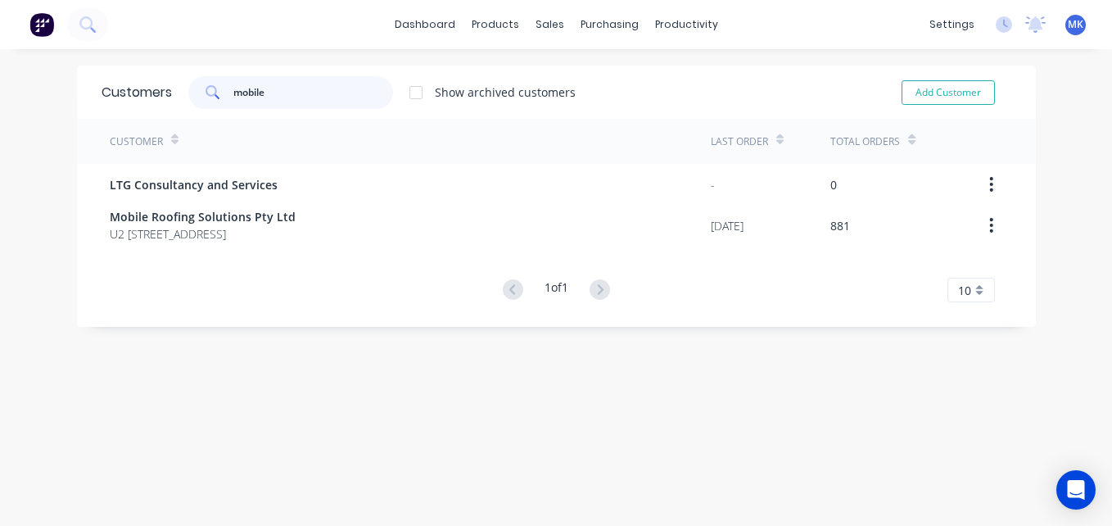
type input "mobile"
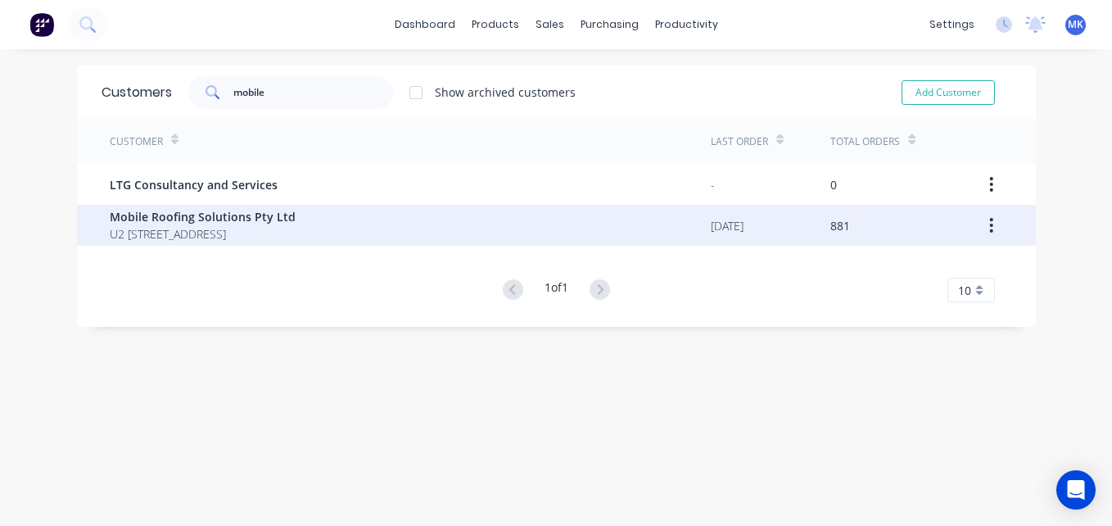
click at [278, 225] on span "U2 [STREET_ADDRESS]" at bounding box center [203, 233] width 186 height 17
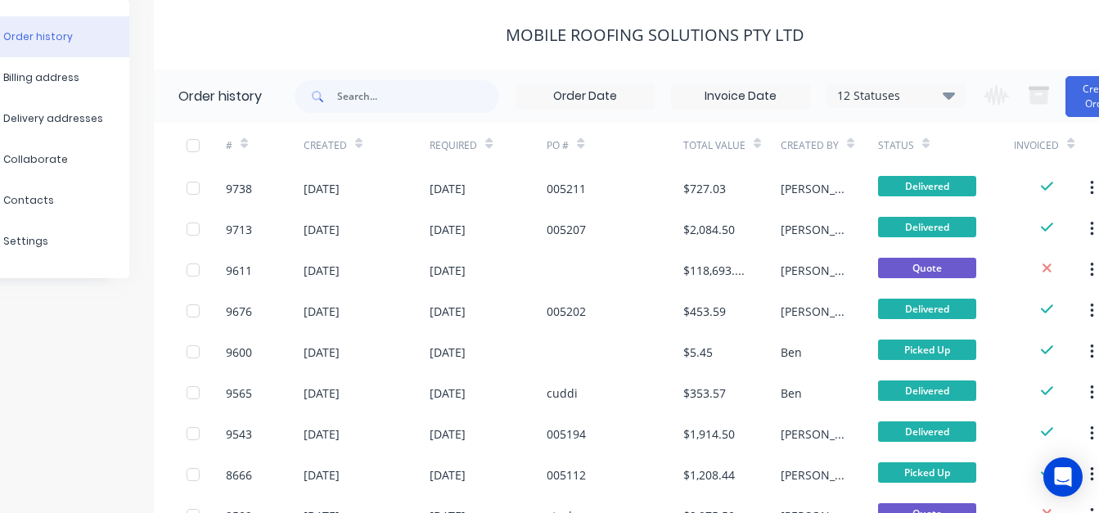
scroll to position [65, 115]
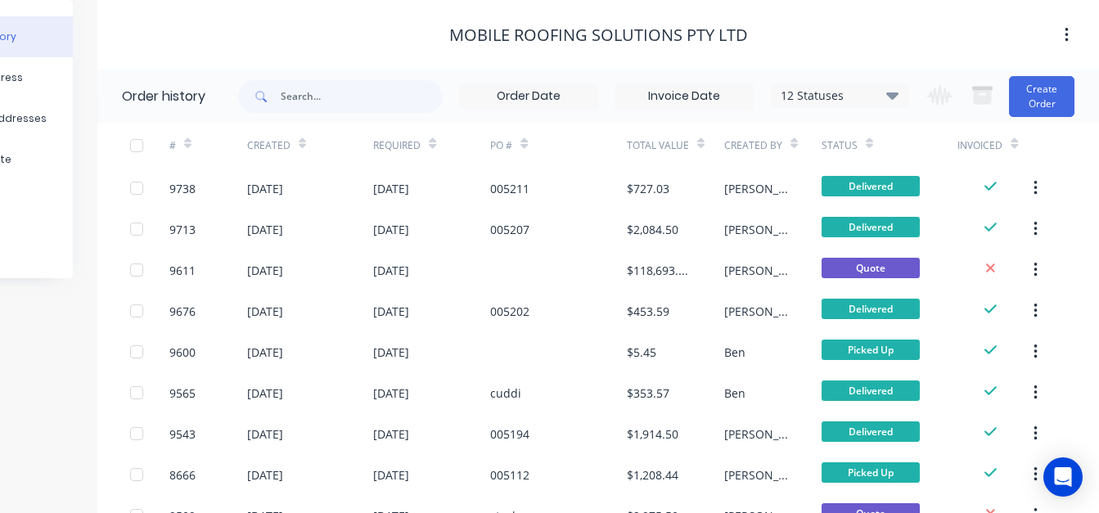
click at [833, 93] on div "12 Statuses" at bounding box center [840, 96] width 138 height 18
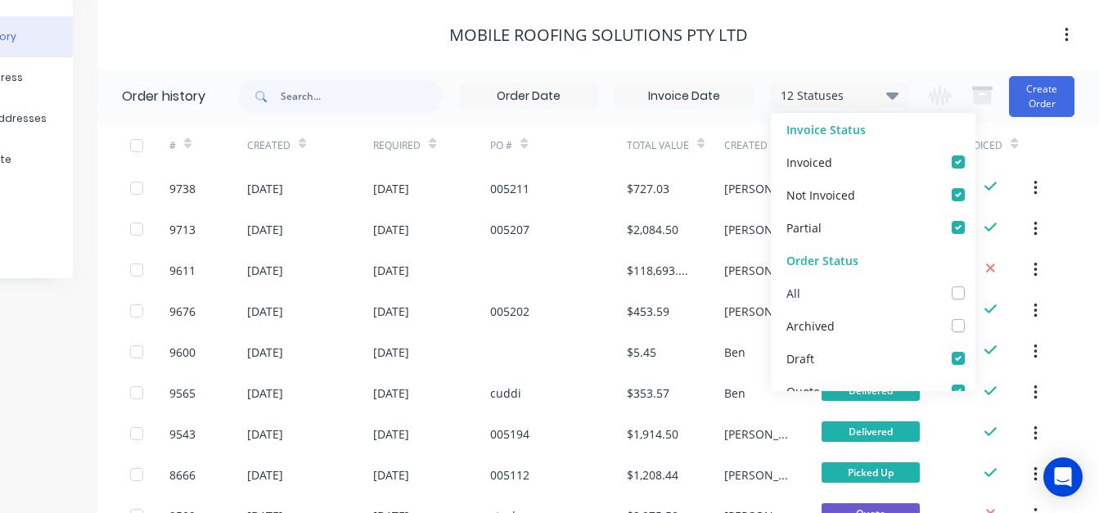
click at [948, 286] on div "All" at bounding box center [873, 293] width 205 height 33
click at [975, 284] on label at bounding box center [975, 284] width 0 height 0
click at [975, 292] on input "checkbox" at bounding box center [981, 292] width 13 height 16
checkbox input "true"
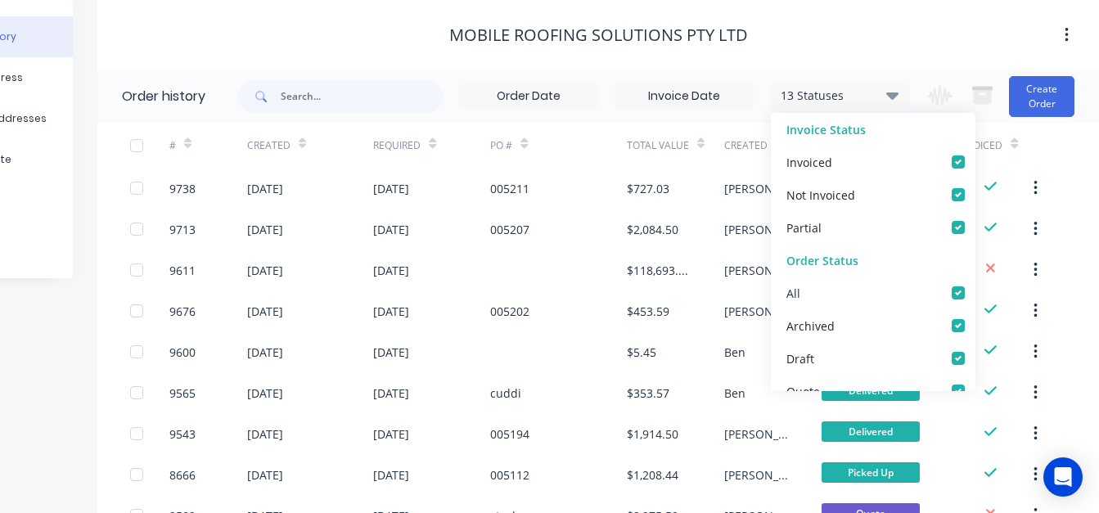
click at [975, 284] on label at bounding box center [975, 284] width 0 height 0
click at [975, 291] on input "checkbox" at bounding box center [981, 292] width 13 height 16
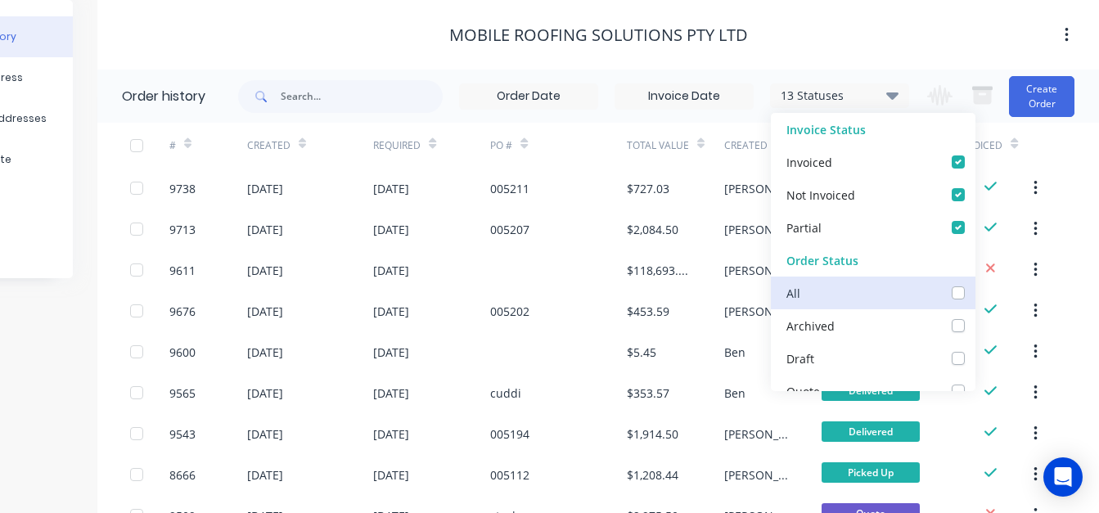
checkbox input "false"
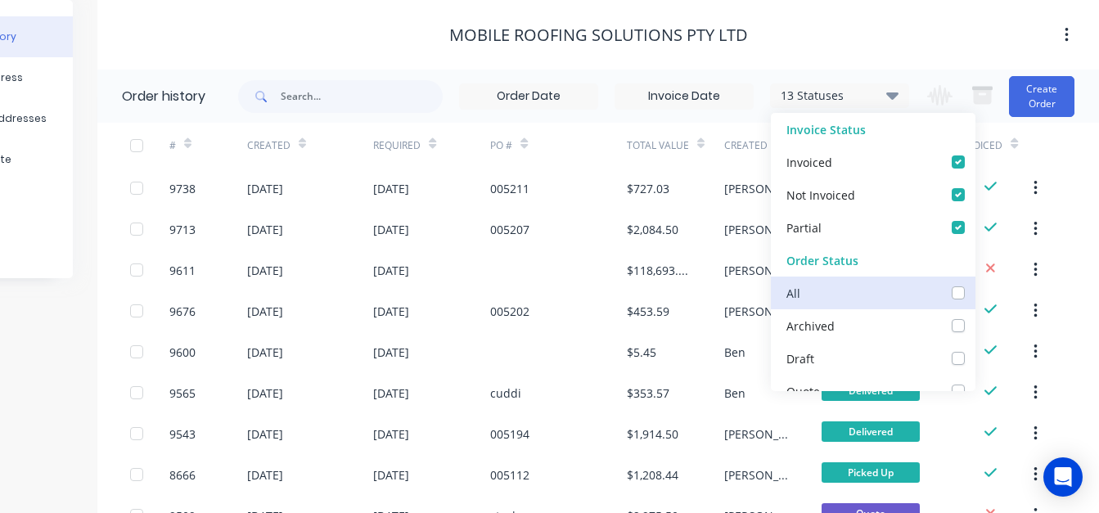
checkbox Supplier_checkbox_f2b6d637-b3bc-471a-a10e-f9c8c6f3d3ceundefined "false"
checkbox Up_checkbox_3bf1f83a-5f99-48d6-94c0-8552a712b96fundefined "false"
checkbox Delivery_checkbox_a4758a8c-3ad9-4f9c-b4d7-d18e71aa6697undefined "false"
checkbox Delivery_checkbox_a3debab5-8335-4c44-9349-aac29780014fundefined "false"
checkbox input "false"
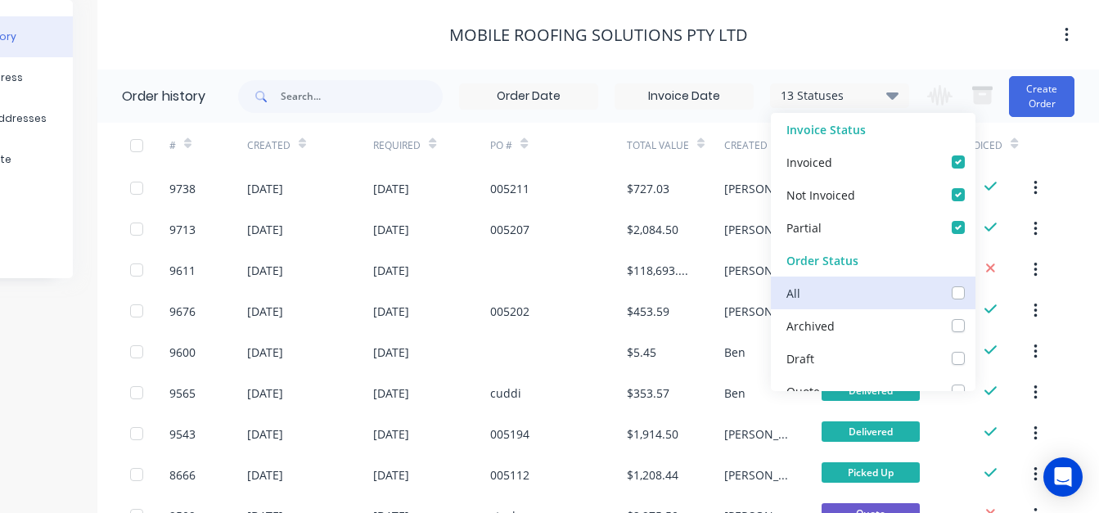
checkbox Up_checkbox_u9sv9kundefined "false"
click at [950, 285] on div "All" at bounding box center [873, 293] width 205 height 33
click at [975, 317] on label at bounding box center [975, 317] width 0 height 0
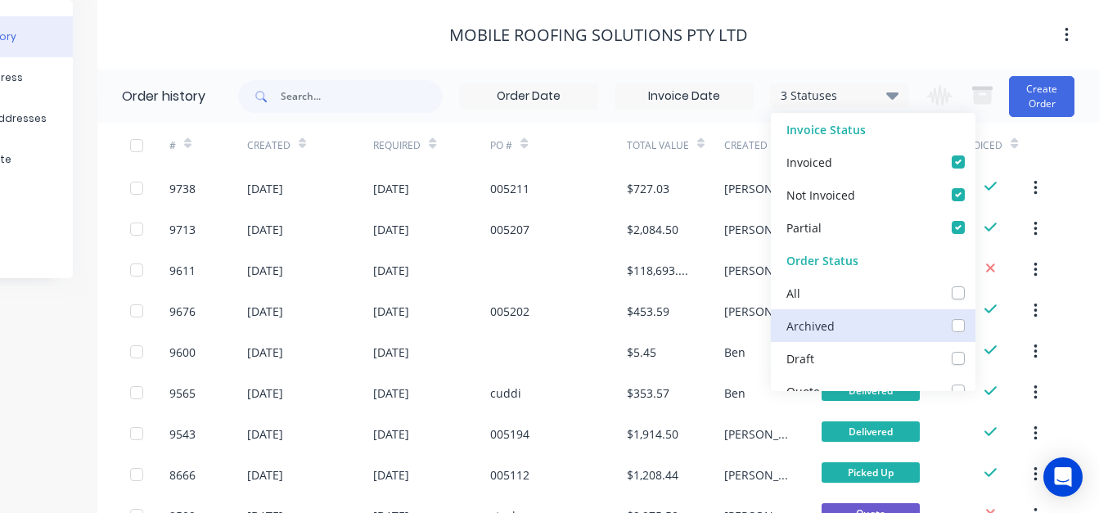
click at [975, 332] on input "checkbox" at bounding box center [981, 325] width 13 height 16
checkbox input "true"
click at [902, 38] on div "Mobile Roofing Solutions Pty Ltd" at bounding box center [598, 35] width 1002 height 20
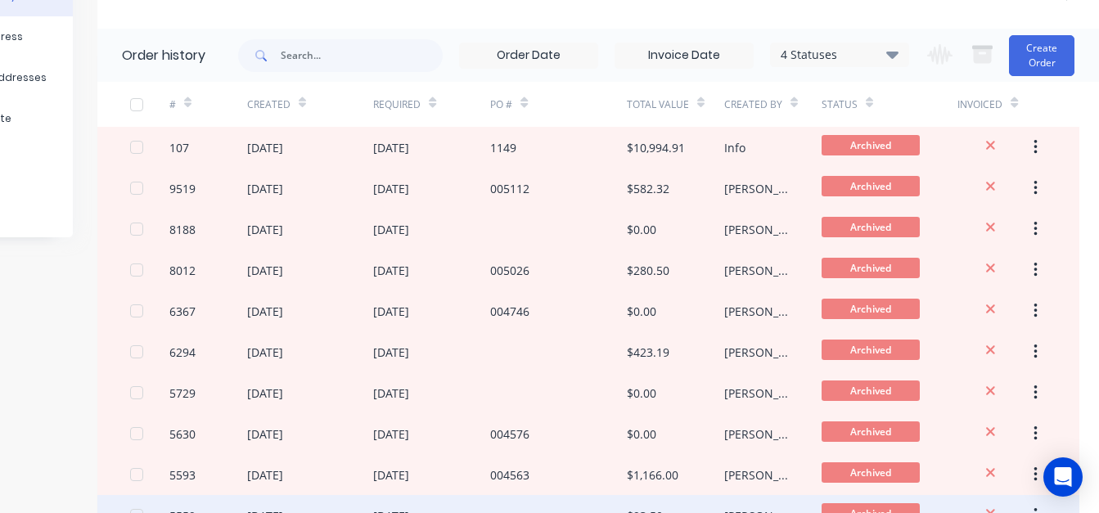
scroll to position [238, 115]
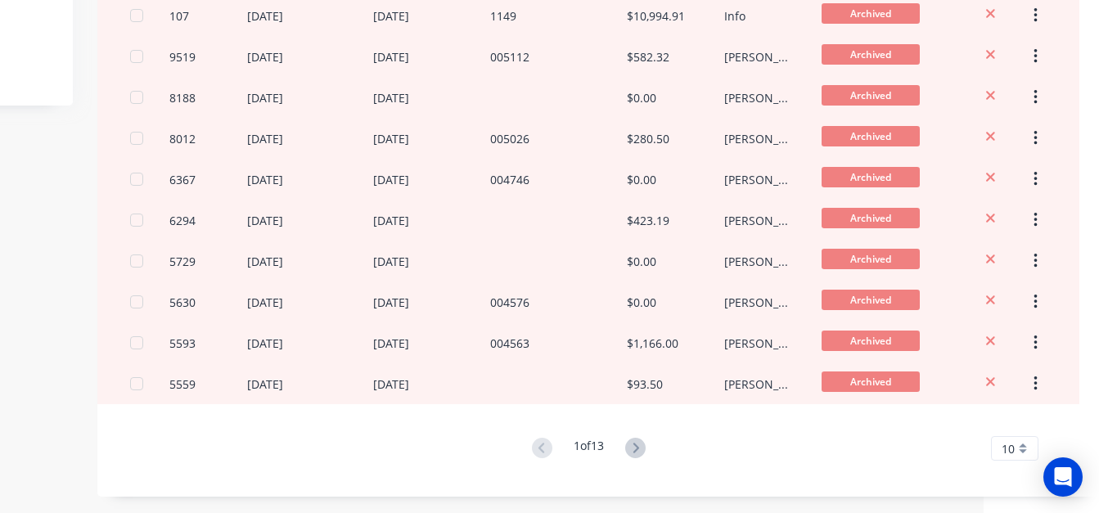
click at [1006, 456] on span "10" at bounding box center [1008, 448] width 13 height 17
click at [996, 420] on div "35" at bounding box center [1015, 421] width 46 height 29
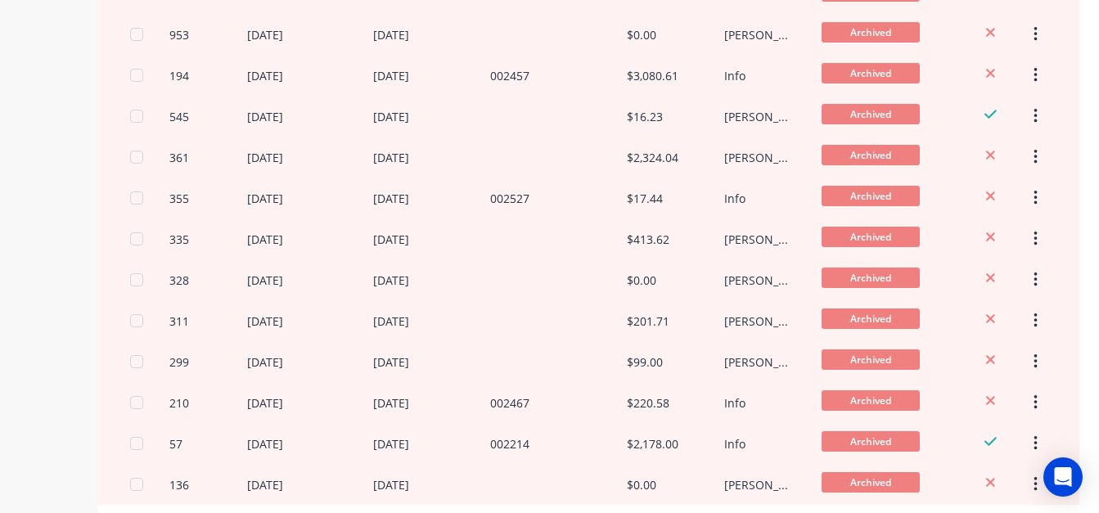
scroll to position [1261, 115]
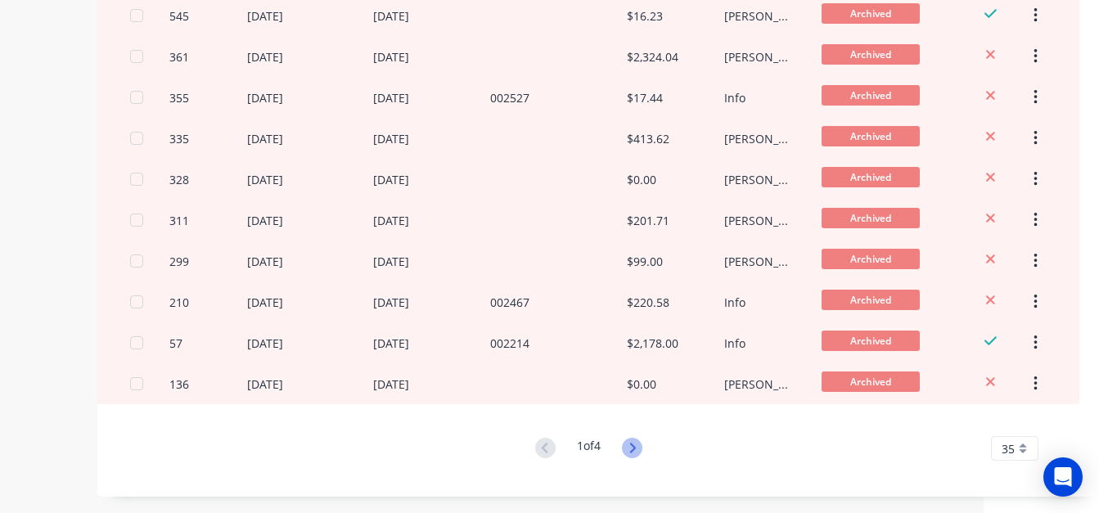
click at [634, 449] on icon at bounding box center [632, 448] width 20 height 20
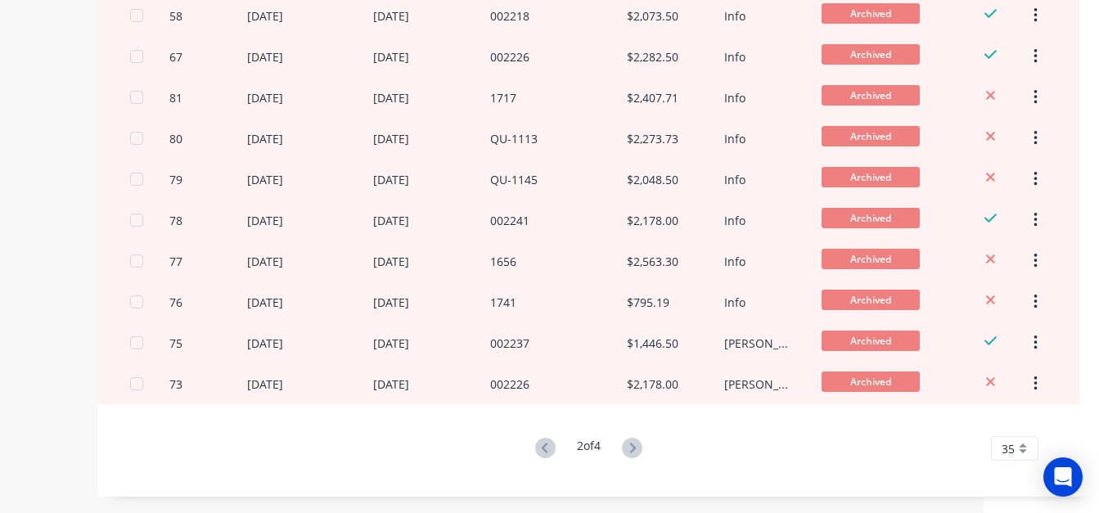
click at [616, 456] on div "2 of 4" at bounding box center [588, 449] width 117 height 24
click at [636, 453] on icon at bounding box center [632, 448] width 20 height 20
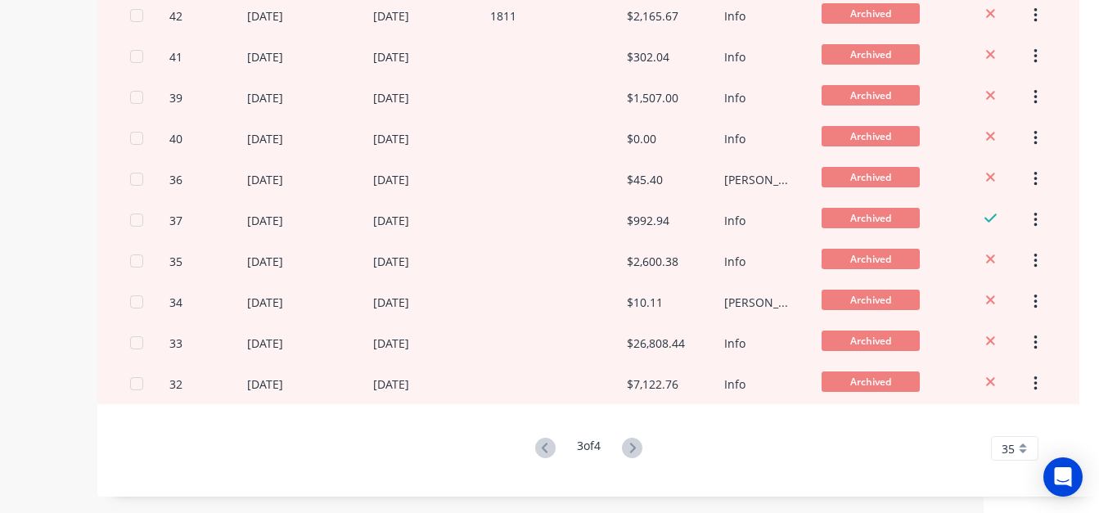
click at [636, 453] on icon at bounding box center [632, 448] width 20 height 20
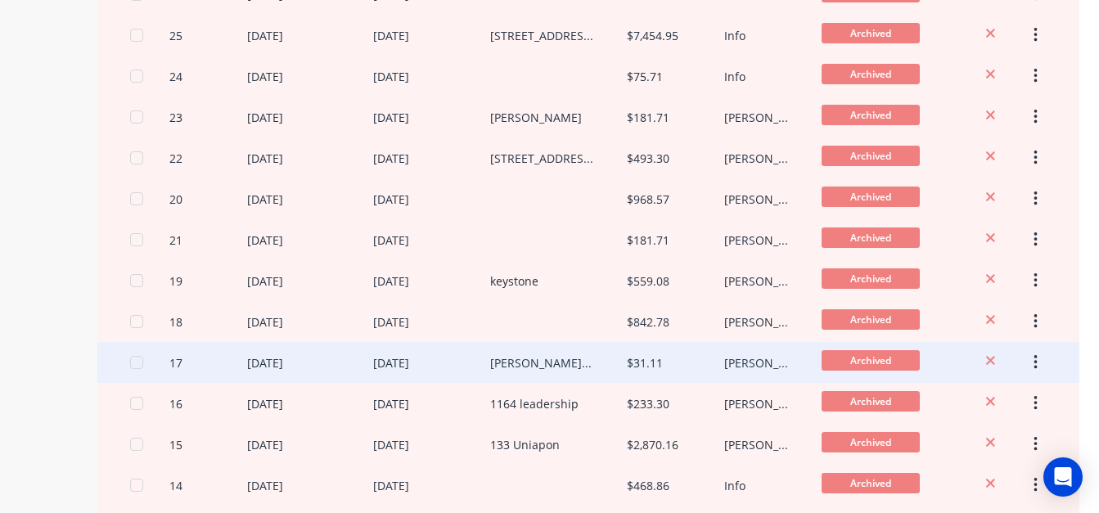
scroll to position [406, 115]
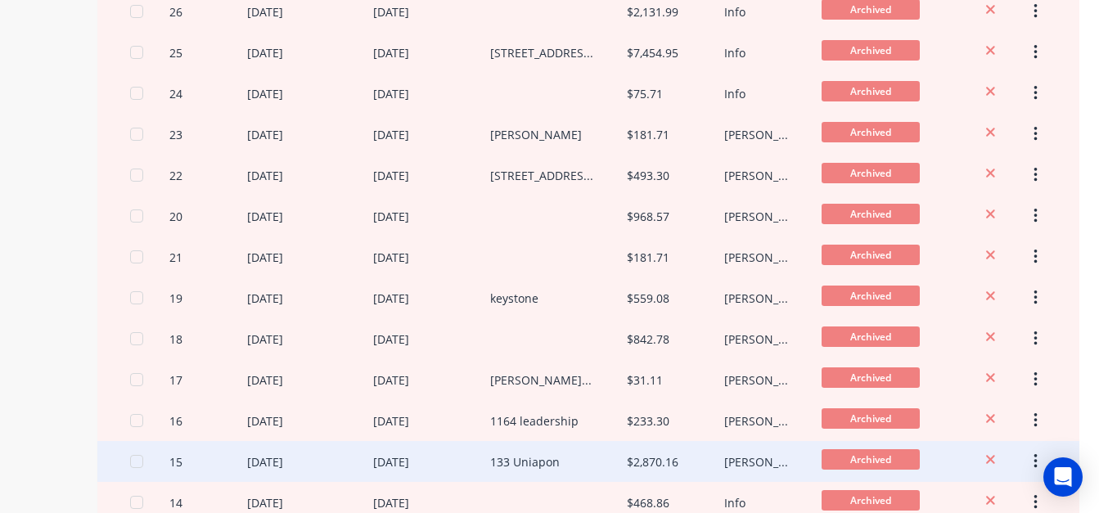
click at [580, 458] on div "133 Uniapon" at bounding box center [558, 461] width 137 height 41
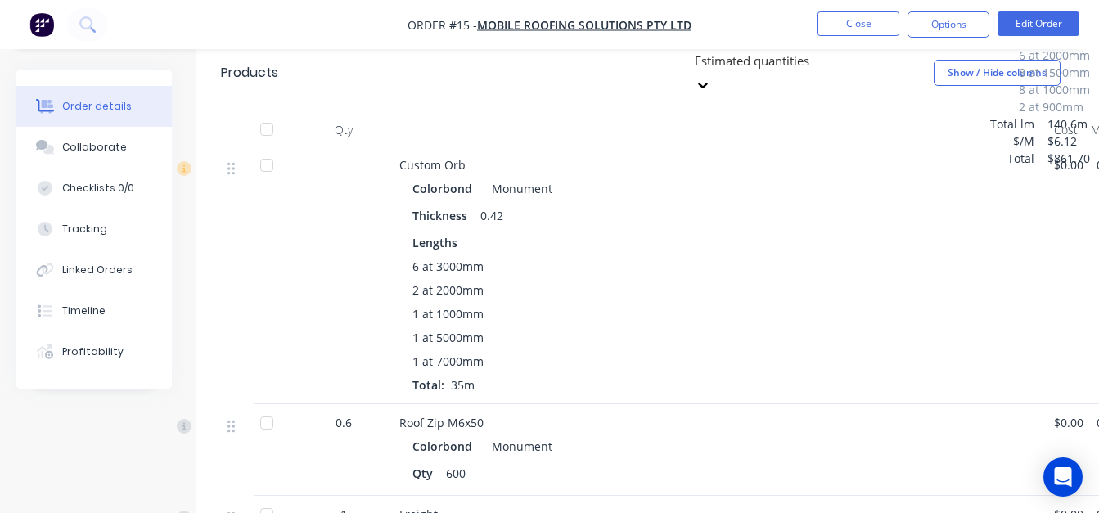
scroll to position [1103, 0]
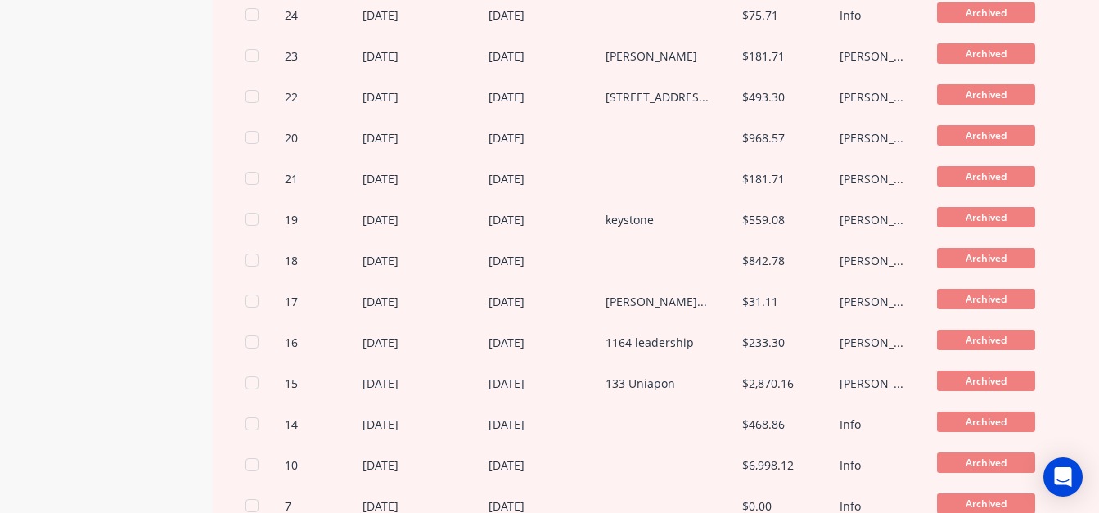
scroll to position [484, 0]
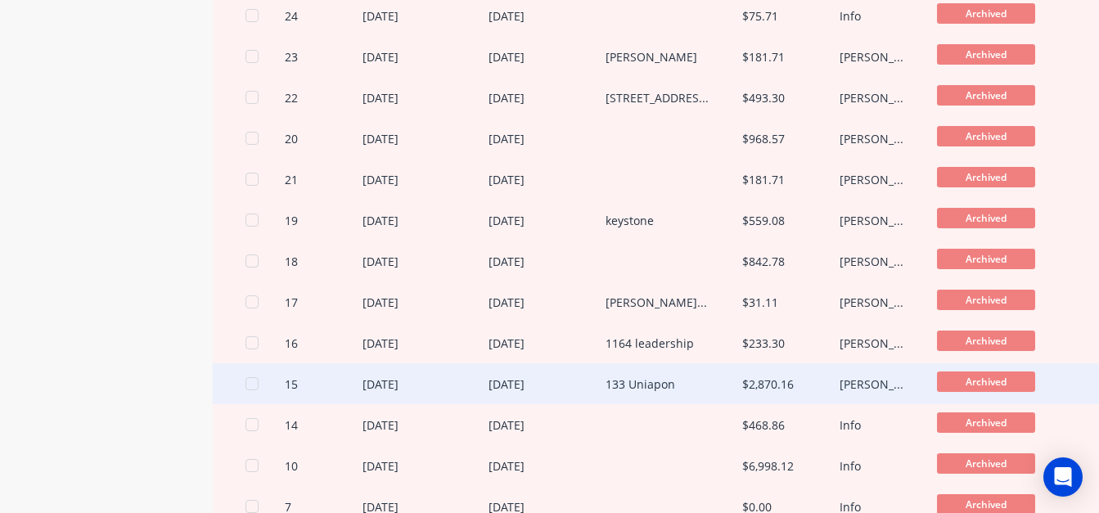
click at [451, 375] on div "[DATE]" at bounding box center [426, 383] width 127 height 41
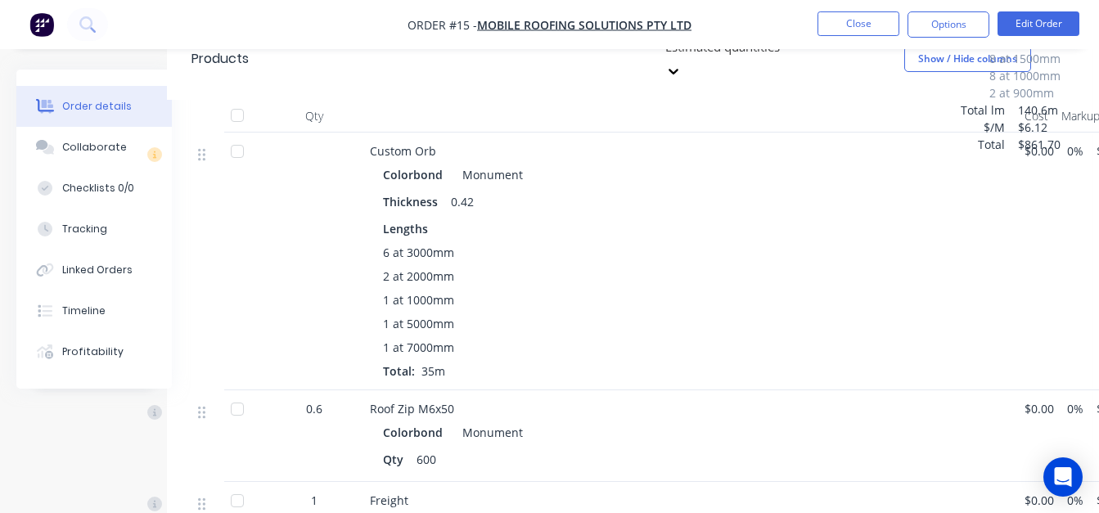
scroll to position [1119, 29]
click at [104, 278] on button "Linked Orders" at bounding box center [94, 270] width 156 height 41
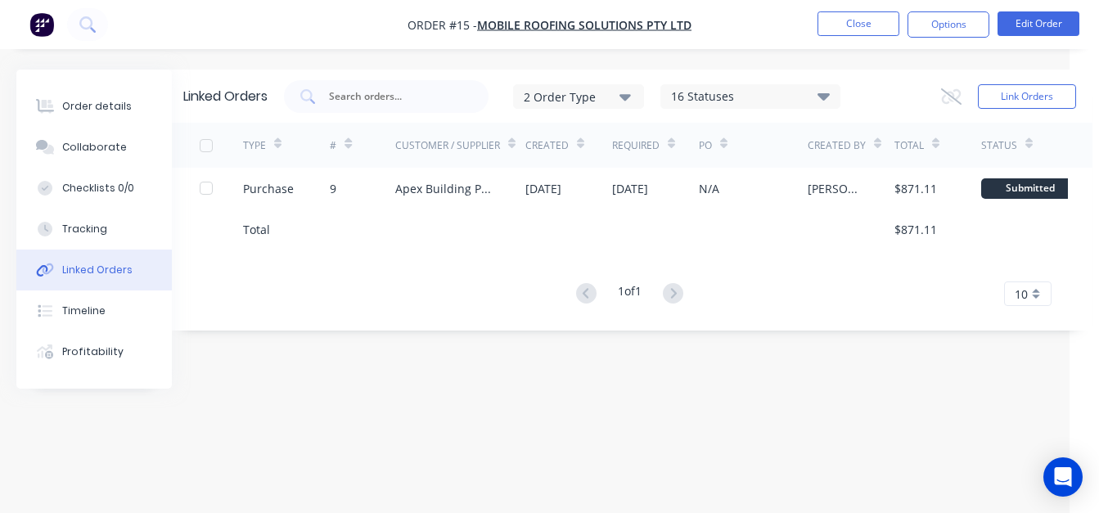
scroll to position [12, 39]
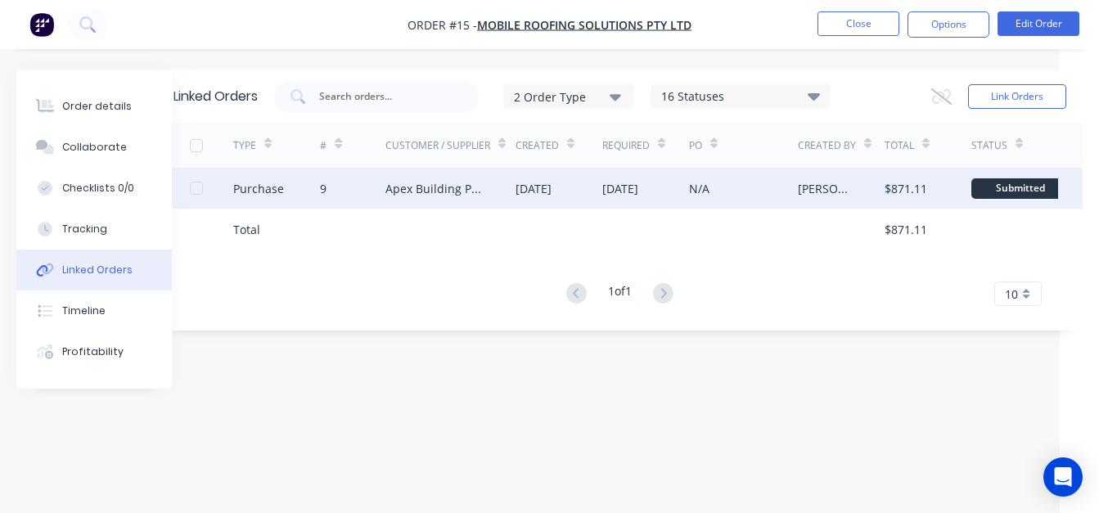
click at [446, 180] on div "Apex Building Products" at bounding box center [434, 188] width 97 height 17
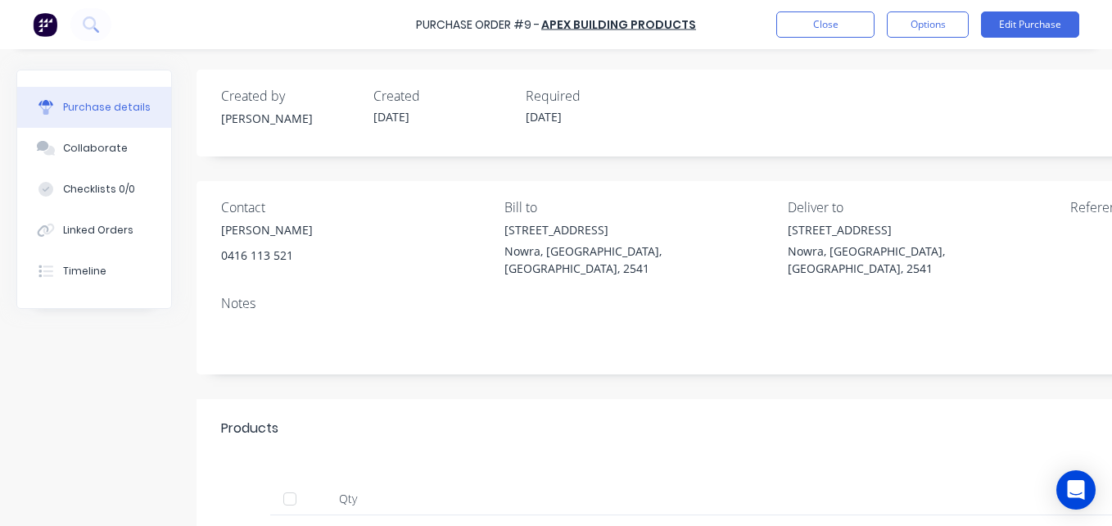
scroll to position [0, 1]
click at [88, 228] on div "Linked Orders" at bounding box center [98, 230] width 70 height 15
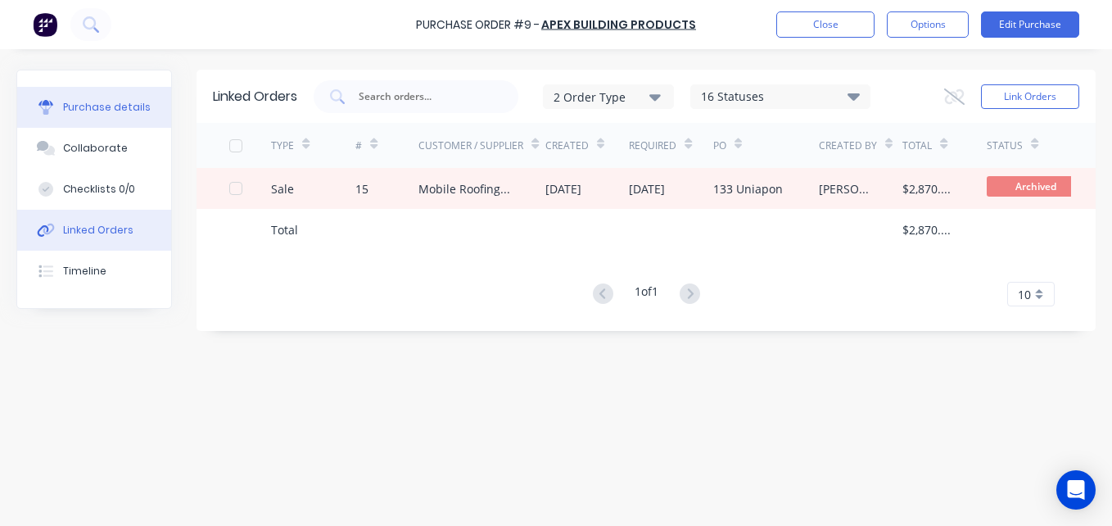
click at [111, 116] on button "Purchase details" at bounding box center [94, 107] width 154 height 41
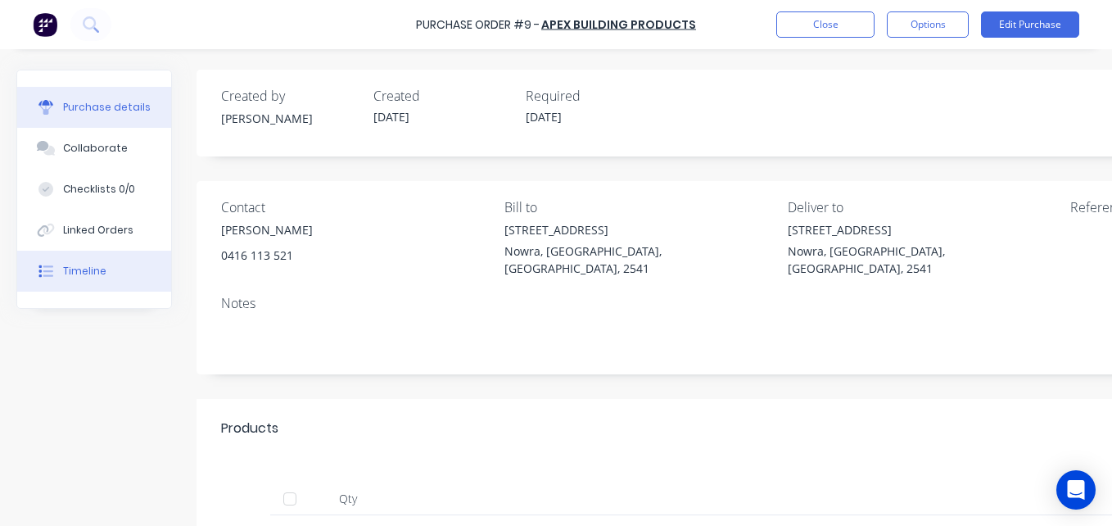
click at [120, 278] on button "Timeline" at bounding box center [94, 270] width 154 height 41
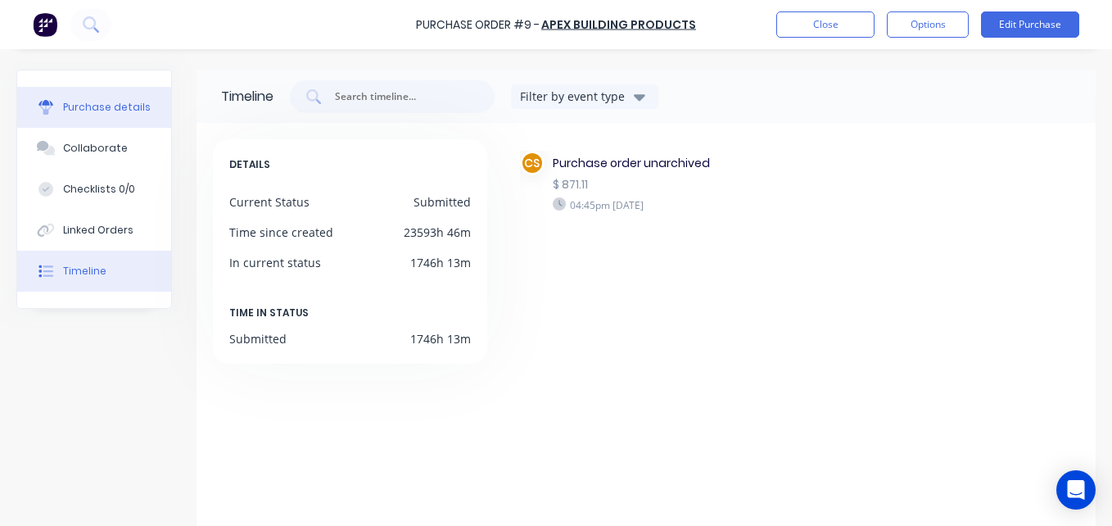
click at [120, 112] on div "Purchase details" at bounding box center [107, 107] width 88 height 15
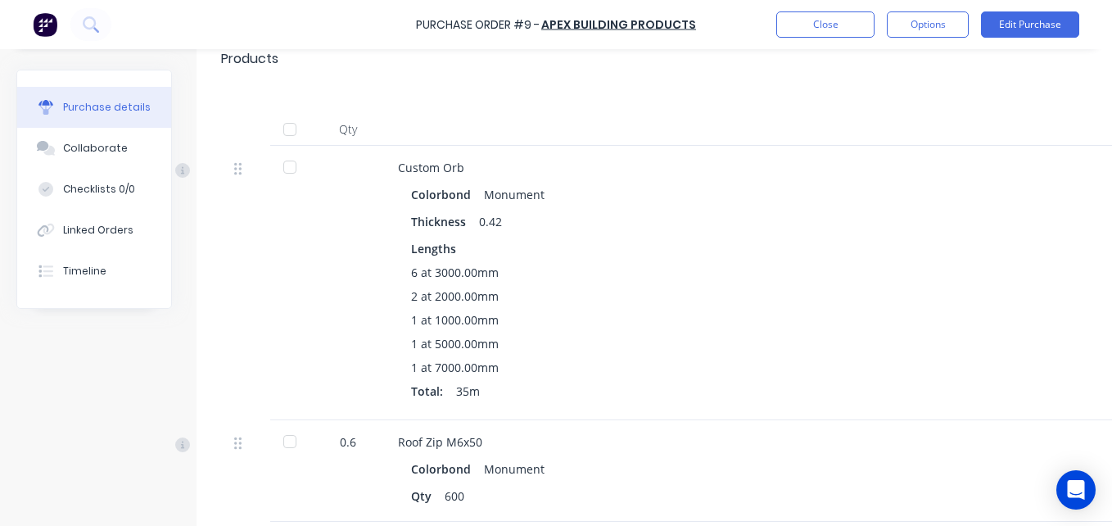
scroll to position [370, 0]
click at [127, 235] on div "Linked Orders" at bounding box center [98, 230] width 70 height 15
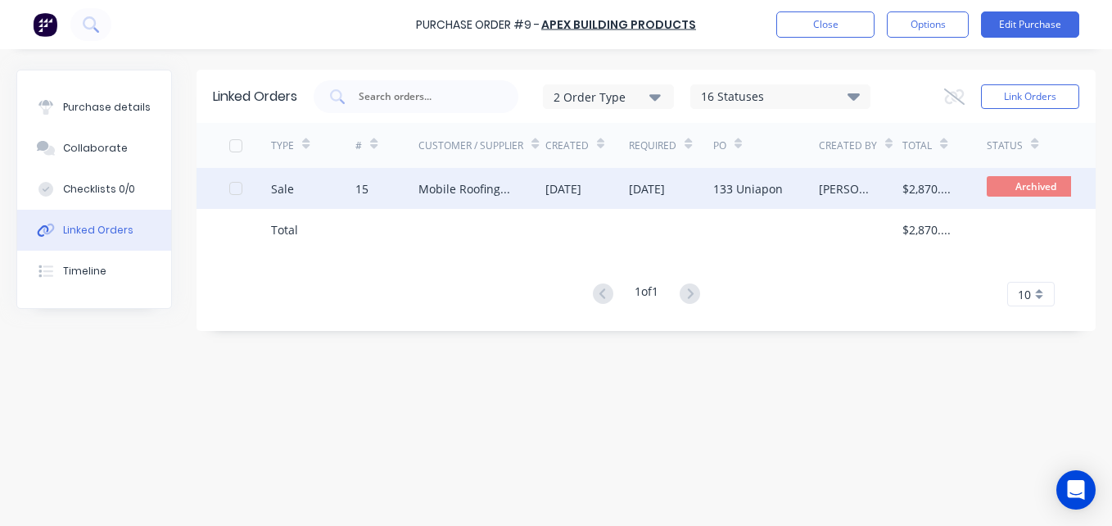
click at [693, 193] on div "[DATE]" at bounding box center [671, 188] width 84 height 41
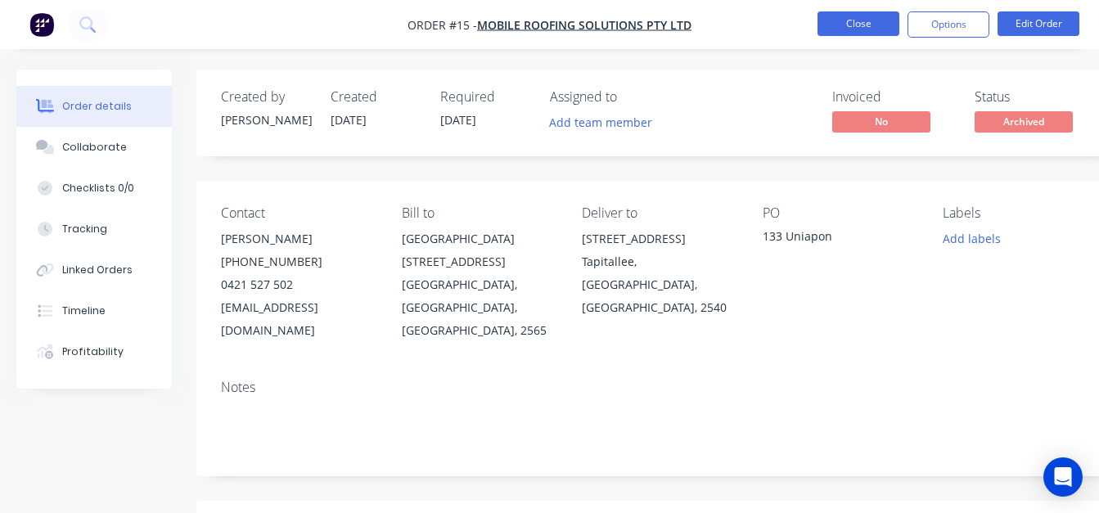
click at [850, 23] on button "Close" at bounding box center [859, 23] width 82 height 25
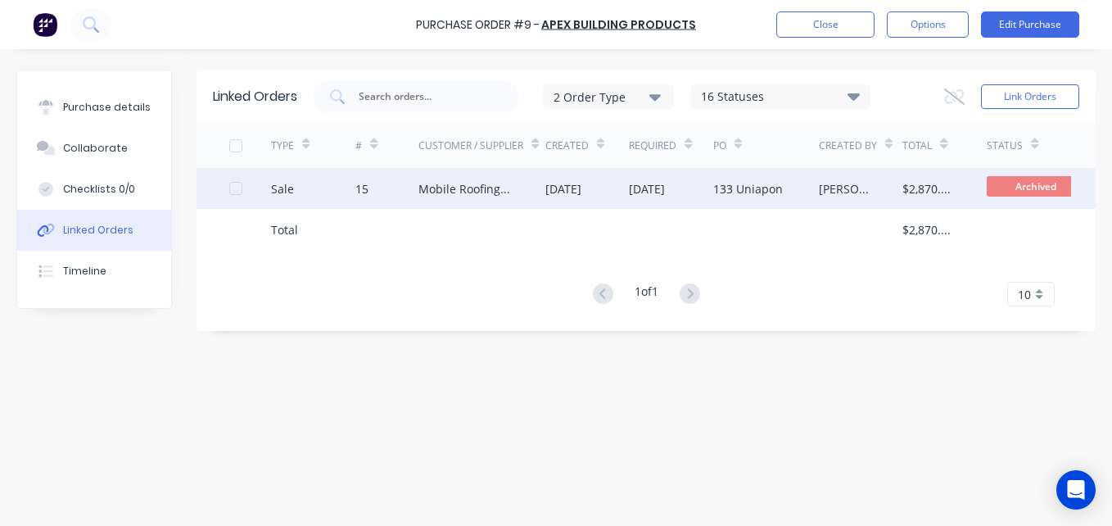
click at [391, 173] on div "15" at bounding box center [386, 188] width 63 height 41
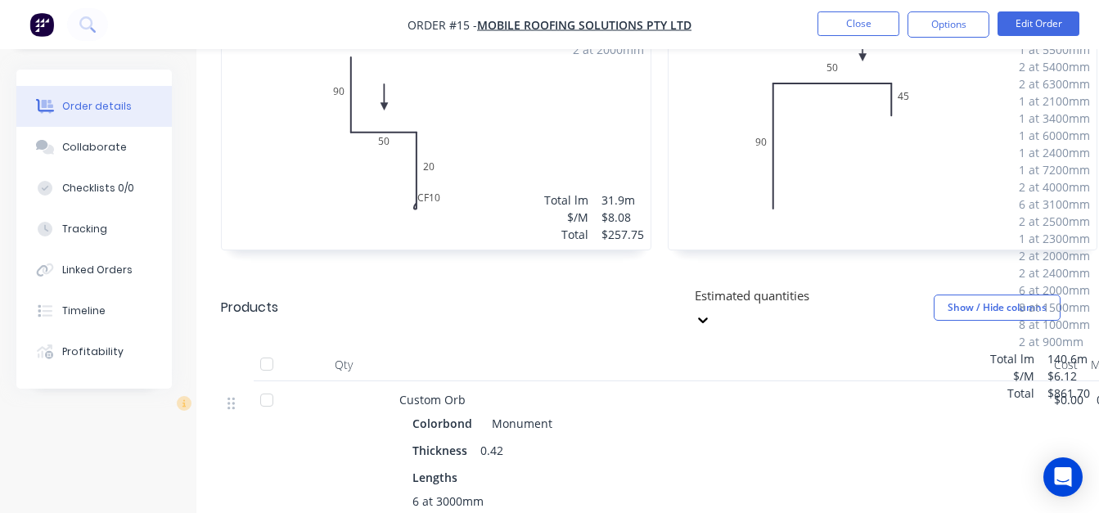
scroll to position [870, 0]
click at [828, 18] on button "Close" at bounding box center [859, 23] width 82 height 25
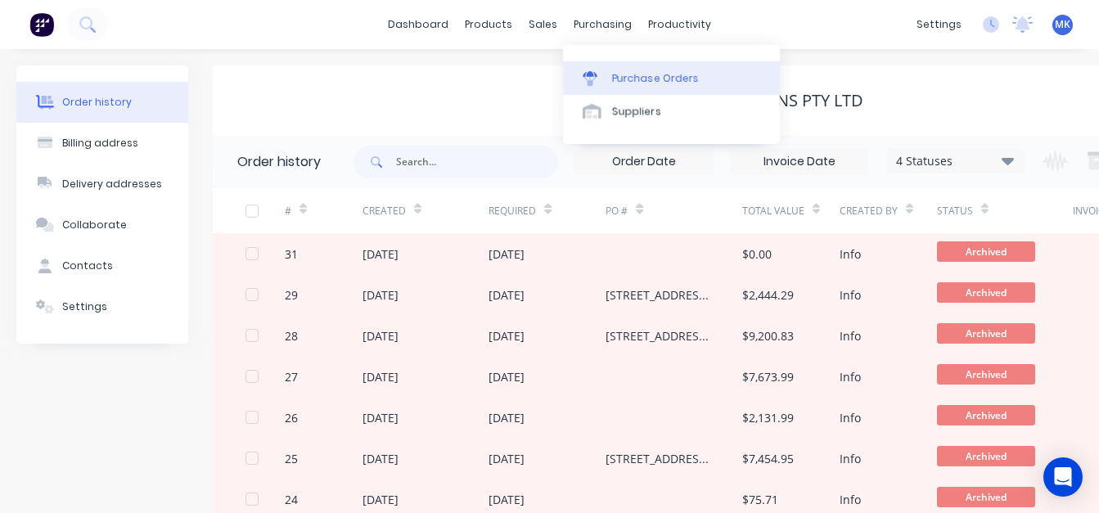
click at [612, 66] on link "Purchase Orders" at bounding box center [671, 77] width 217 height 33
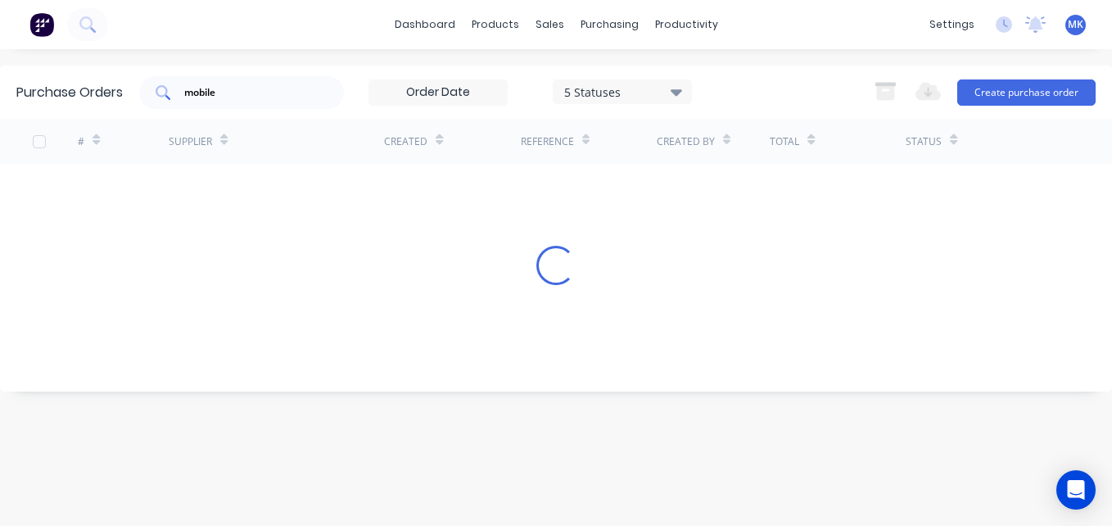
click at [325, 96] on div "mobile" at bounding box center [241, 92] width 205 height 33
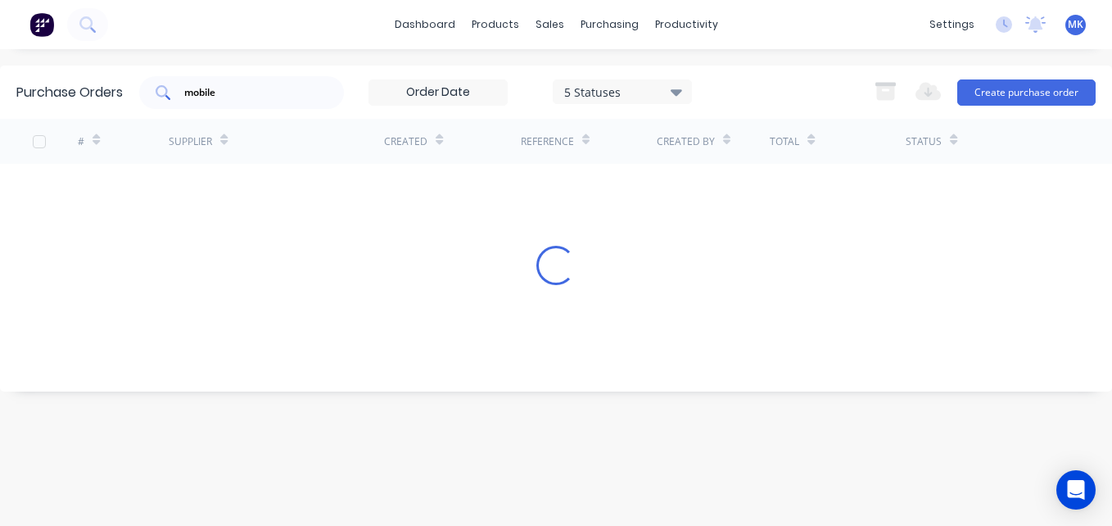
drag, startPoint x: 325, startPoint y: 96, endPoint x: 215, endPoint y: 106, distance: 110.2
click at [215, 106] on div "mobile" at bounding box center [241, 92] width 205 height 33
click at [201, 99] on input "mobile" at bounding box center [251, 92] width 136 height 16
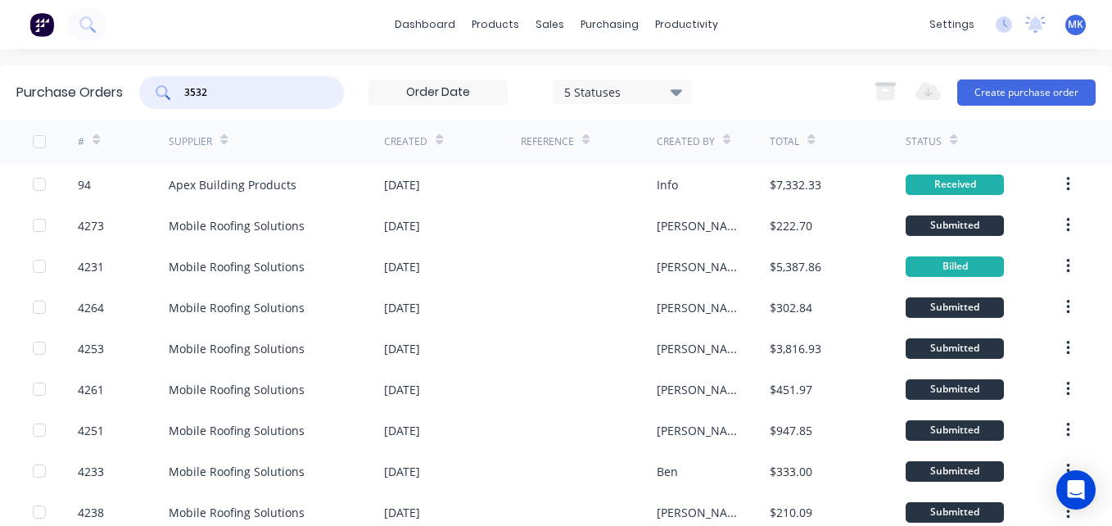
type input "3532"
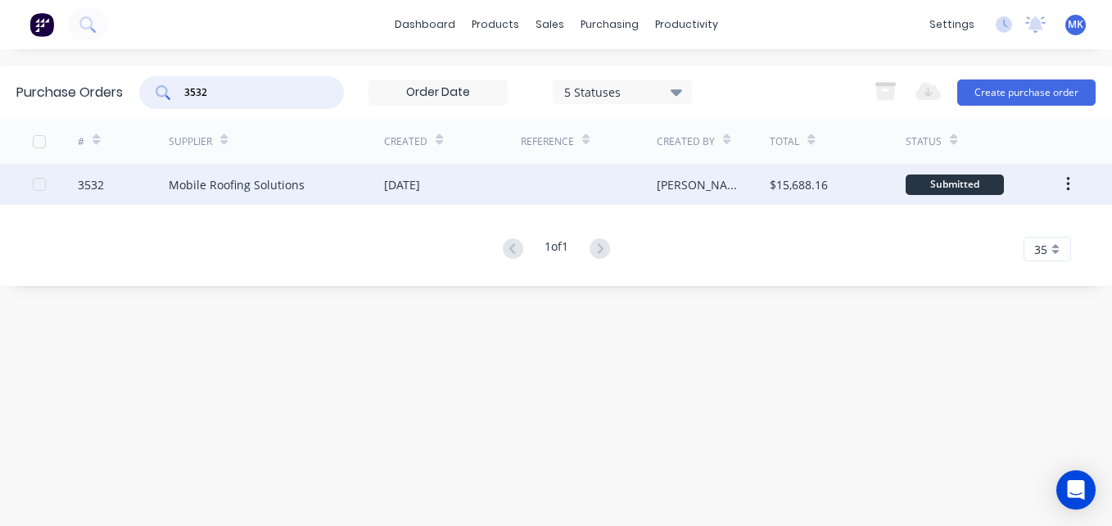
click at [453, 194] on div "[DATE]" at bounding box center [452, 184] width 136 height 41
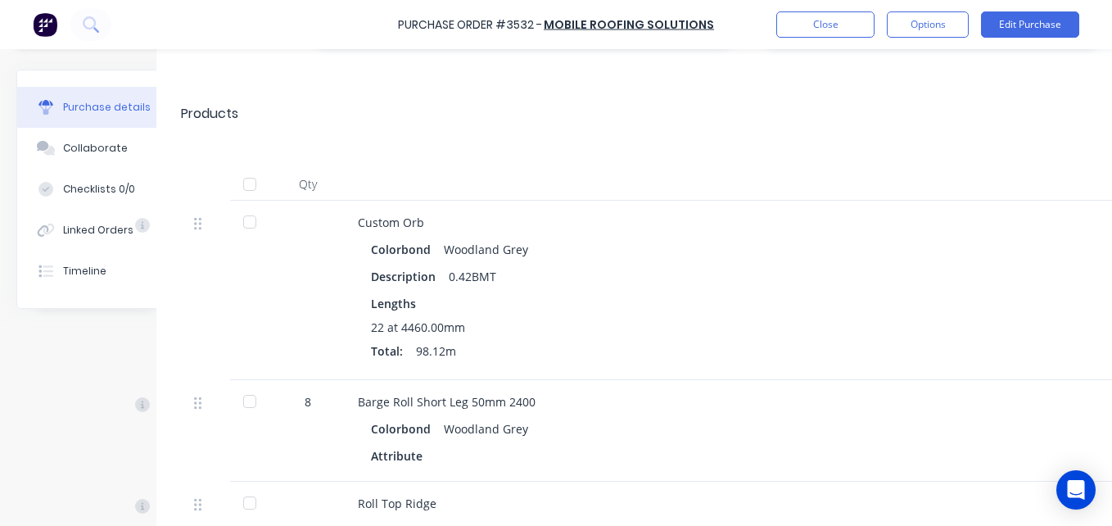
scroll to position [1273, 40]
click at [103, 220] on button "Linked Orders" at bounding box center [94, 230] width 154 height 41
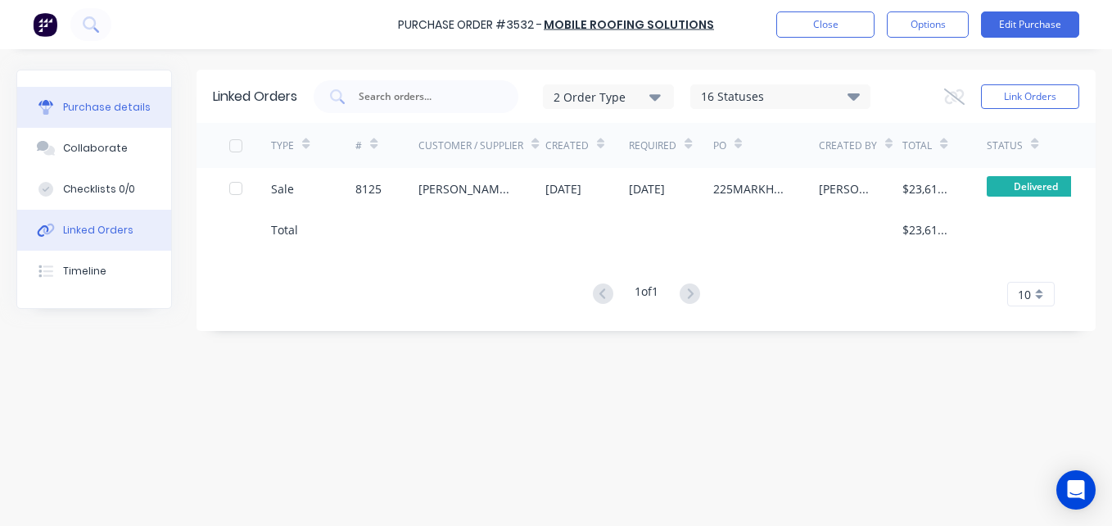
click at [132, 100] on div "Purchase details" at bounding box center [107, 107] width 88 height 15
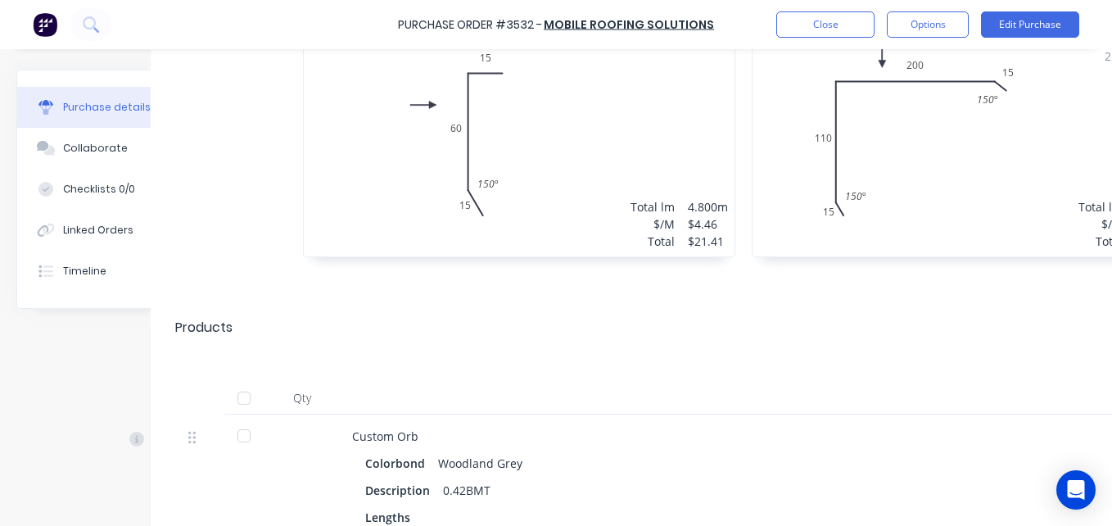
scroll to position [1271, 46]
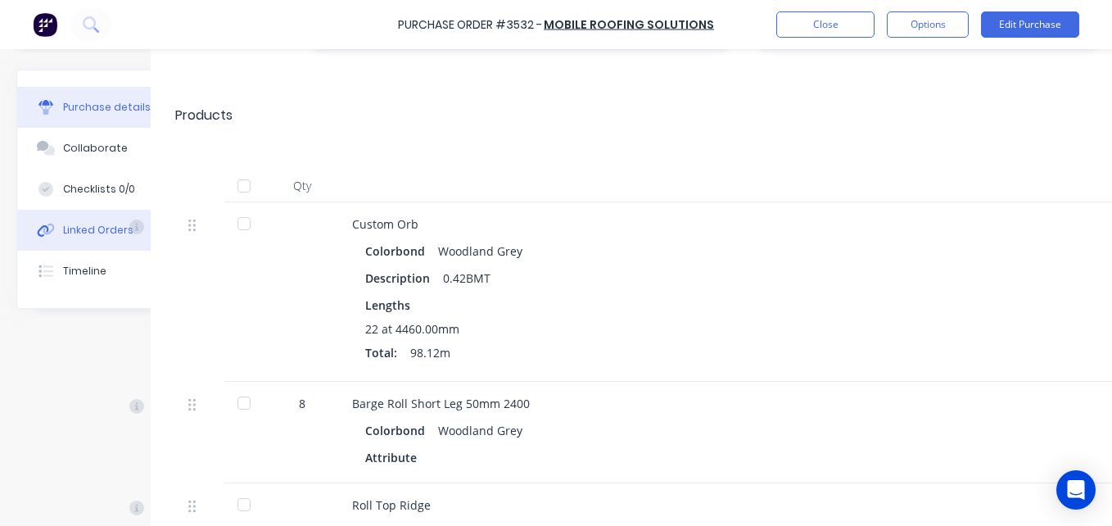
click at [106, 223] on div "Linked Orders" at bounding box center [98, 230] width 70 height 15
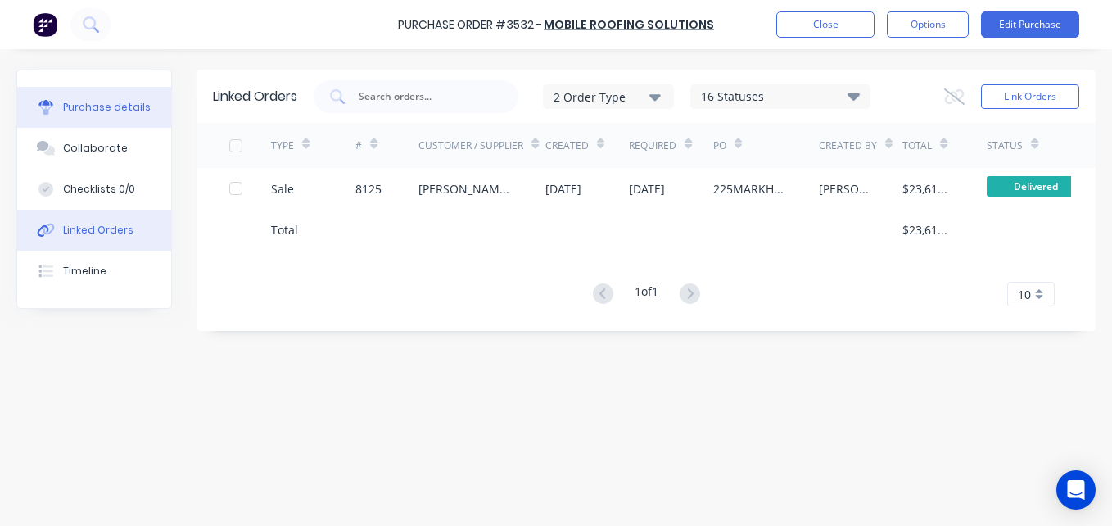
click at [85, 102] on div "Purchase details" at bounding box center [107, 107] width 88 height 15
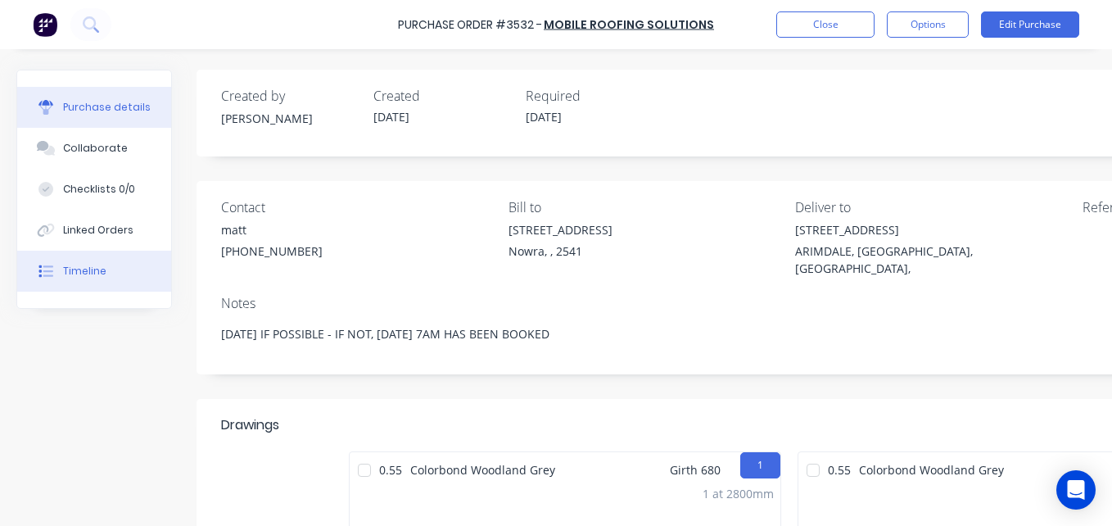
click at [99, 268] on div "Timeline" at bounding box center [84, 271] width 43 height 15
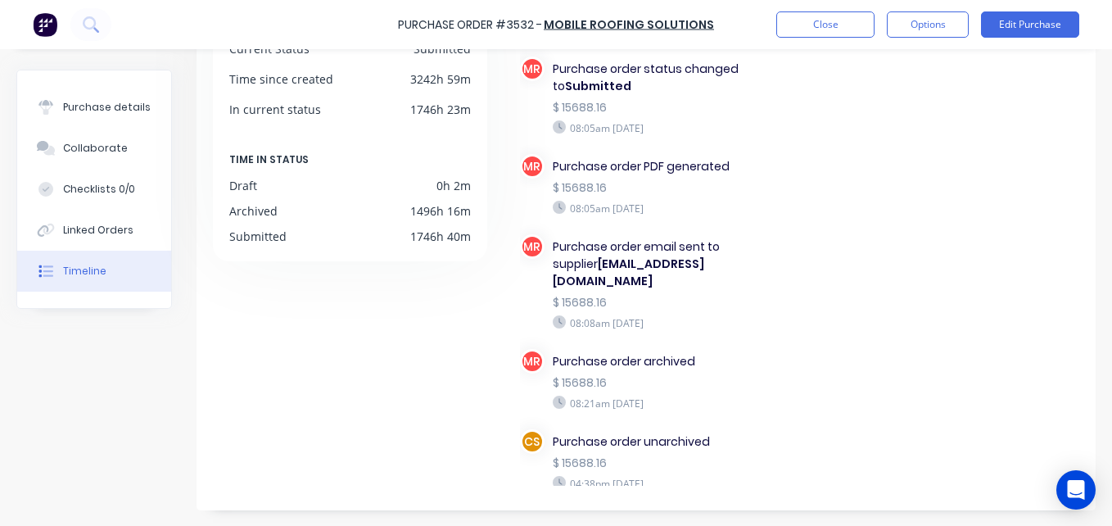
scroll to position [1, 0]
click at [93, 112] on div "Purchase details" at bounding box center [107, 107] width 88 height 15
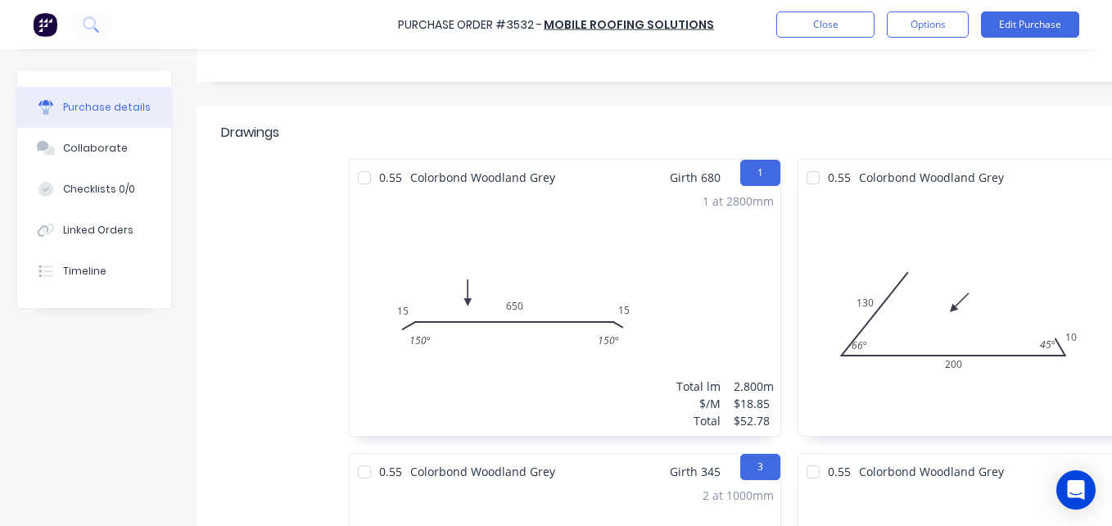
scroll to position [292, 282]
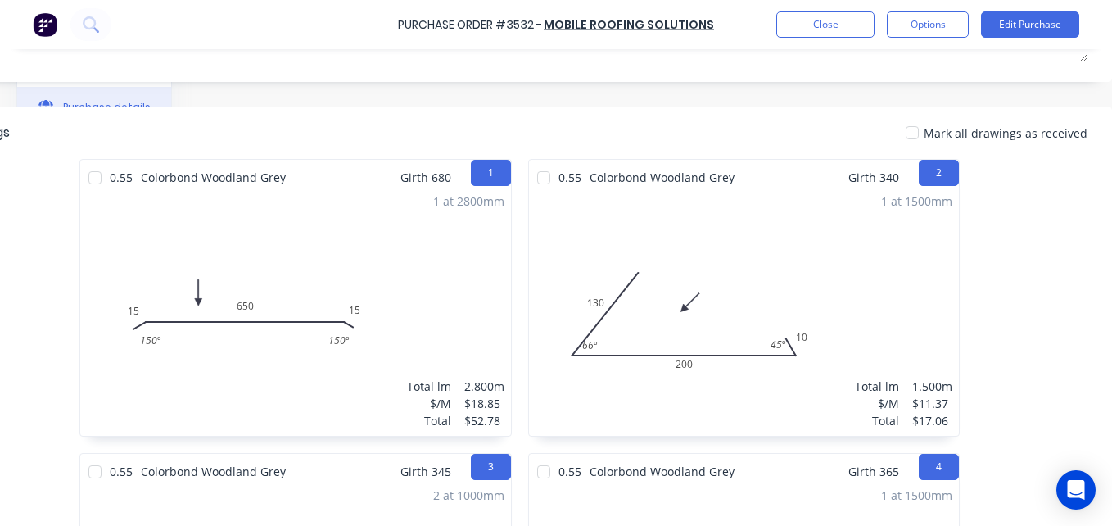
click at [916, 117] on div at bounding box center [912, 132] width 33 height 33
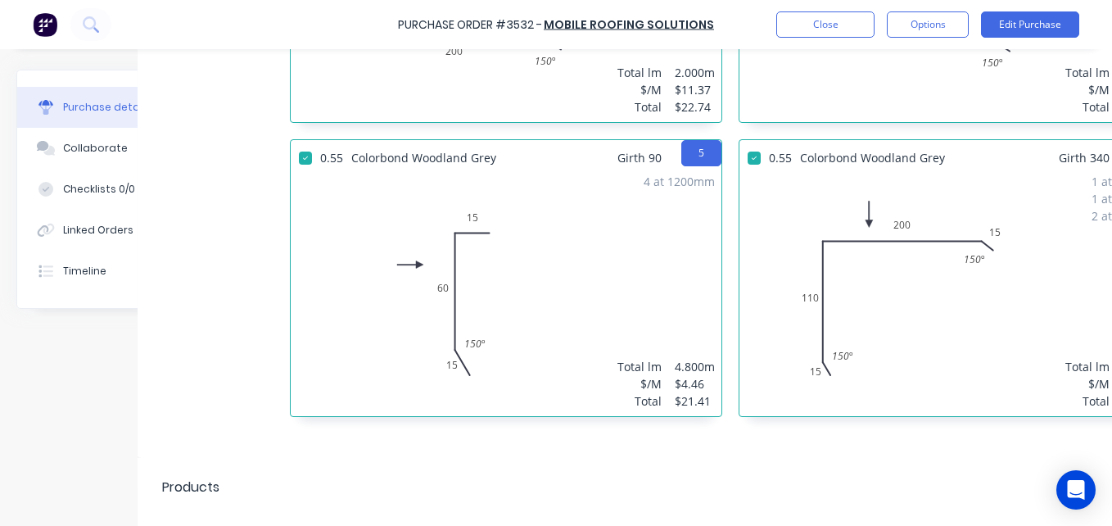
scroll to position [1282, 59]
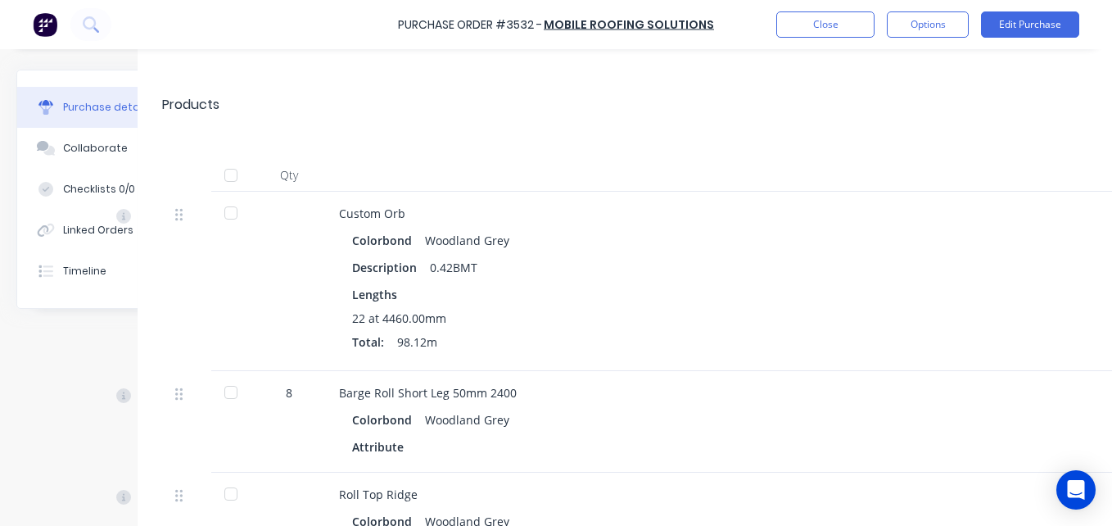
click at [229, 159] on div at bounding box center [230, 175] width 33 height 33
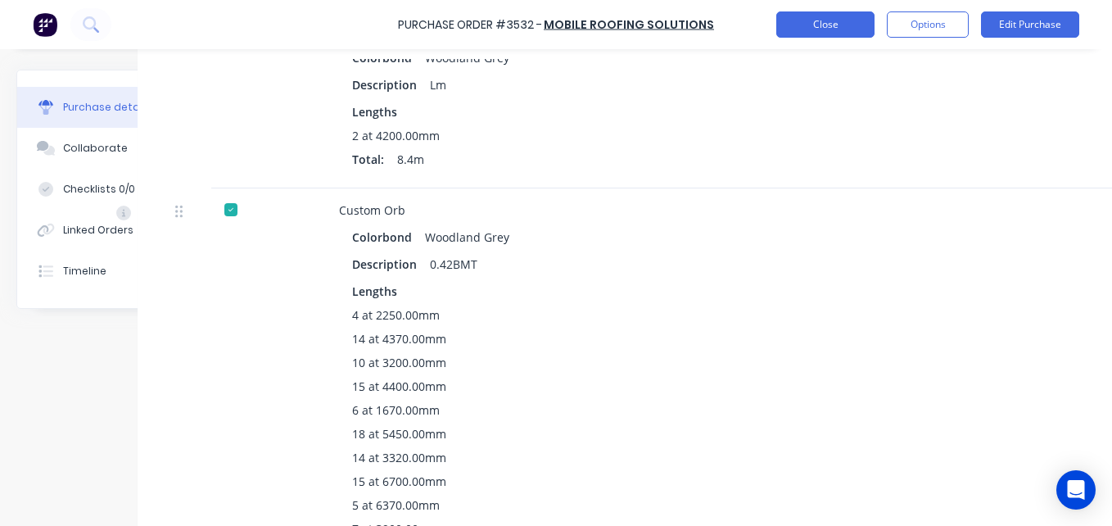
click at [801, 22] on button "Close" at bounding box center [825, 24] width 98 height 26
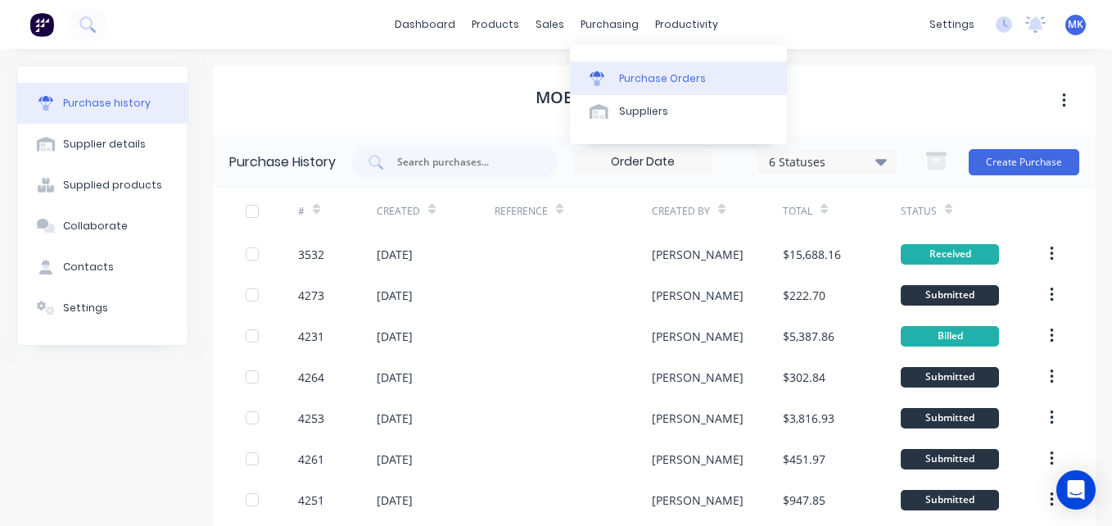
click at [619, 73] on div "Purchase Orders" at bounding box center [662, 78] width 87 height 15
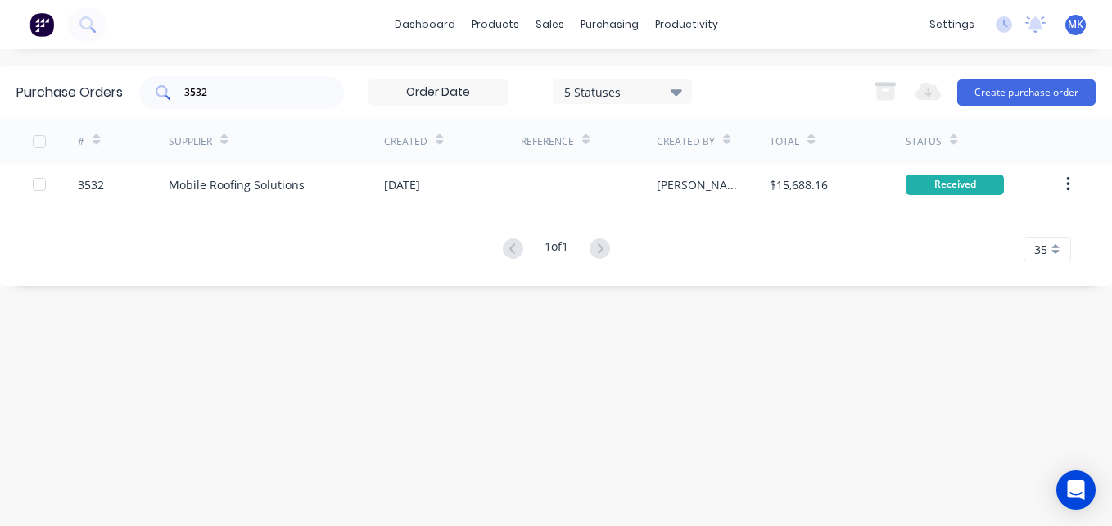
click at [233, 93] on input "3532" at bounding box center [251, 92] width 136 height 16
click at [252, 89] on input "3532" at bounding box center [251, 92] width 136 height 16
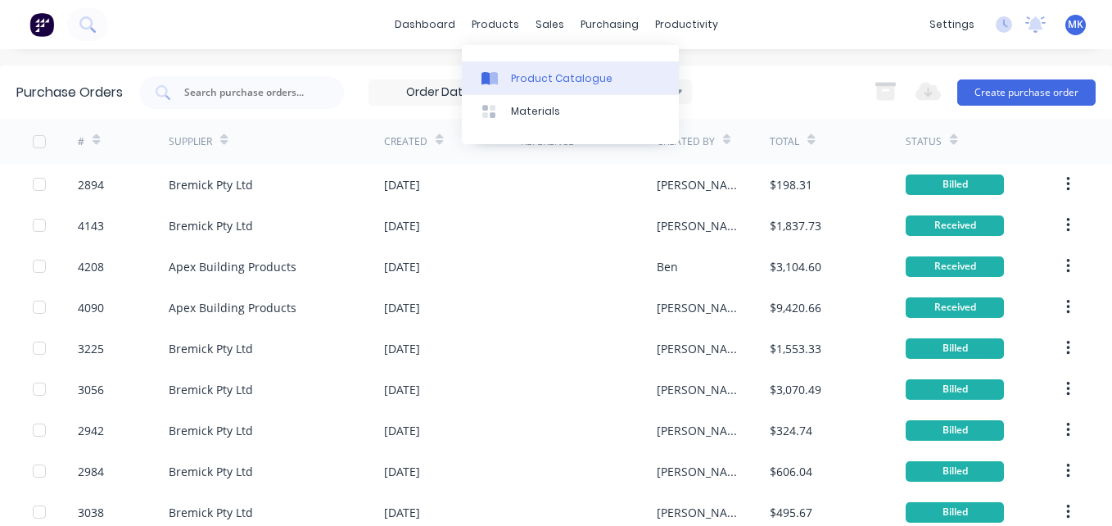
click at [517, 88] on link "Product Catalogue" at bounding box center [570, 77] width 217 height 33
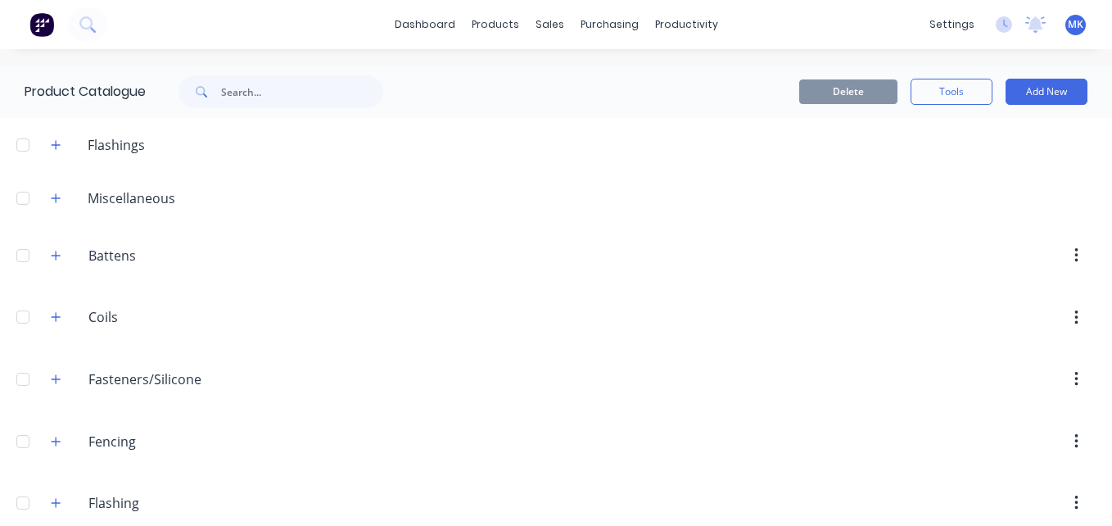
scroll to position [181, 0]
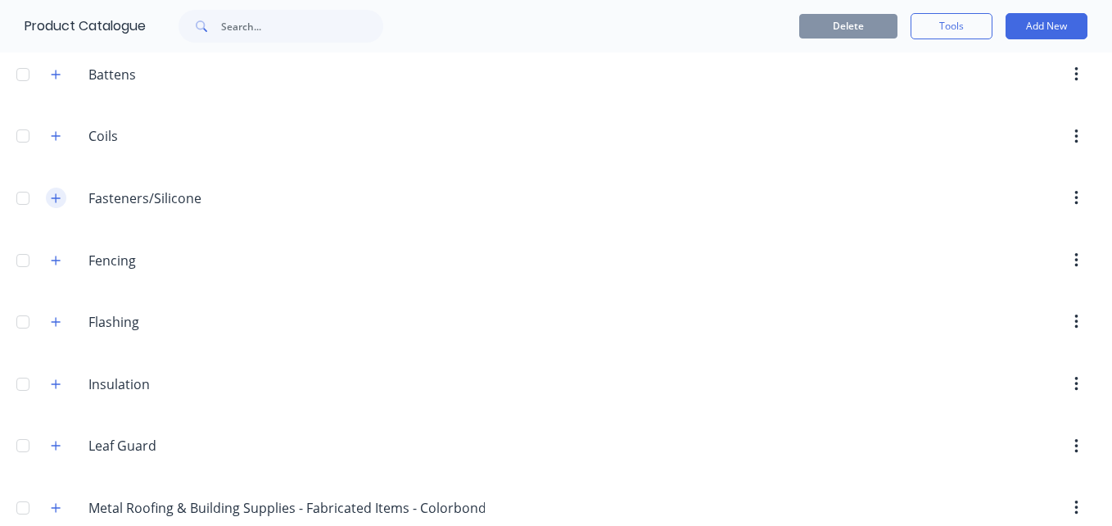
click at [53, 198] on icon "button" at bounding box center [56, 197] width 9 height 9
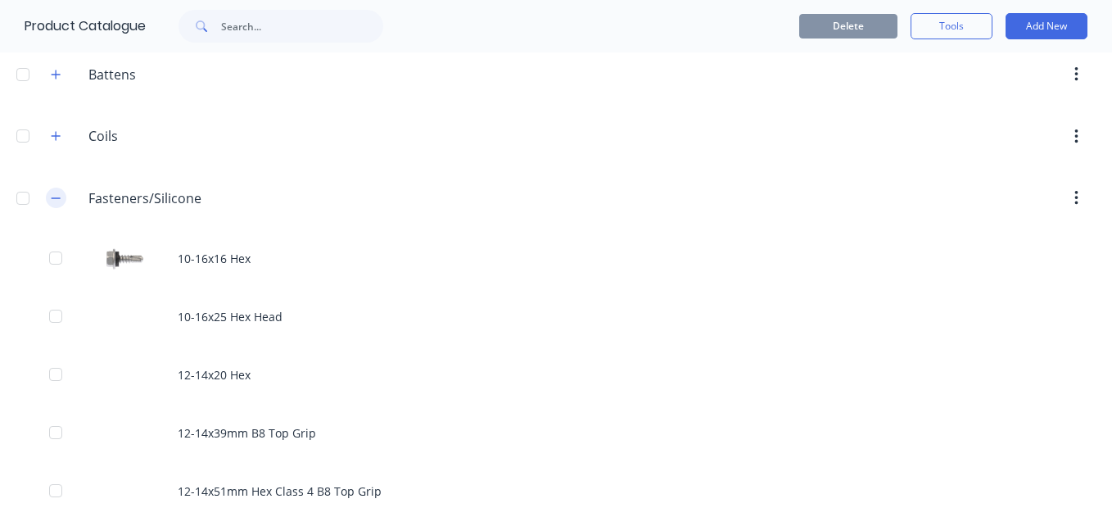
click at [53, 198] on icon "button" at bounding box center [56, 197] width 9 height 1
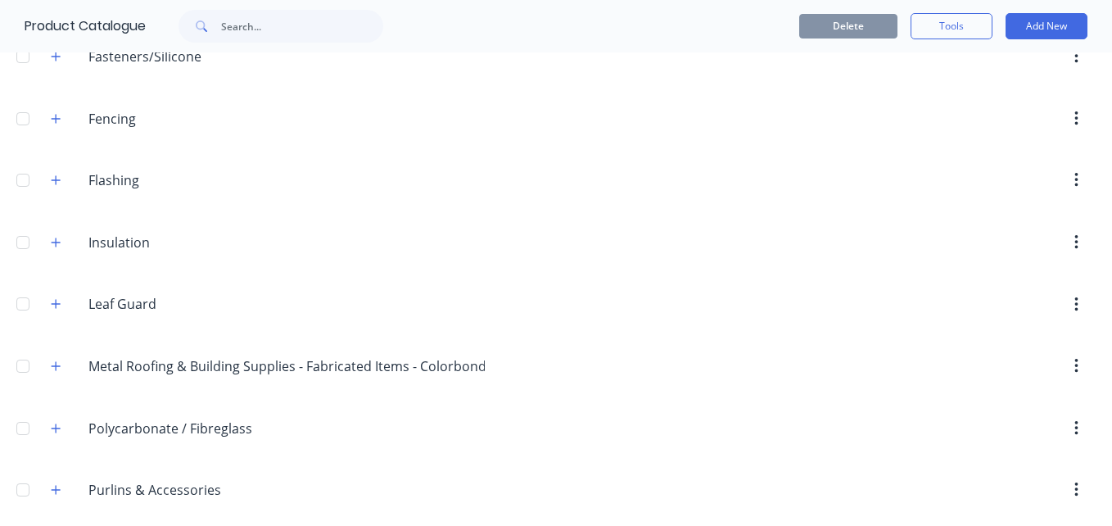
scroll to position [324, 0]
click at [60, 246] on icon "button" at bounding box center [56, 240] width 10 height 11
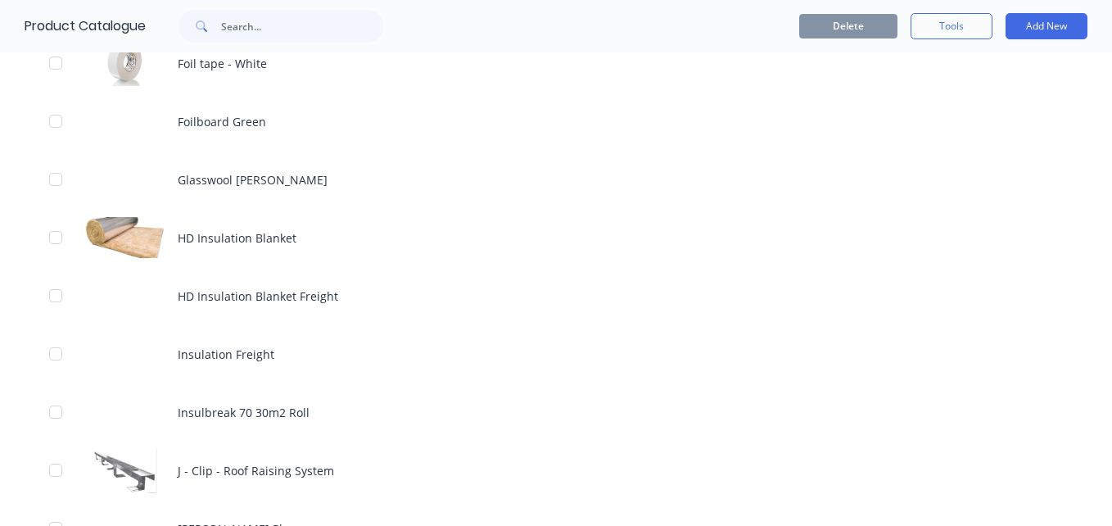
scroll to position [1319, 0]
click at [408, 300] on div "HD Insulation Blanket Freight" at bounding box center [556, 294] width 1112 height 58
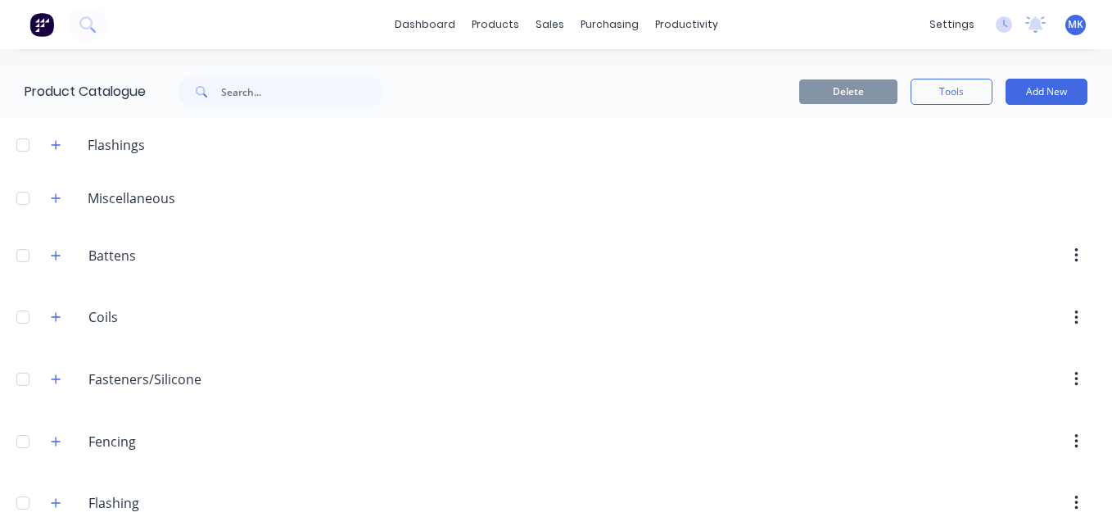
click at [229, 183] on header "Miscellaneous" at bounding box center [556, 197] width 1112 height 53
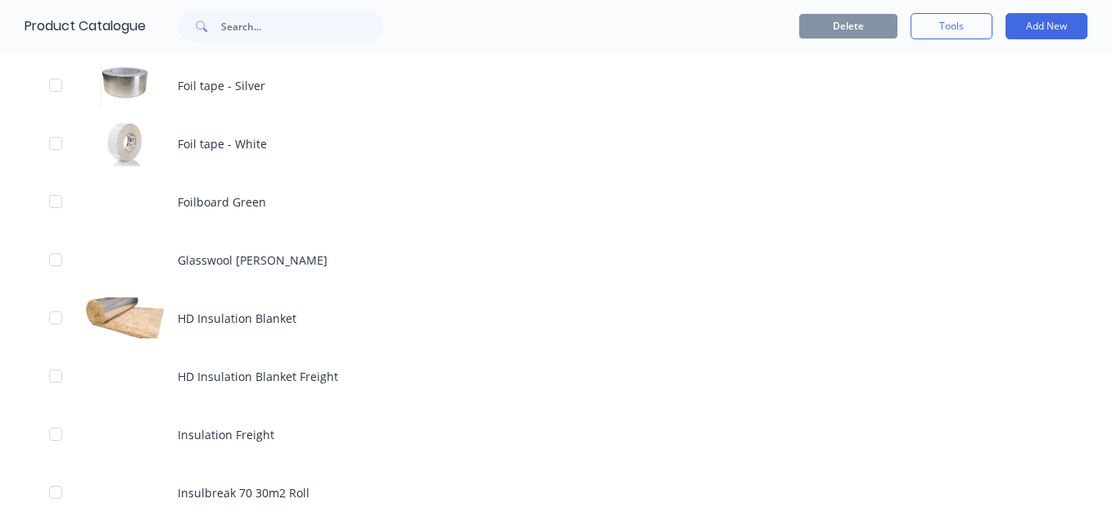
scroll to position [1238, 0]
click at [336, 324] on div "HD Insulation Blanket" at bounding box center [556, 317] width 1112 height 58
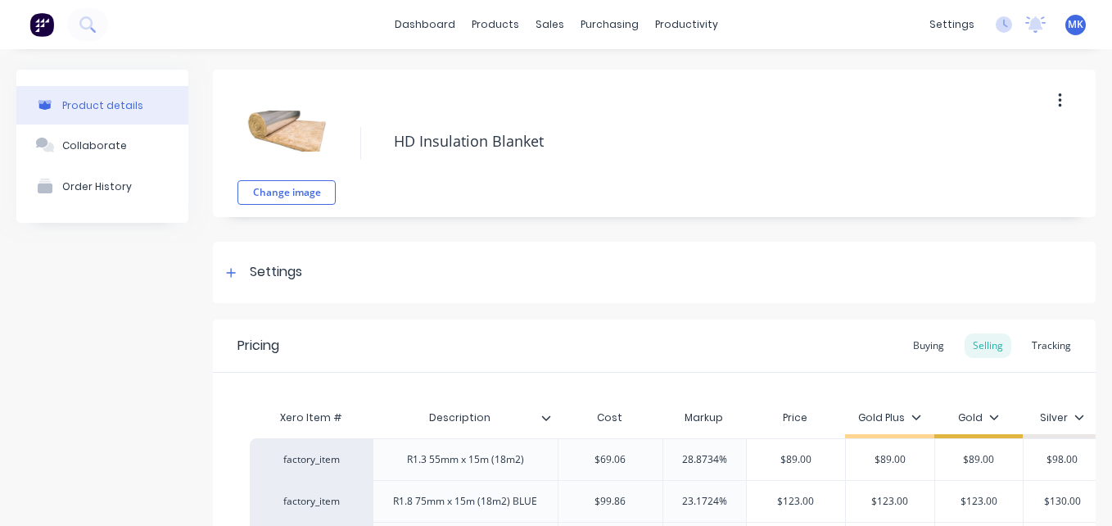
type textarea "x"
click at [1041, 348] on div "Tracking" at bounding box center [1051, 345] width 56 height 25
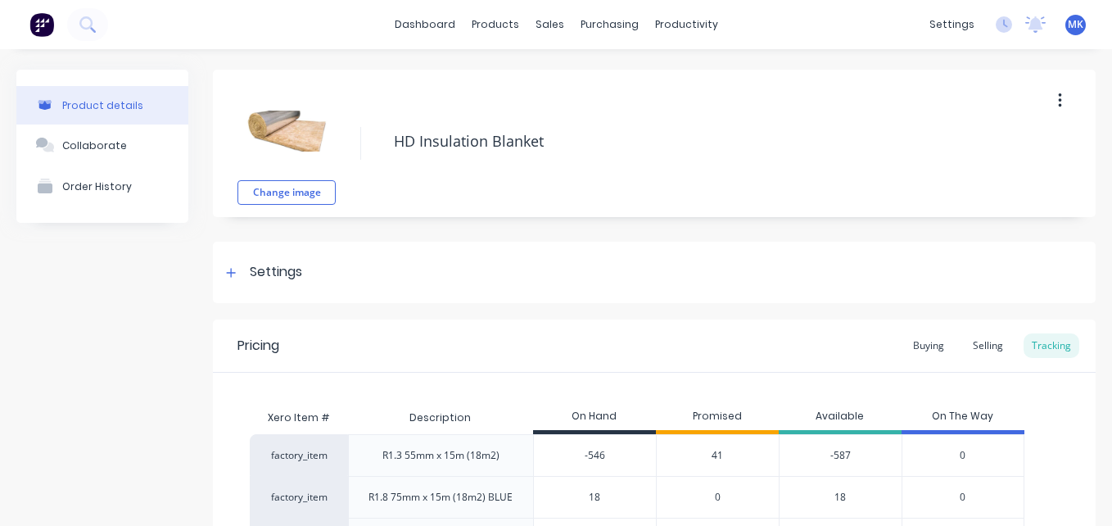
scroll to position [280, 0]
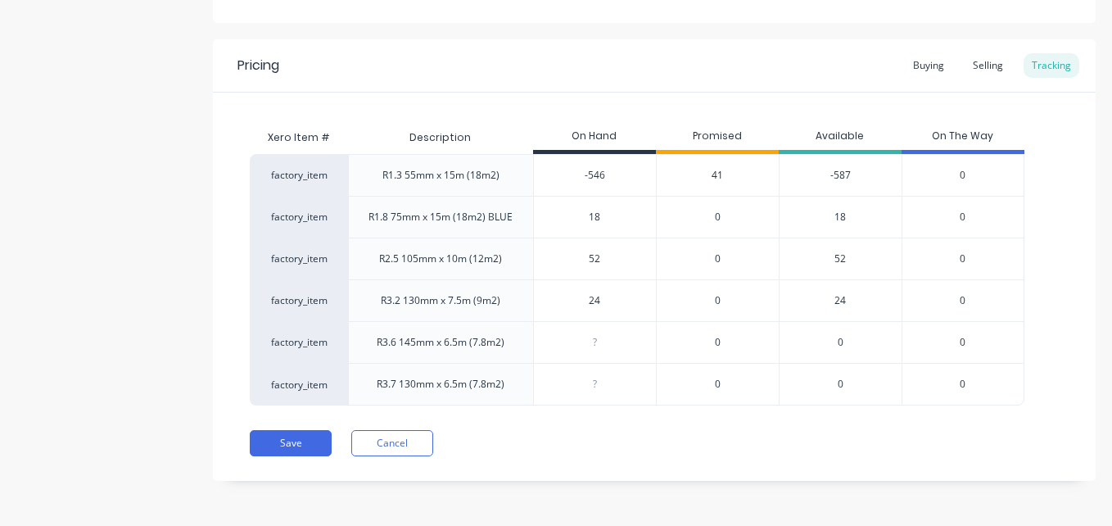
type input "-546"
click at [593, 176] on input "-546" at bounding box center [595, 175] width 122 height 15
click at [593, 132] on div "On Hand" at bounding box center [594, 137] width 123 height 33
click at [589, 181] on input "-546" at bounding box center [595, 175] width 122 height 15
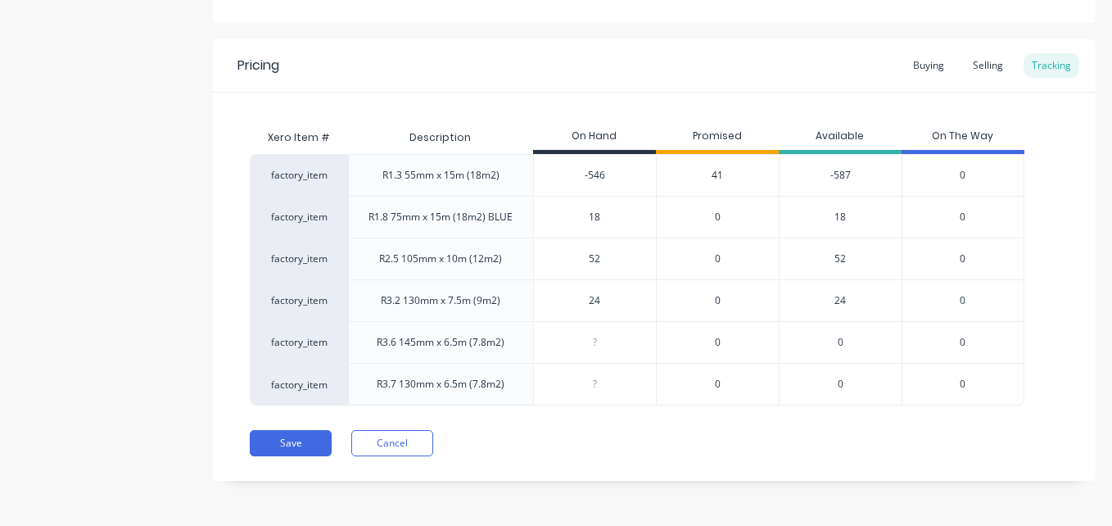
click at [589, 181] on input "-546" at bounding box center [595, 175] width 122 height 15
click at [842, 174] on div "-587" at bounding box center [839, 175] width 123 height 42
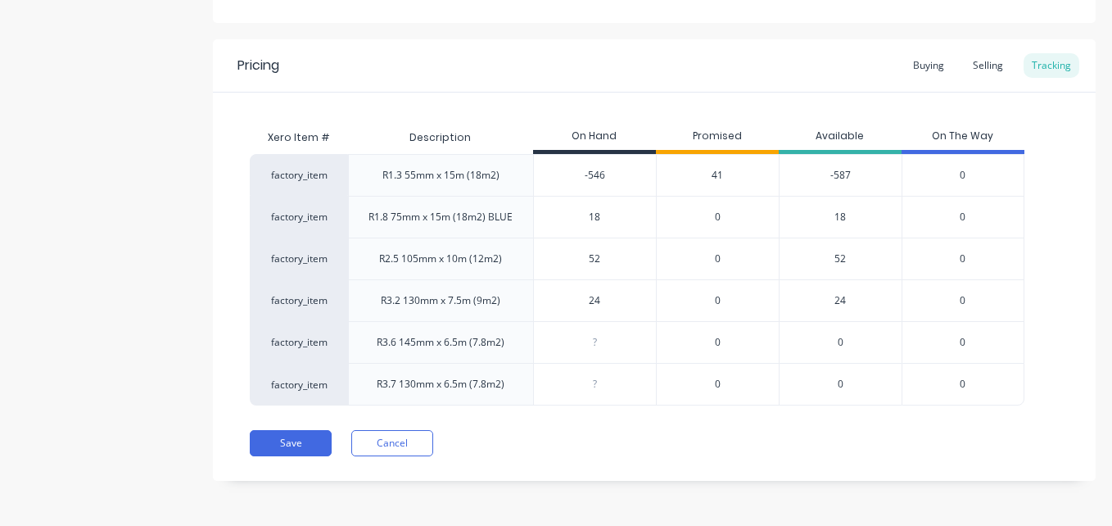
click at [718, 174] on span "41" at bounding box center [716, 175] width 11 height 15
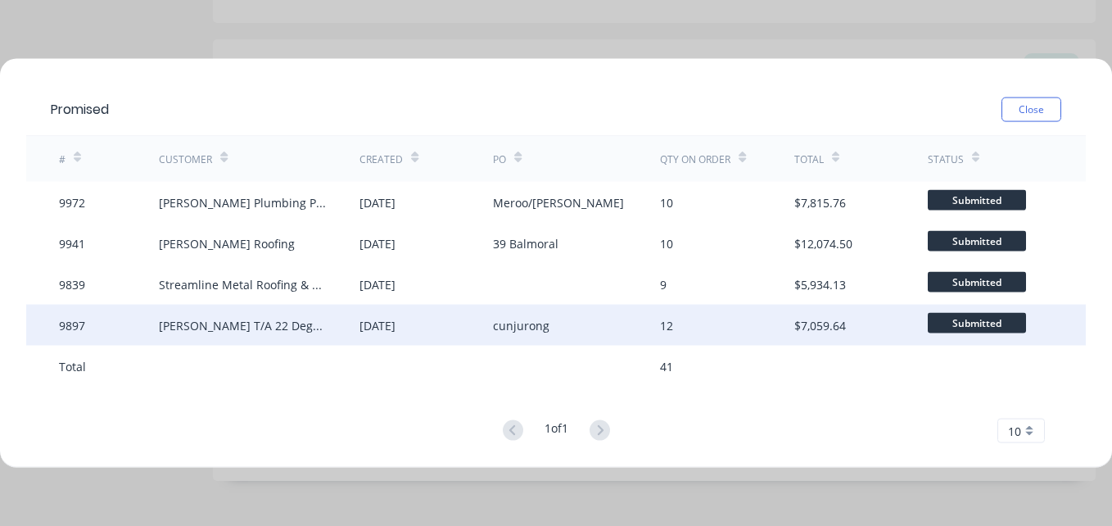
click at [685, 335] on div "12" at bounding box center [726, 325] width 133 height 41
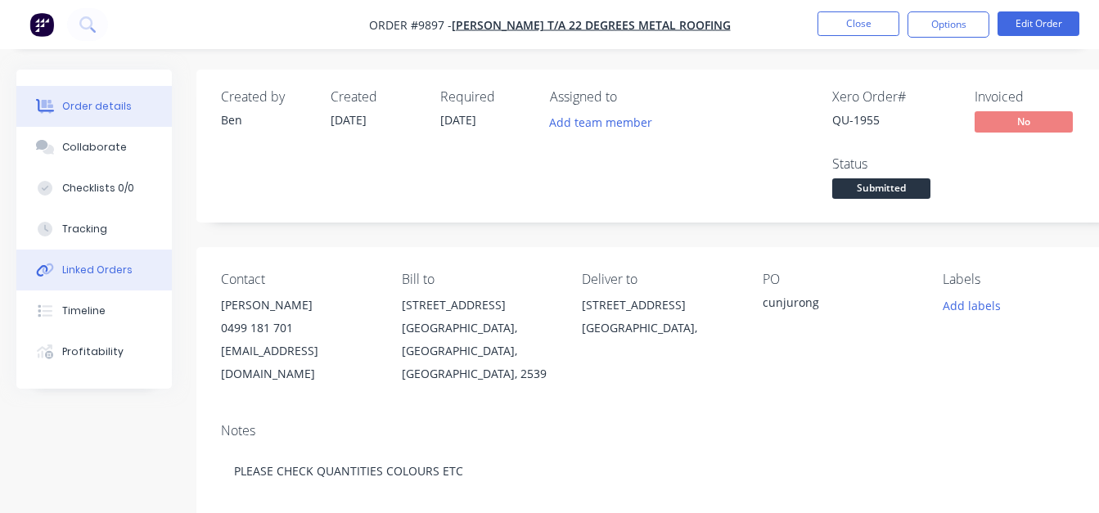
click at [112, 281] on button "Linked Orders" at bounding box center [94, 270] width 156 height 41
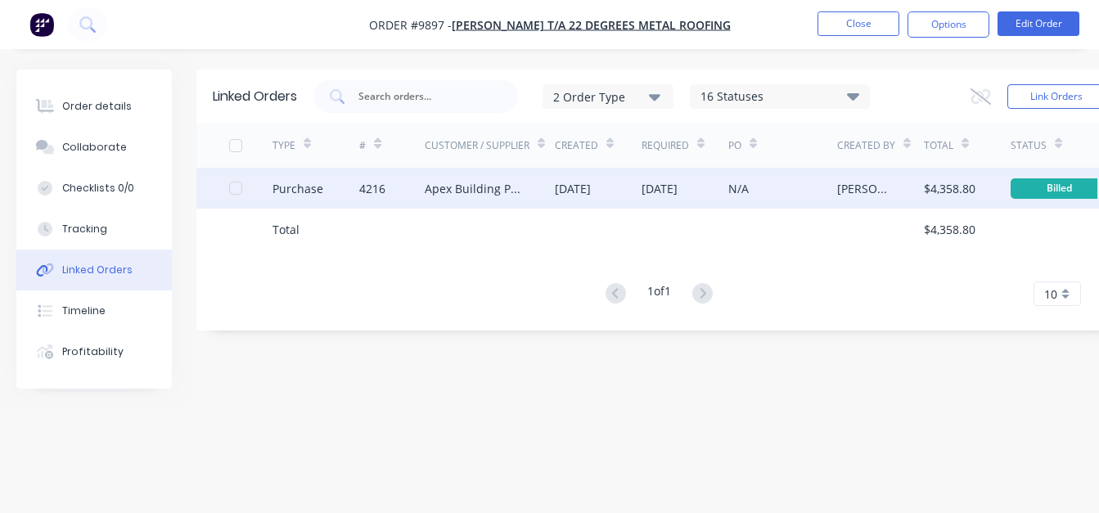
click at [485, 188] on div "Apex Building Products" at bounding box center [473, 188] width 97 height 17
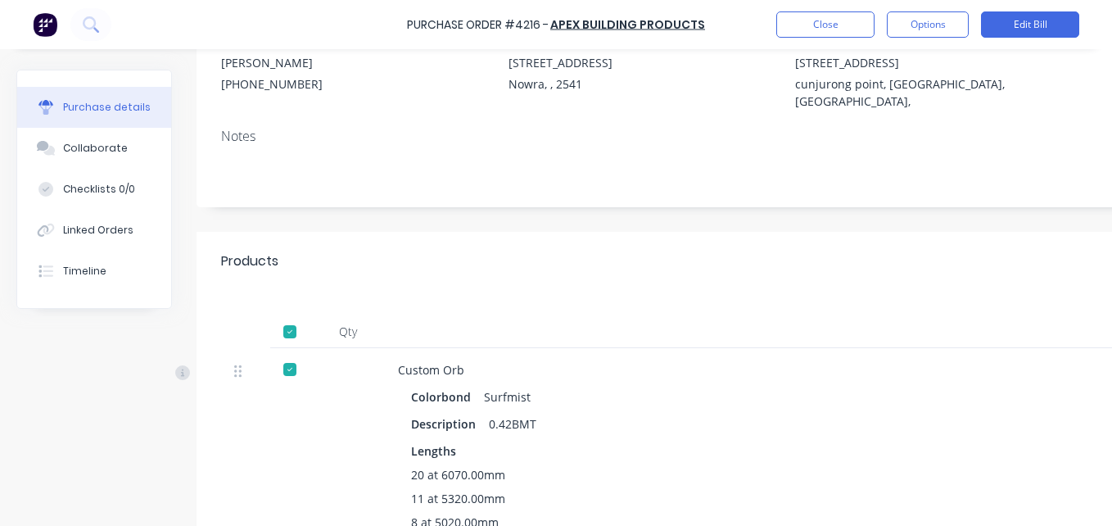
scroll to position [166, 0]
click at [129, 221] on button "Linked Orders" at bounding box center [94, 230] width 154 height 41
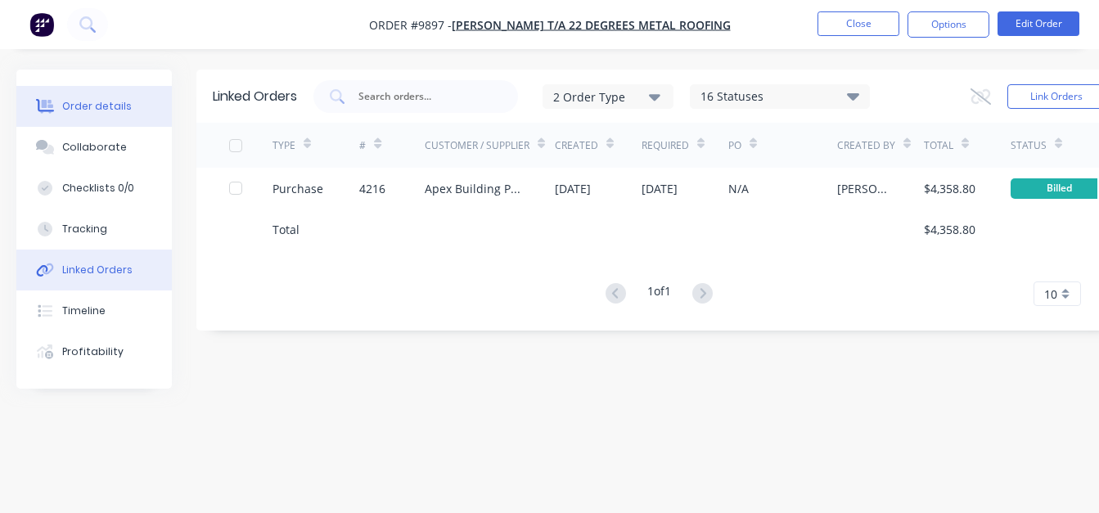
click at [133, 111] on button "Order details" at bounding box center [94, 106] width 156 height 41
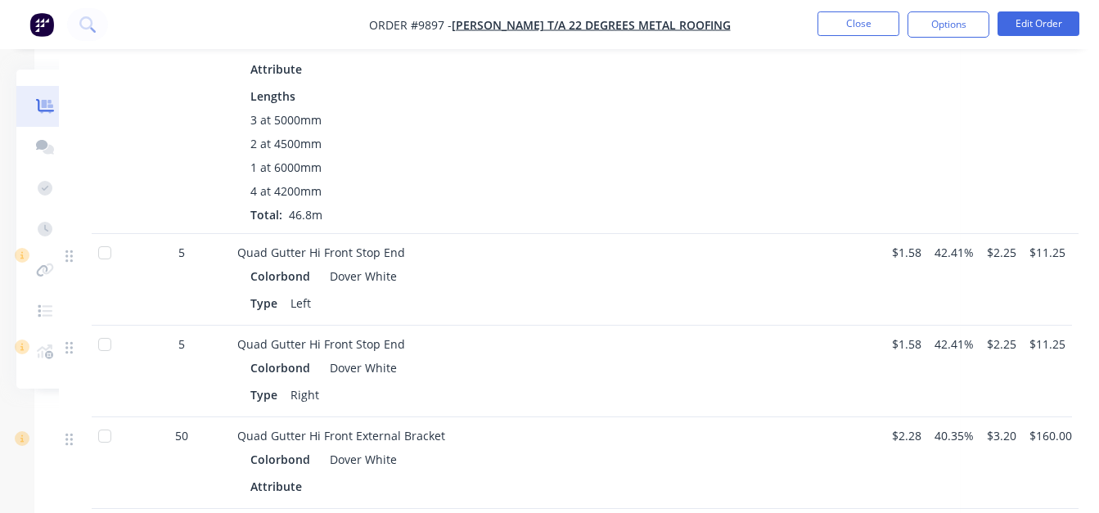
scroll to position [1466, 0]
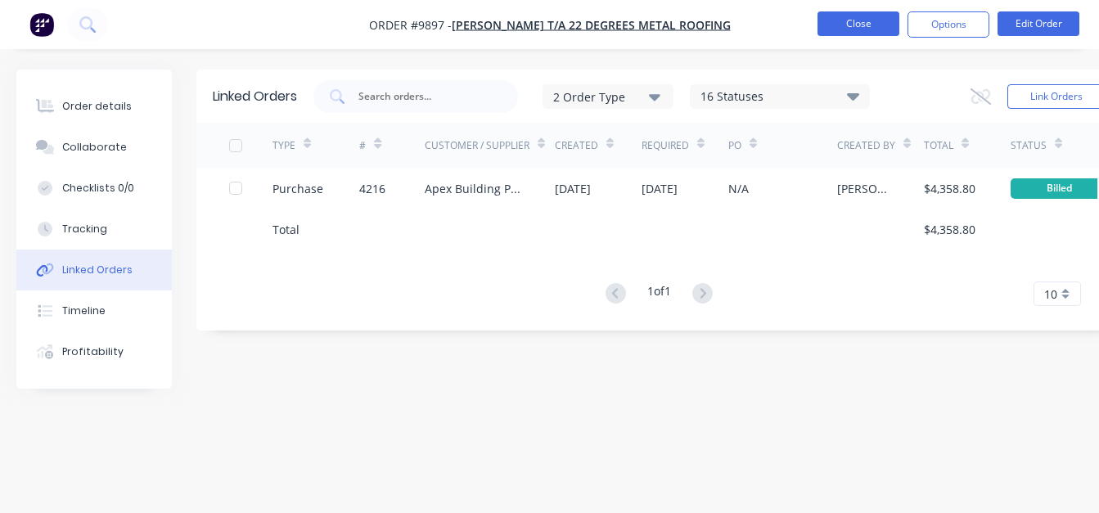
click at [873, 28] on button "Close" at bounding box center [859, 23] width 82 height 25
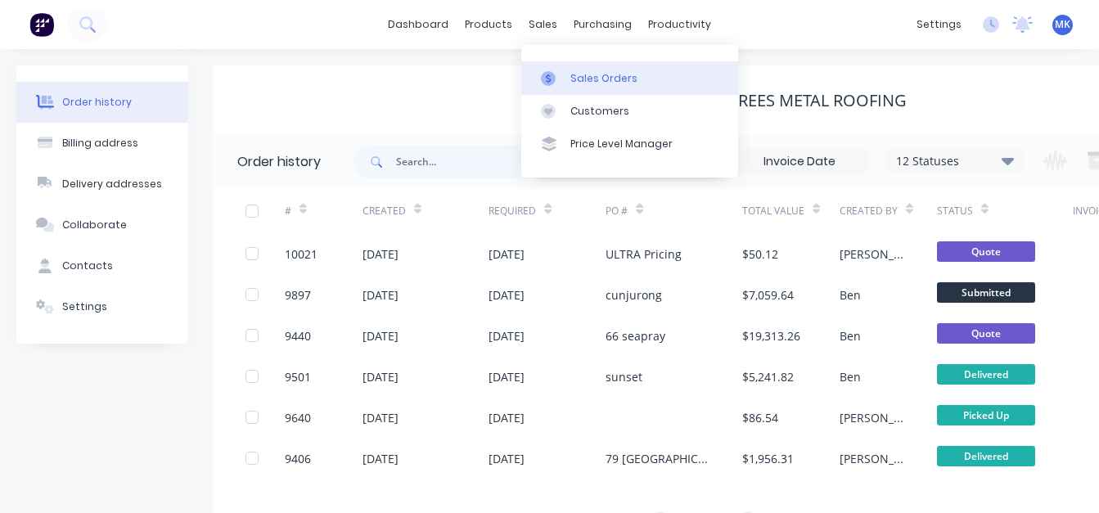
click at [551, 79] on icon at bounding box center [548, 78] width 15 height 15
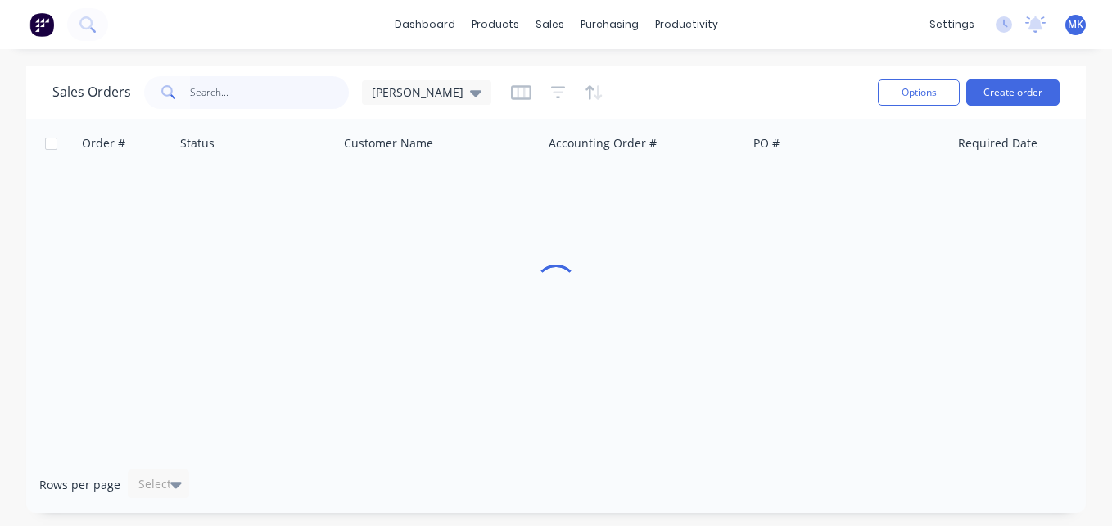
click at [273, 88] on input "text" at bounding box center [270, 92] width 160 height 33
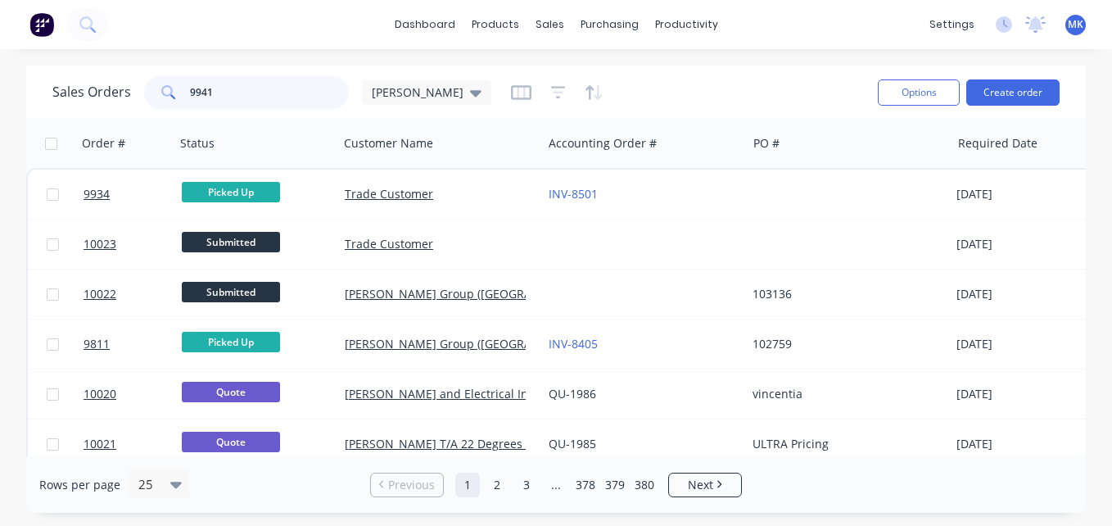
type input "9941"
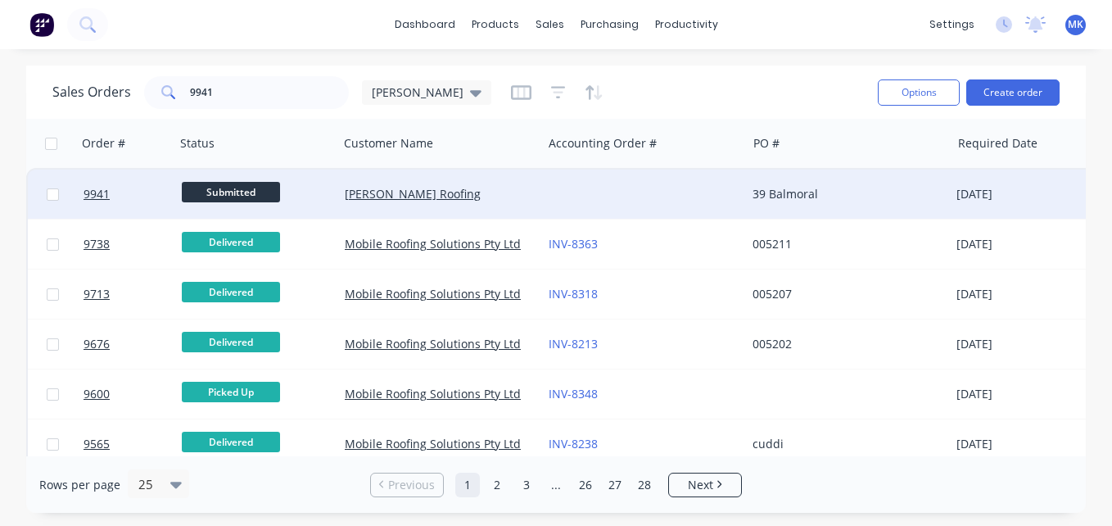
click at [551, 196] on div at bounding box center [644, 193] width 204 height 49
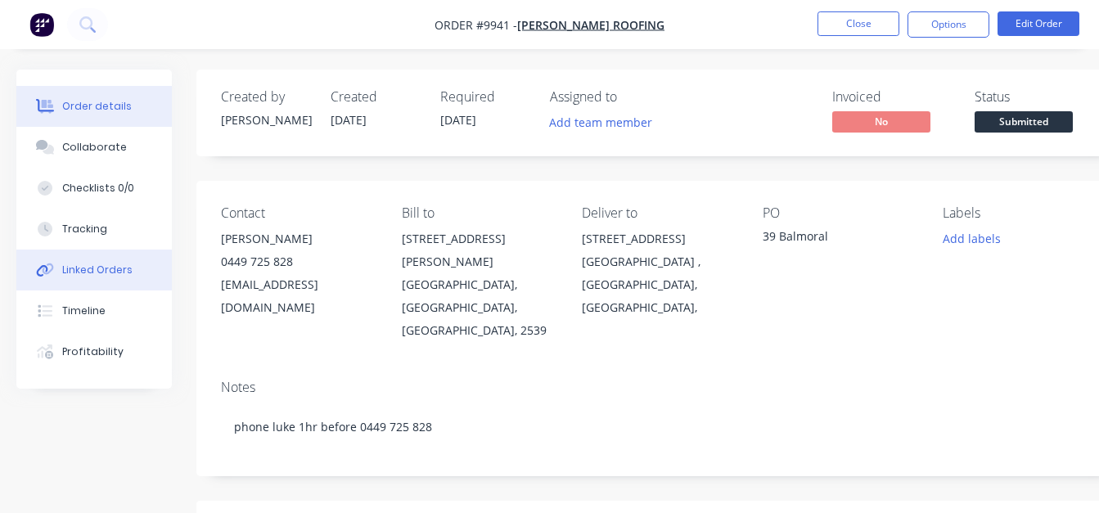
click at [110, 268] on div "Linked Orders" at bounding box center [97, 270] width 70 height 15
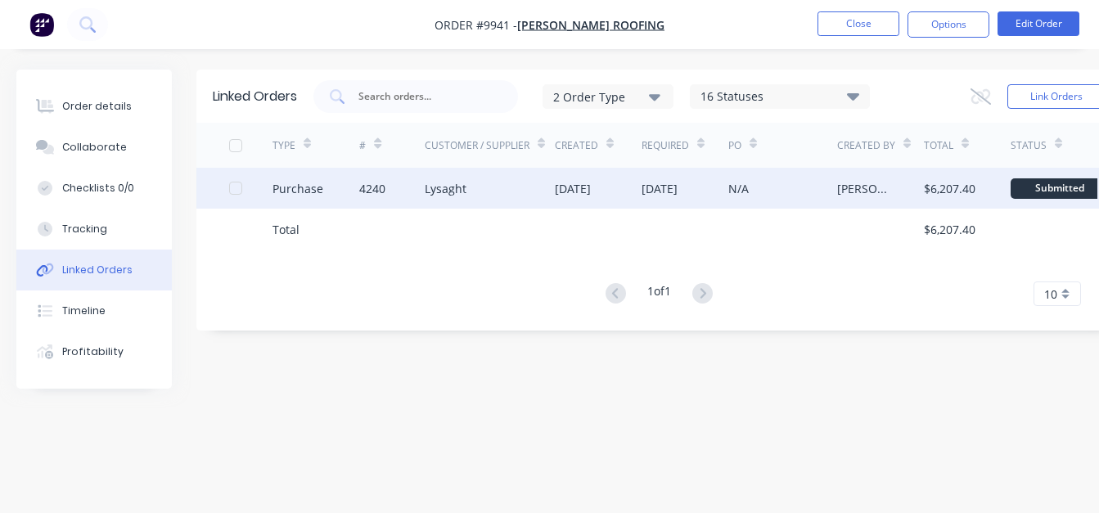
click at [482, 192] on div "Lysaght" at bounding box center [490, 188] width 130 height 41
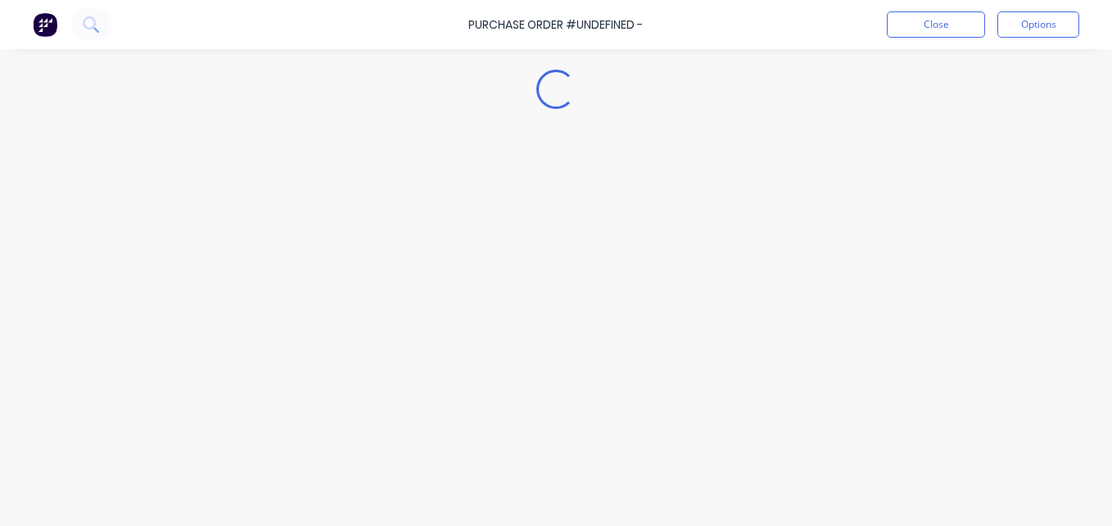
type textarea "x"
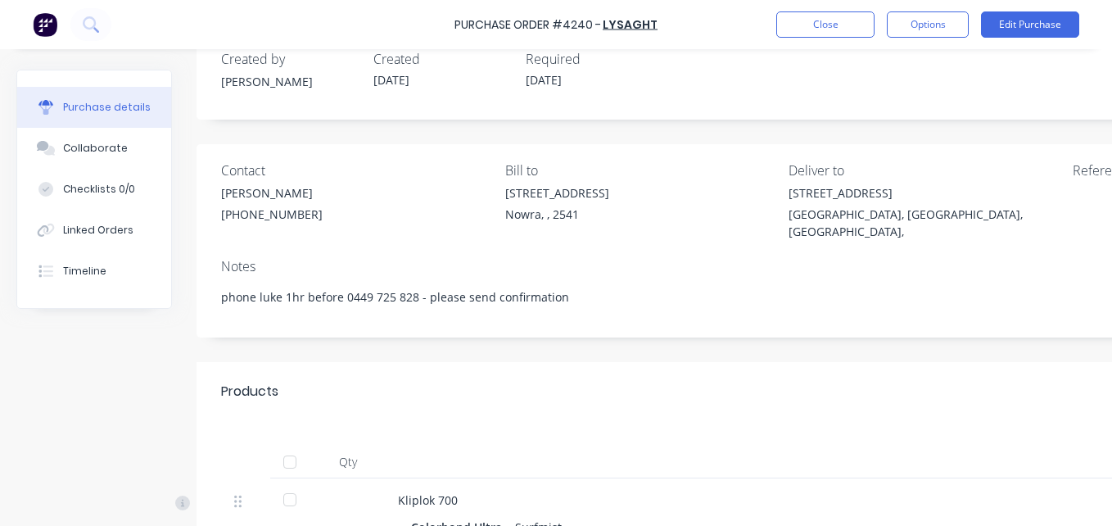
scroll to position [38, 0]
click at [119, 220] on button "Linked Orders" at bounding box center [94, 230] width 154 height 41
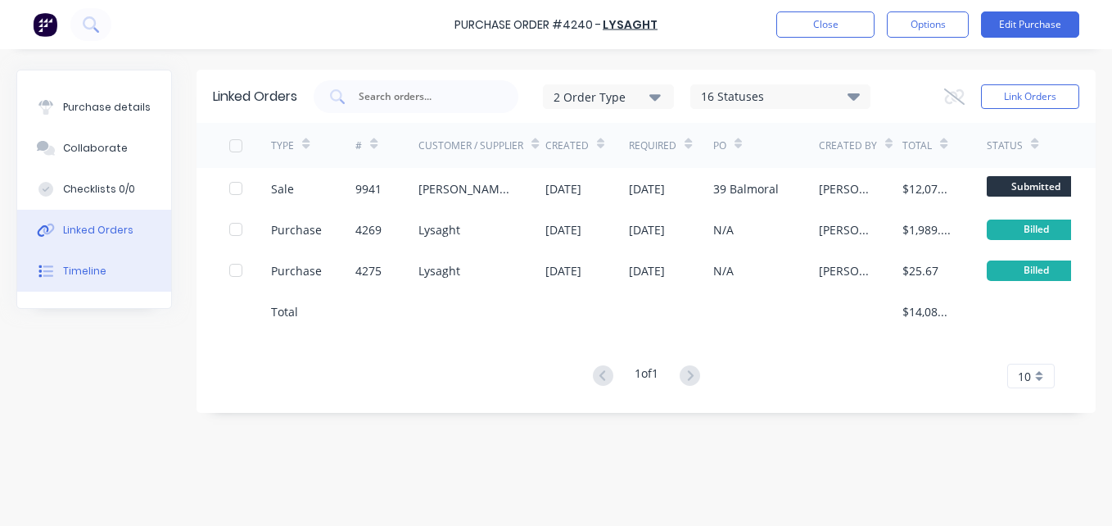
click at [81, 251] on button "Timeline" at bounding box center [94, 270] width 154 height 41
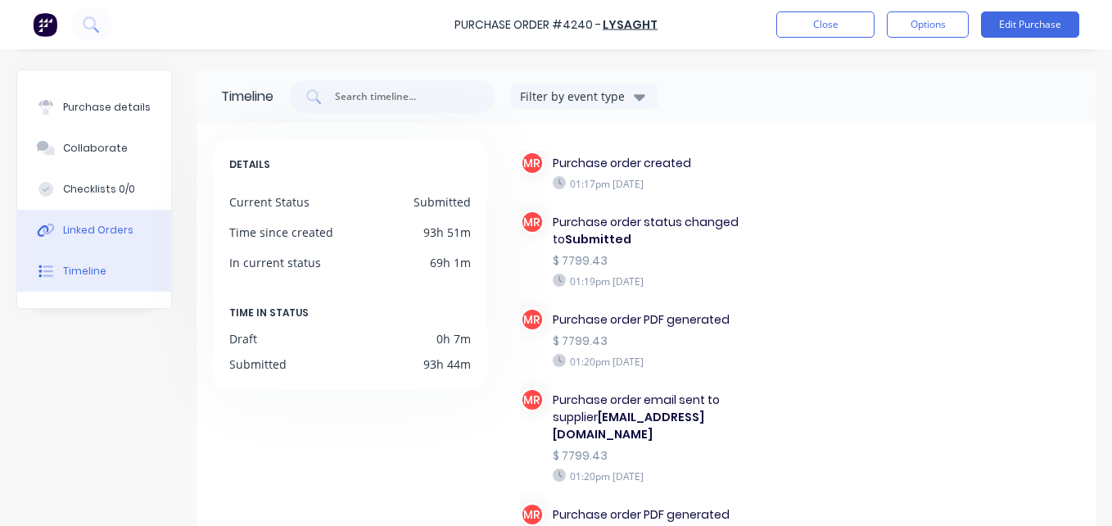
click at [86, 241] on button "Linked Orders" at bounding box center [94, 230] width 154 height 41
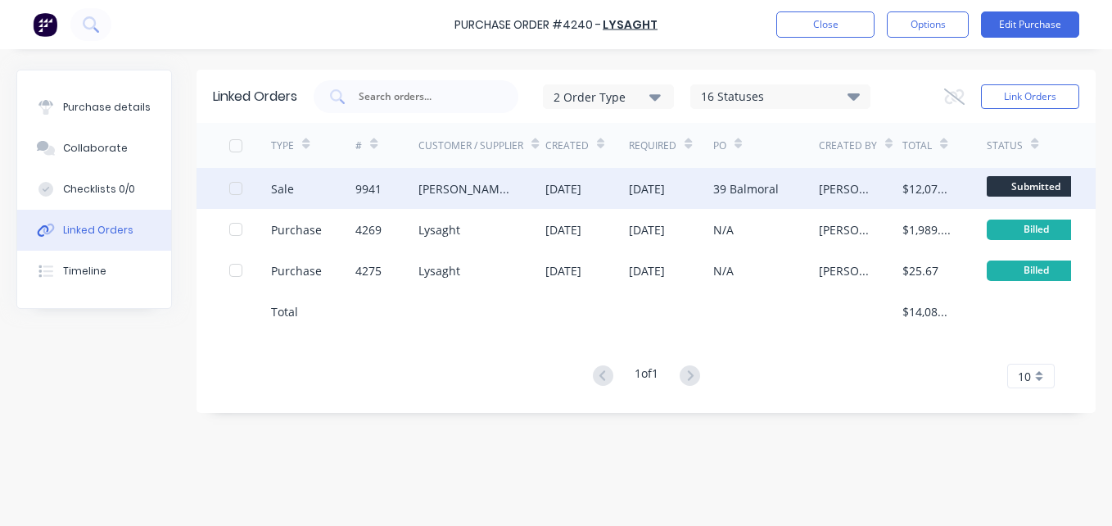
click at [526, 198] on div "[PERSON_NAME] Roofing" at bounding box center [481, 188] width 126 height 41
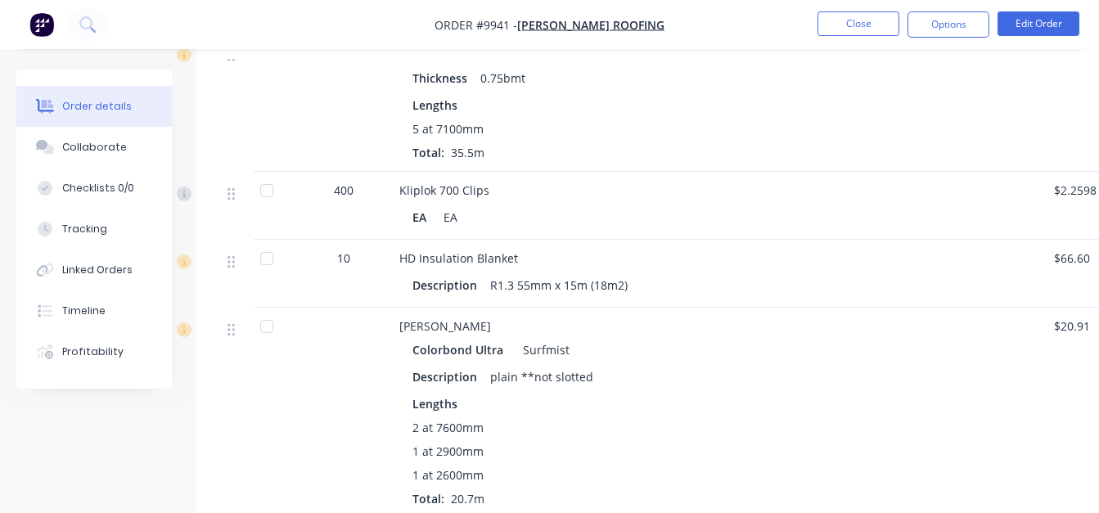
scroll to position [837, 0]
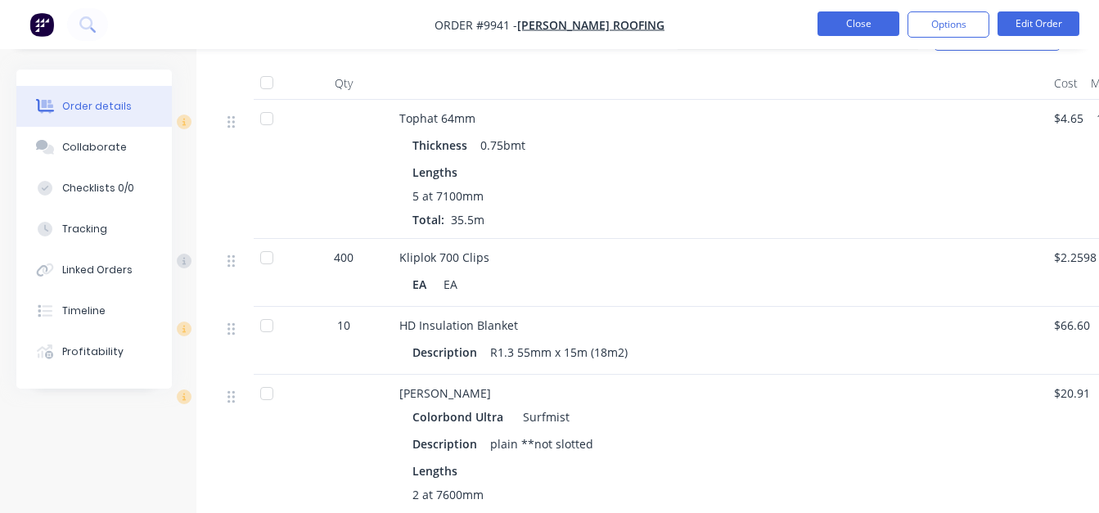
click at [866, 16] on button "Close" at bounding box center [859, 23] width 82 height 25
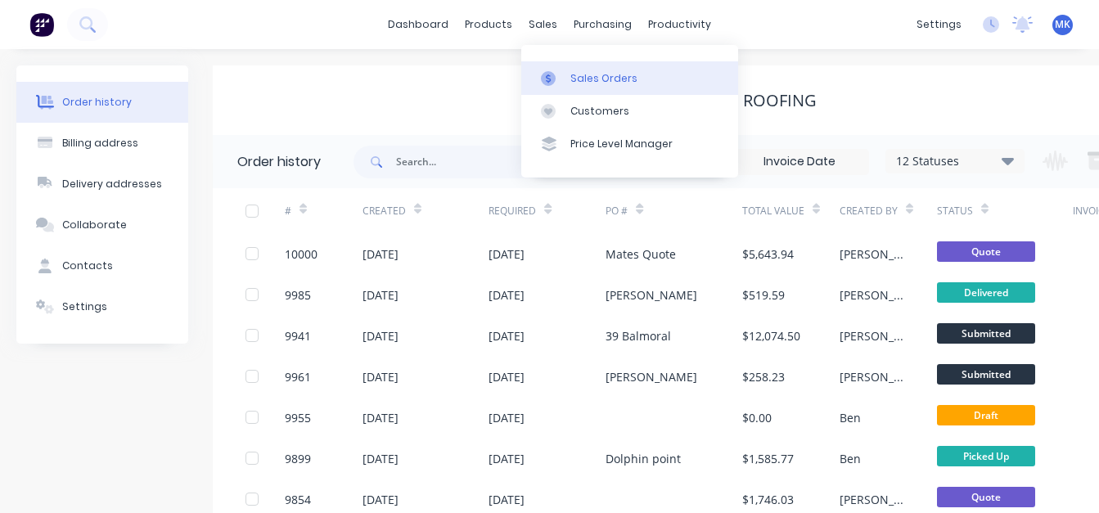
click at [543, 79] on icon at bounding box center [548, 78] width 15 height 15
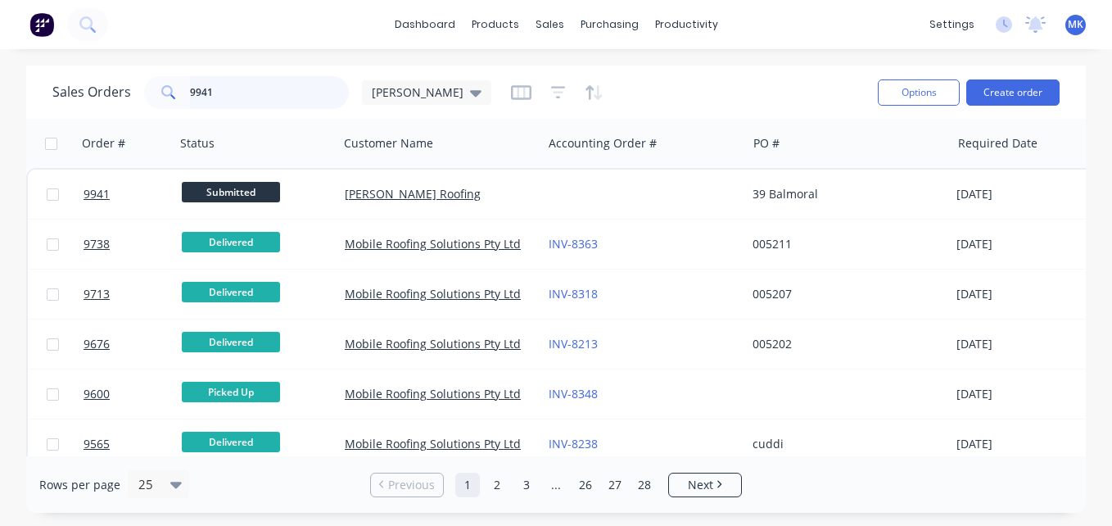
click at [214, 93] on input "9941" at bounding box center [270, 92] width 160 height 33
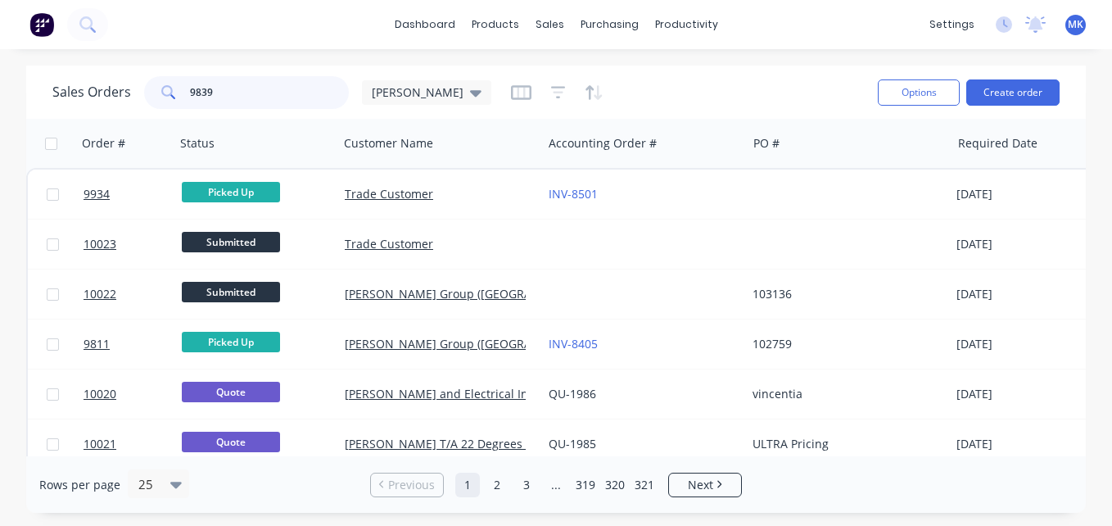
type input "9839"
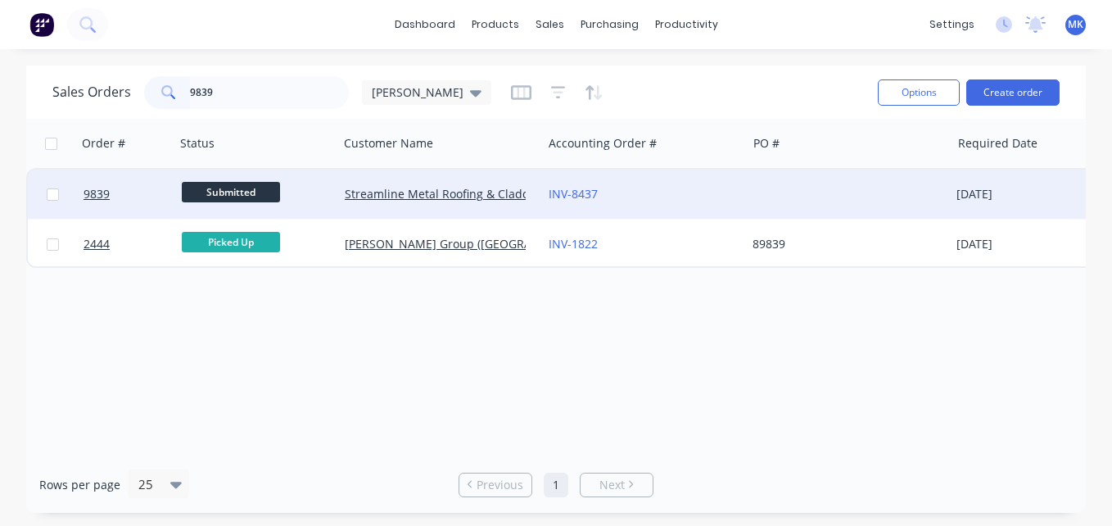
click at [779, 187] on div at bounding box center [848, 193] width 204 height 49
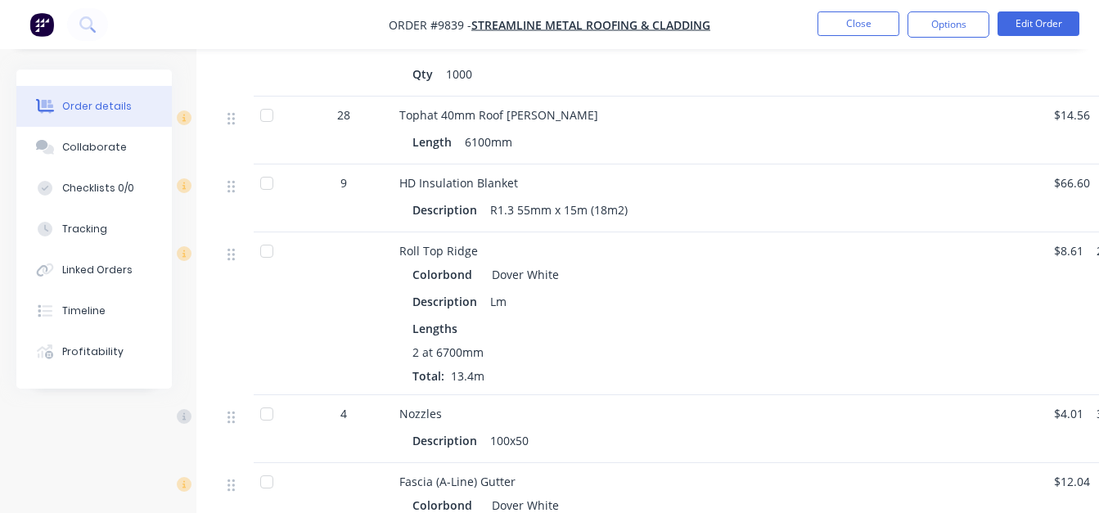
scroll to position [887, 0]
click at [109, 275] on div "Linked Orders" at bounding box center [97, 270] width 70 height 15
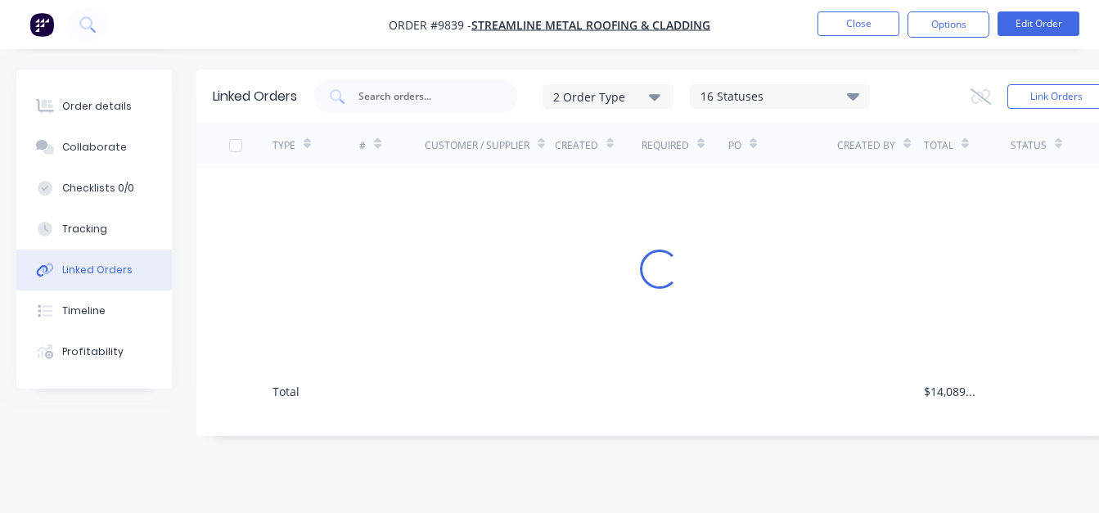
scroll to position [12, 0]
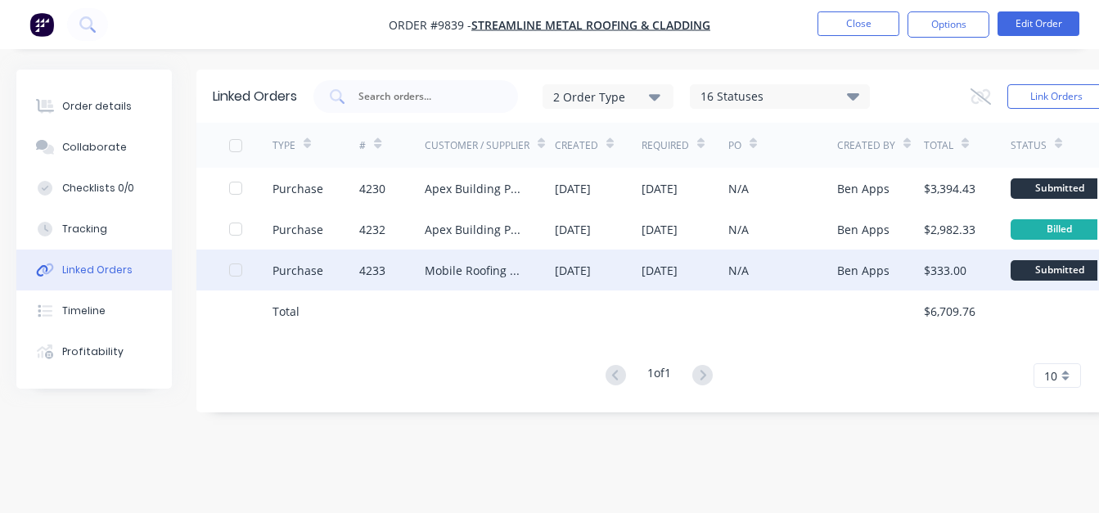
click at [591, 262] on div "[DATE]" at bounding box center [573, 270] width 36 height 17
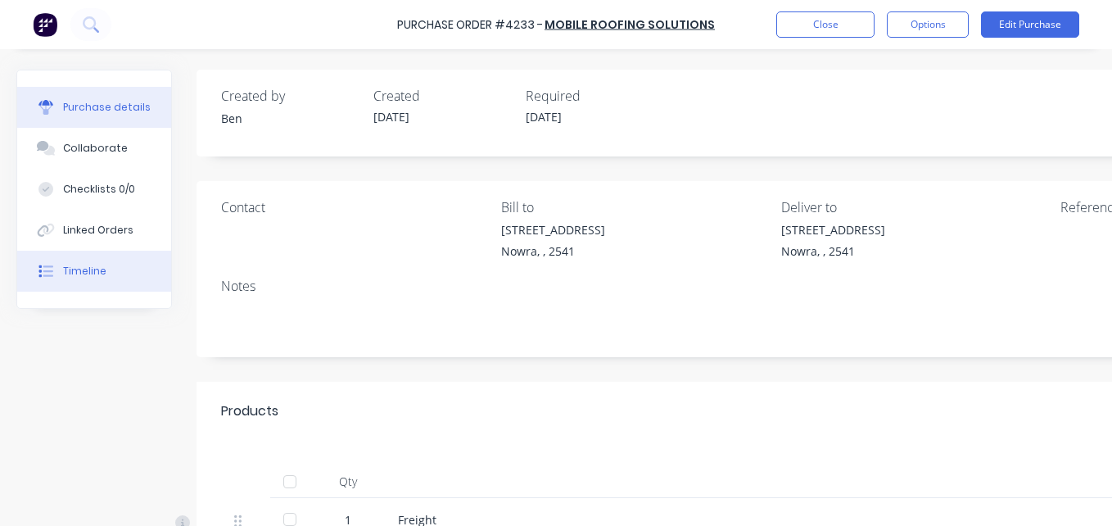
click at [114, 259] on button "Timeline" at bounding box center [94, 270] width 154 height 41
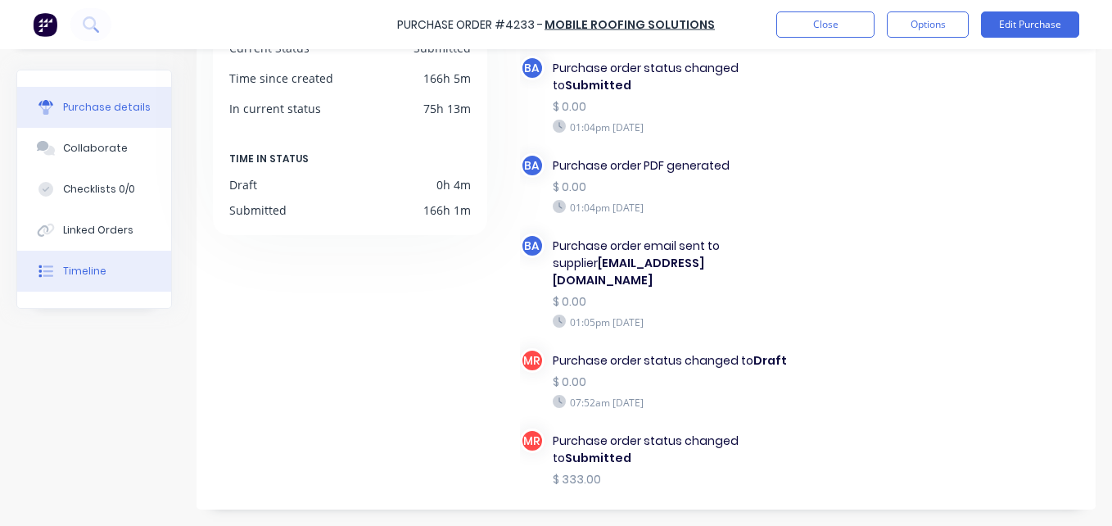
click at [120, 107] on div "Purchase details" at bounding box center [107, 107] width 88 height 15
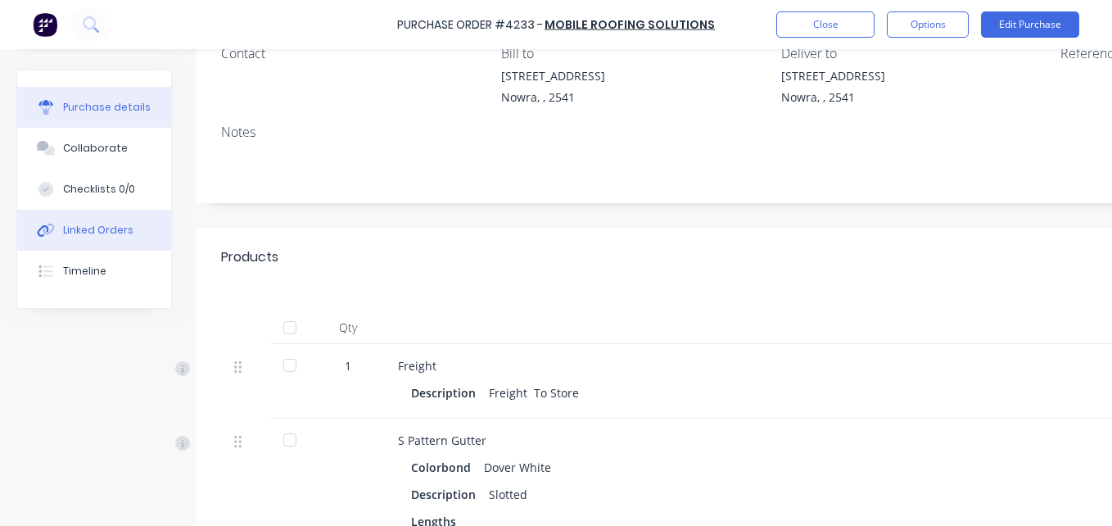
click at [97, 237] on div "Linked Orders" at bounding box center [98, 230] width 70 height 15
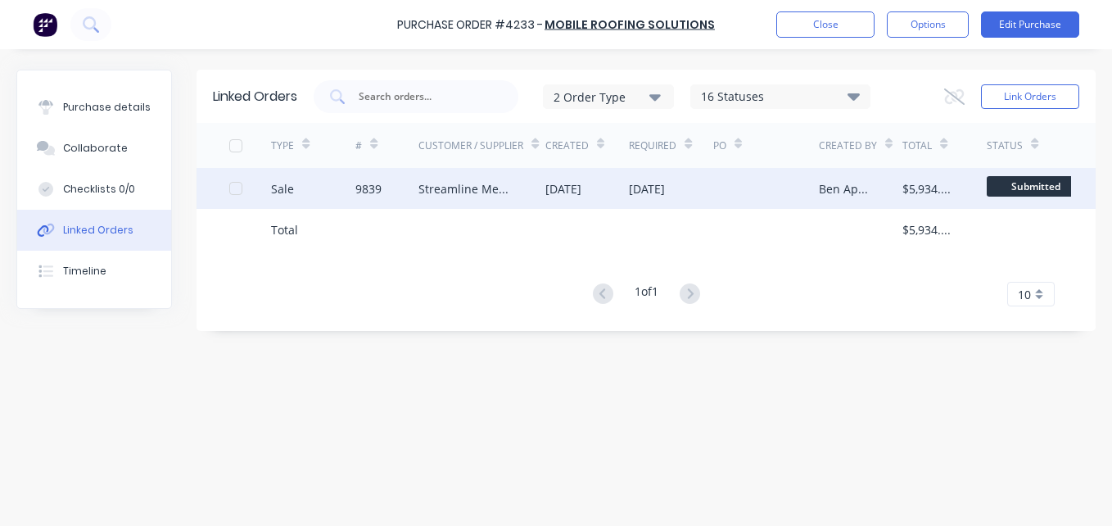
click at [665, 186] on div "[DATE]" at bounding box center [647, 188] width 36 height 17
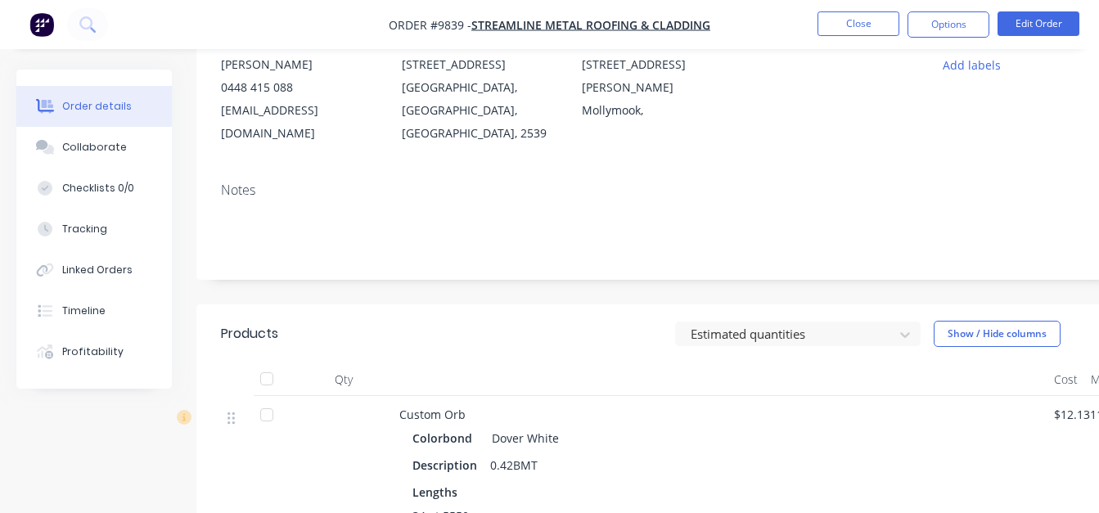
scroll to position [241, 0]
click at [858, 24] on button "Close" at bounding box center [859, 23] width 82 height 25
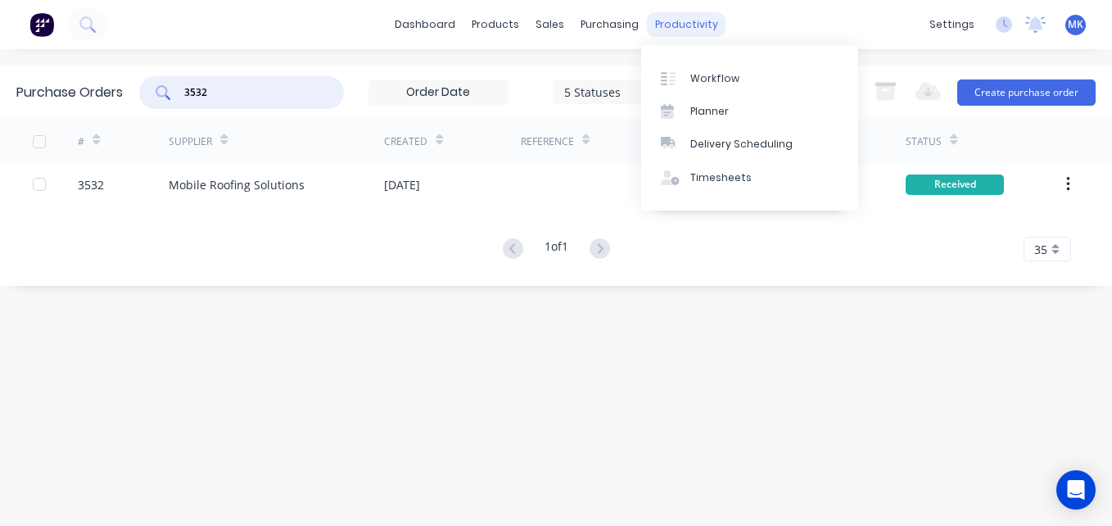
click at [694, 28] on div "productivity" at bounding box center [686, 24] width 79 height 25
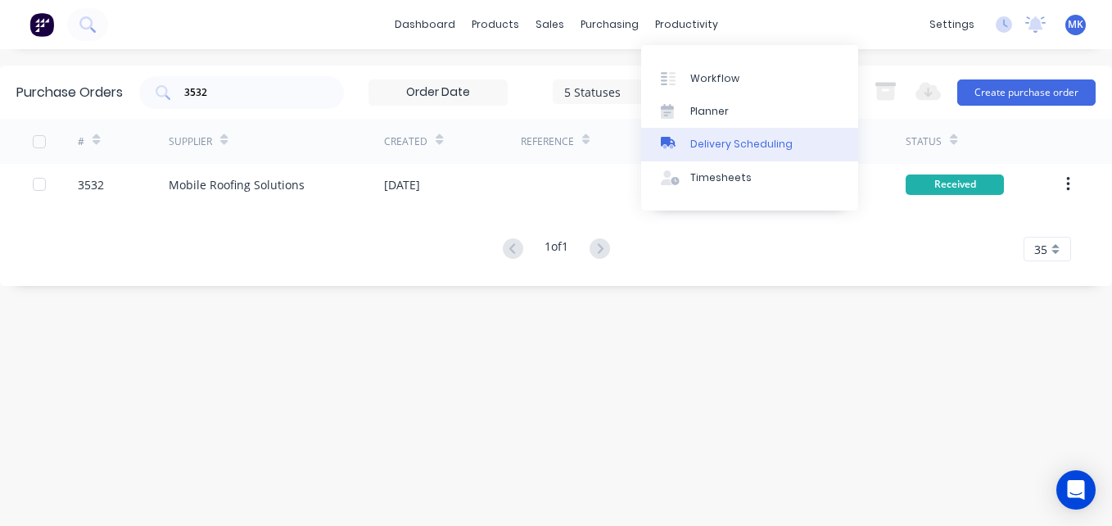
click at [720, 138] on div "Delivery Scheduling" at bounding box center [741, 144] width 102 height 15
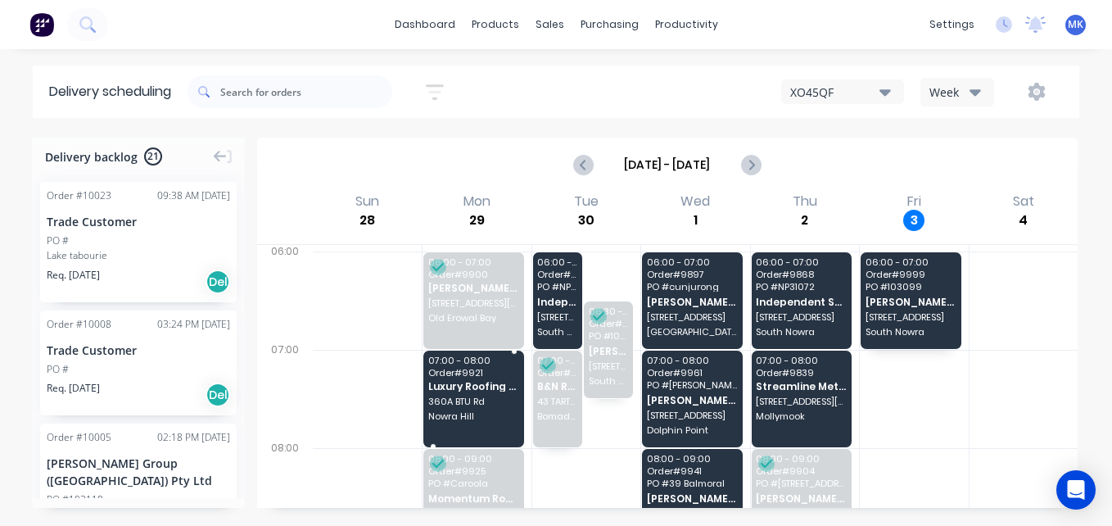
click at [472, 417] on span "Nowra Hill" at bounding box center [473, 416] width 90 height 10
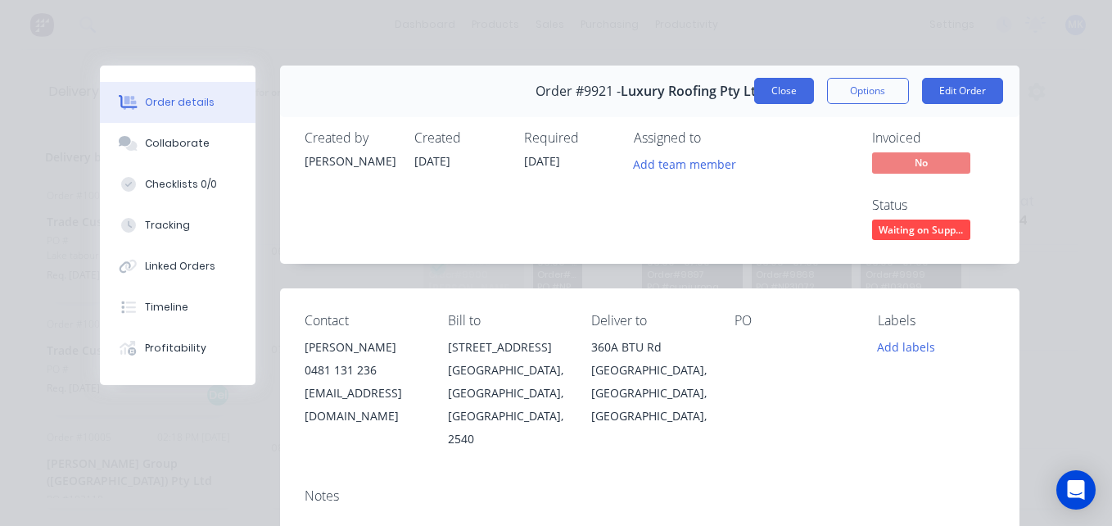
click at [773, 93] on button "Close" at bounding box center [784, 91] width 60 height 26
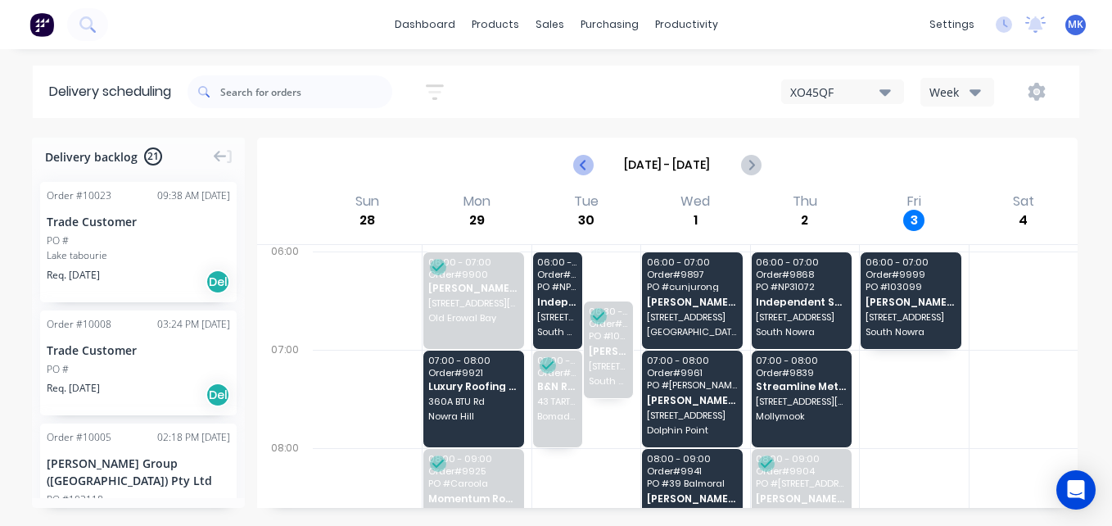
click at [574, 161] on icon "Previous page" at bounding box center [584, 165] width 20 height 20
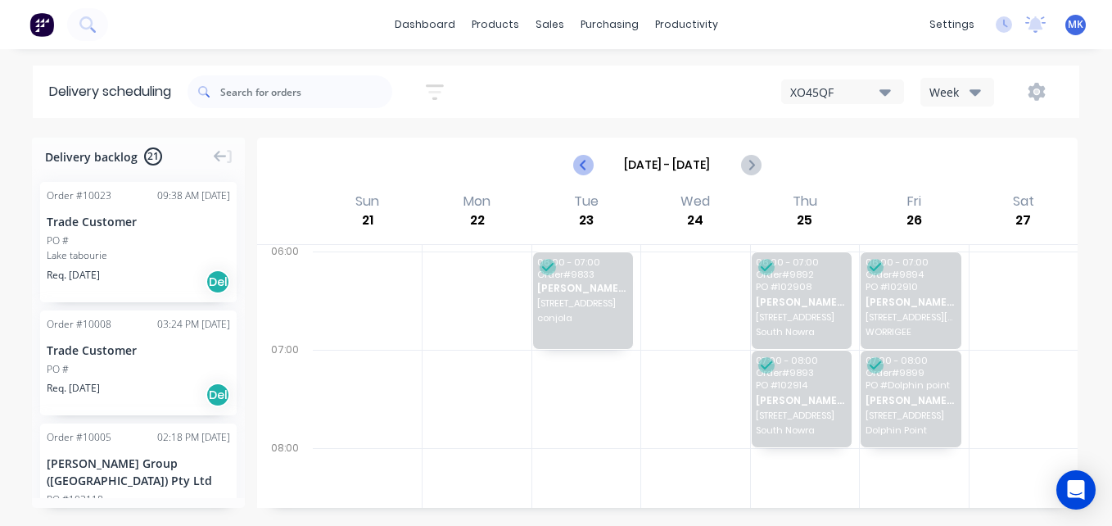
click at [574, 161] on icon "Previous page" at bounding box center [584, 165] width 20 height 20
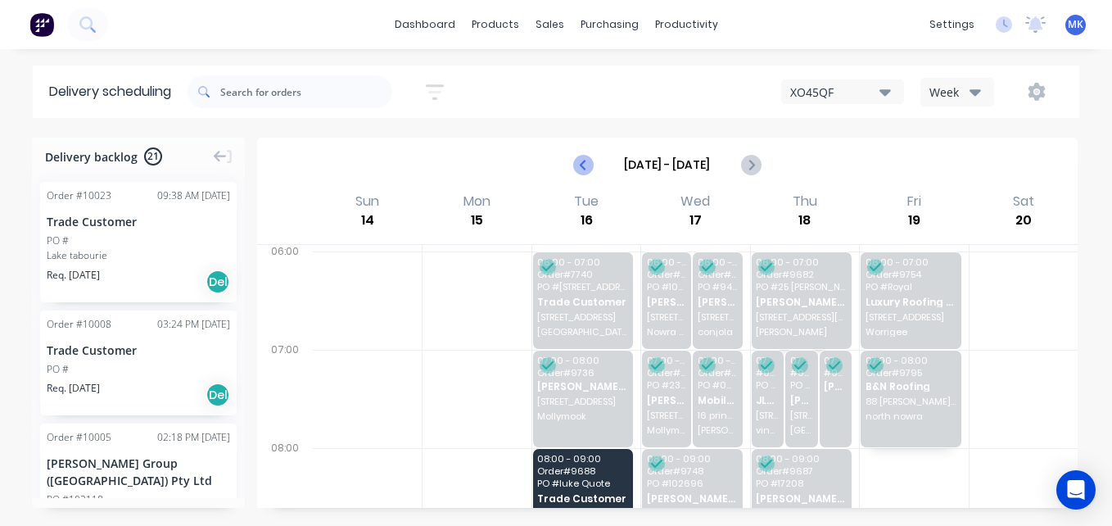
click at [589, 165] on icon "Previous page" at bounding box center [584, 165] width 20 height 20
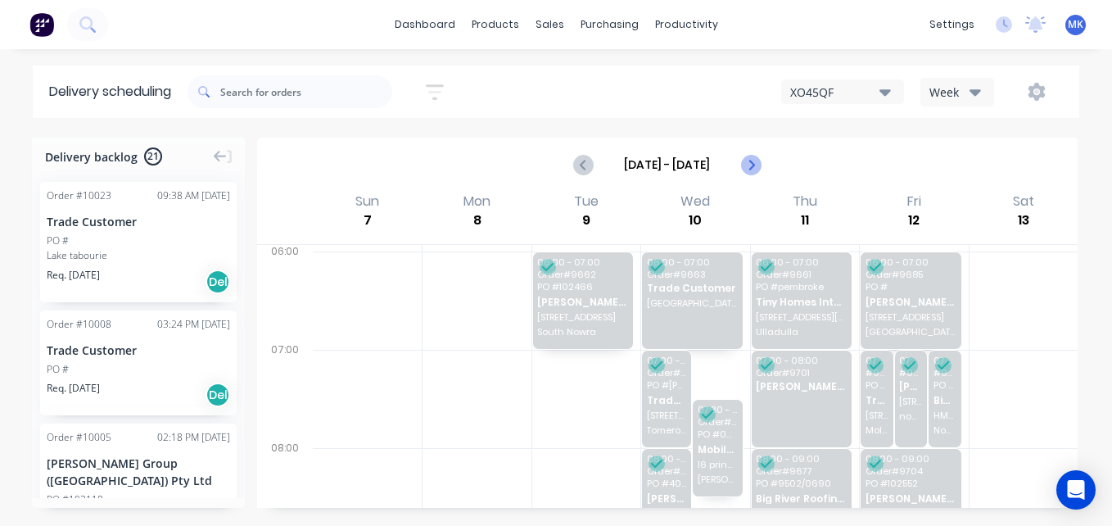
click at [743, 173] on icon "Next page" at bounding box center [750, 165] width 20 height 20
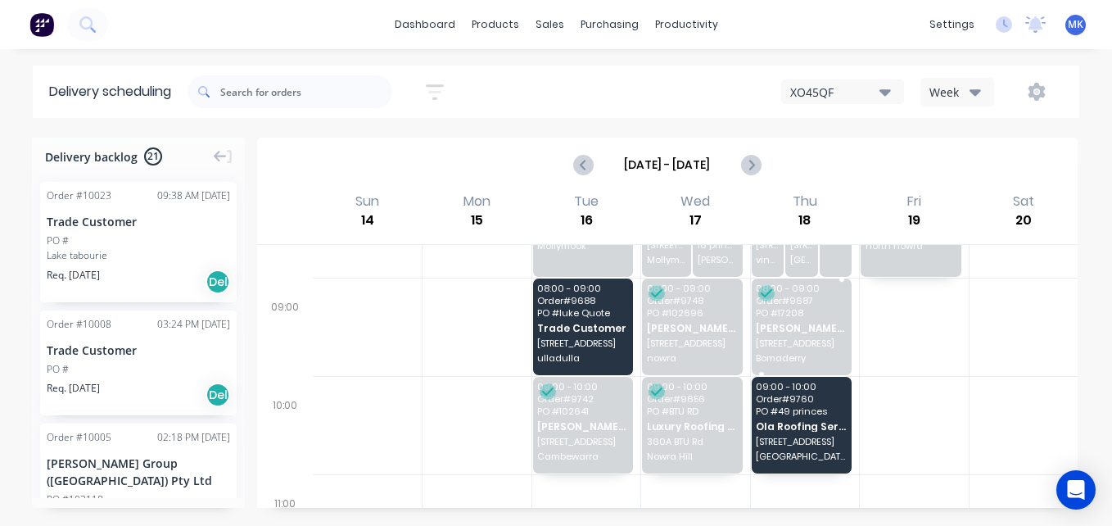
scroll to position [252, 0]
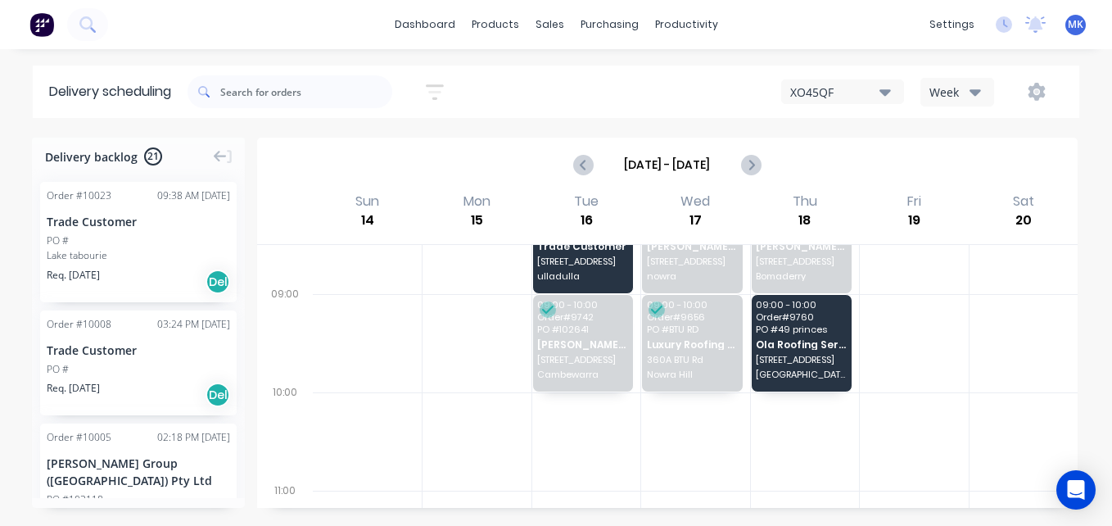
click at [765, 179] on div "Sep 14 - Sep 20" at bounding box center [667, 164] width 817 height 51
click at [756, 169] on icon "Next page" at bounding box center [750, 165] width 20 height 20
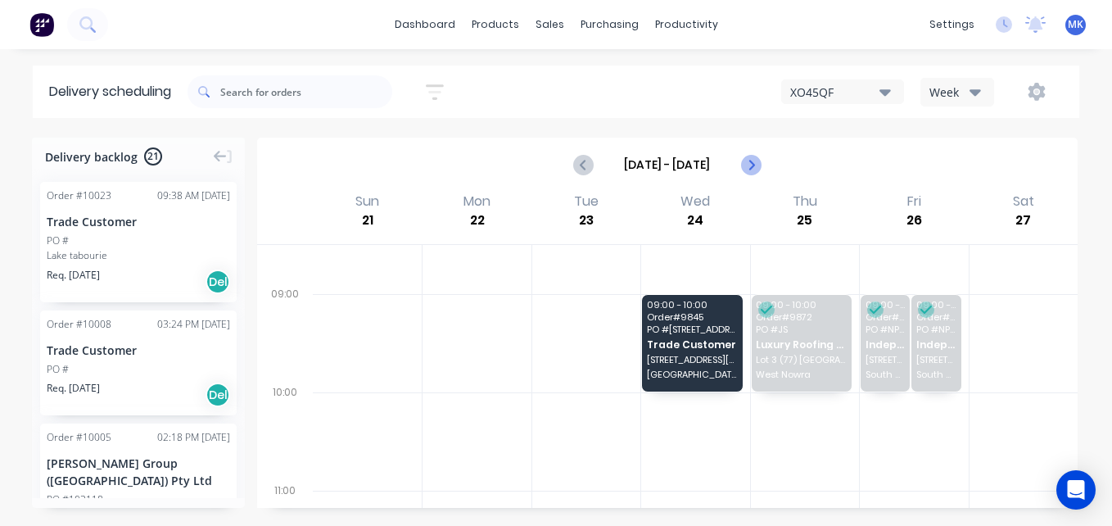
click at [747, 171] on icon "Next page" at bounding box center [750, 165] width 20 height 20
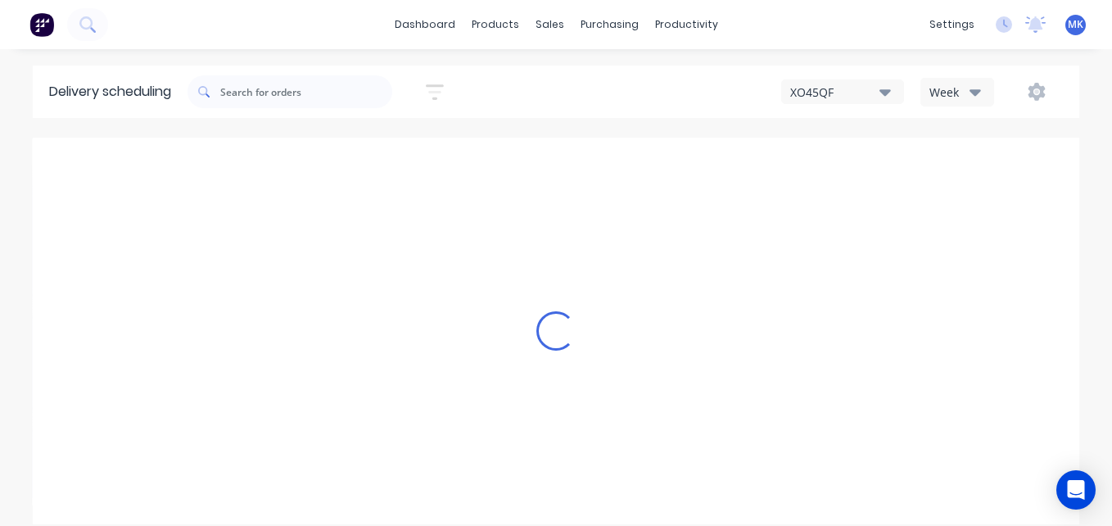
type input "Sep 28 - Oct 4"
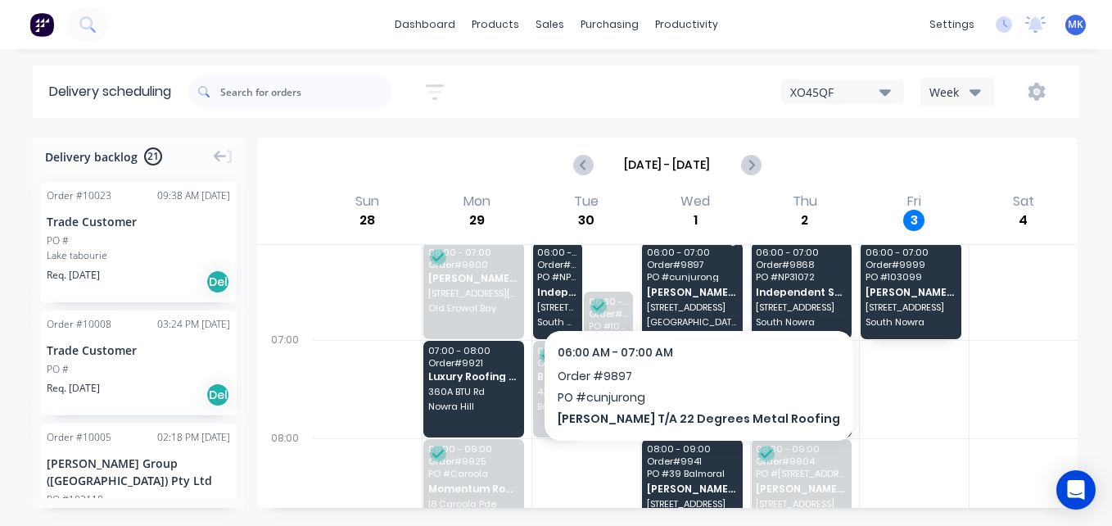
scroll to position [0, 0]
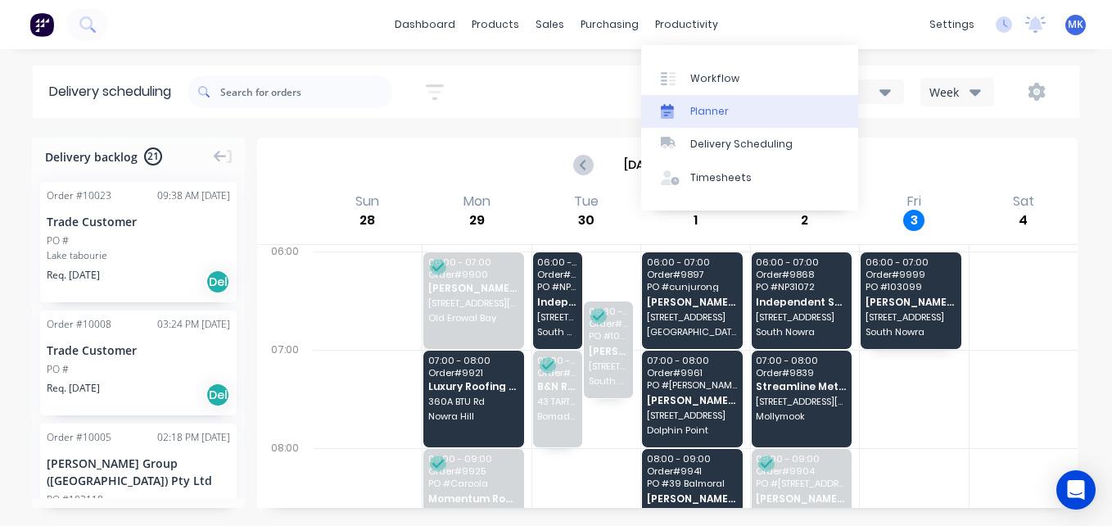
click at [715, 114] on div "Planner" at bounding box center [709, 111] width 38 height 15
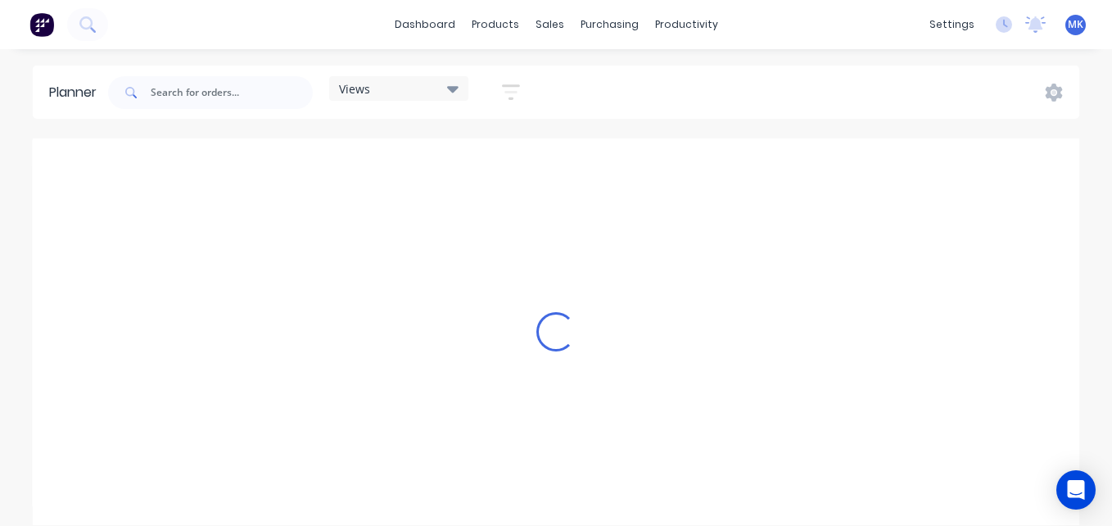
scroll to position [0, 2882]
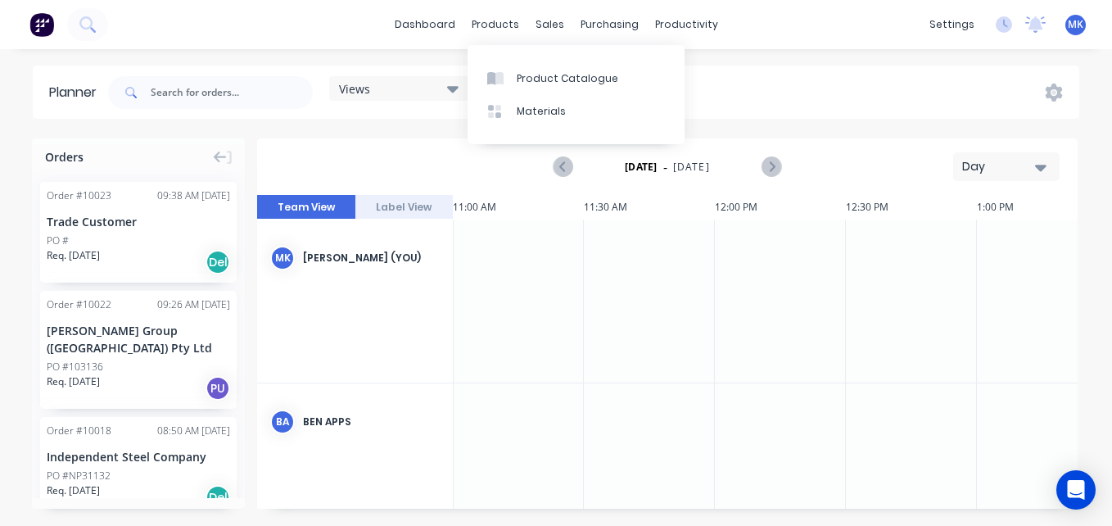
click at [442, 38] on div "dashboard products sales purchasing productivity dashboard products Product Cat…" at bounding box center [556, 24] width 1112 height 49
click at [440, 18] on link "dashboard" at bounding box center [424, 24] width 77 height 25
